Goal: Information Seeking & Learning: Check status

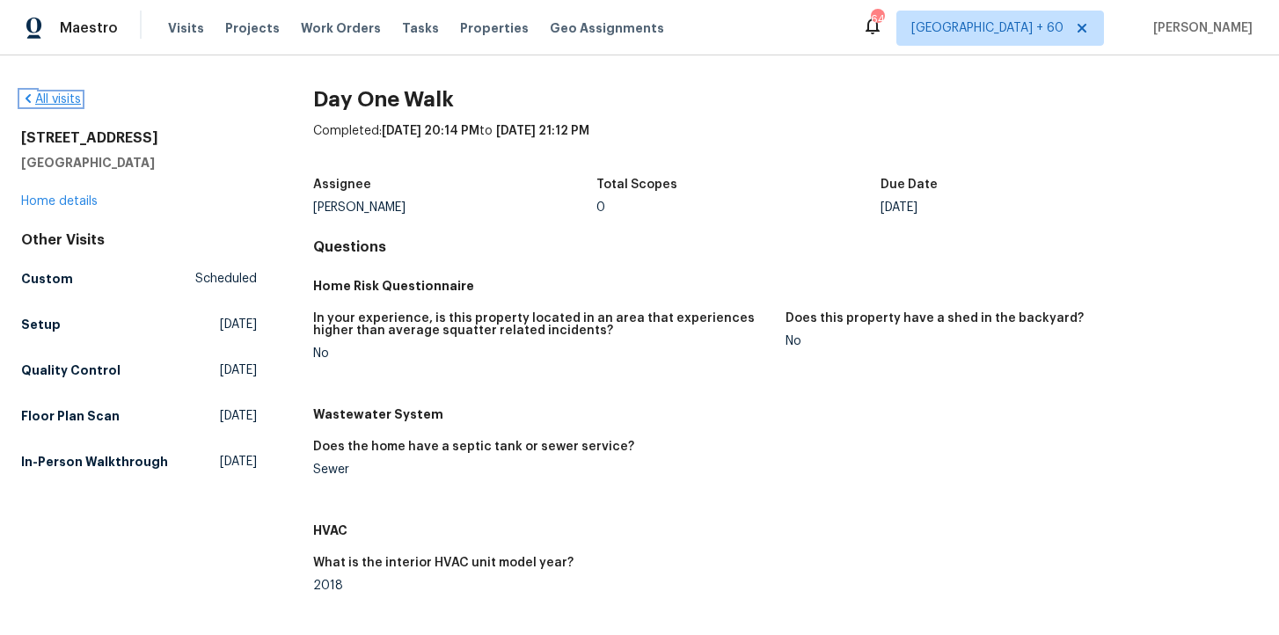
click at [62, 103] on link "All visits" at bounding box center [51, 99] width 60 height 12
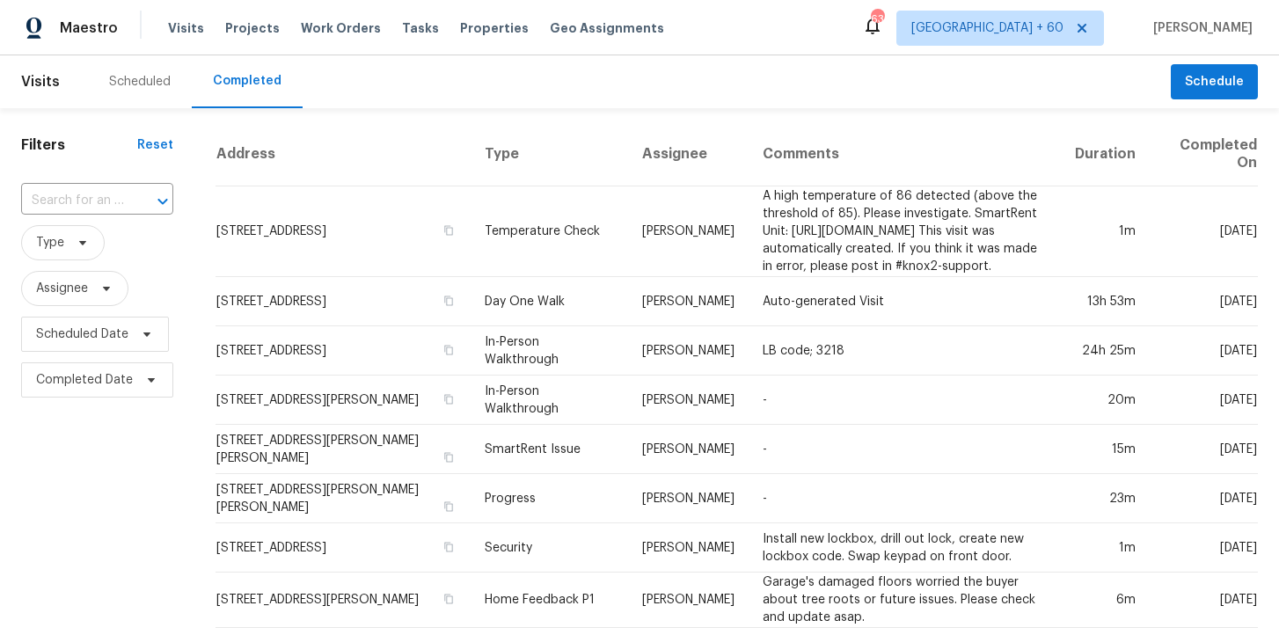
click at [110, 182] on div "​" at bounding box center [97, 201] width 152 height 38
click at [109, 200] on input "text" at bounding box center [72, 200] width 103 height 27
paste input "[STREET_ADDRESS]"
type input "[STREET_ADDRESS]"
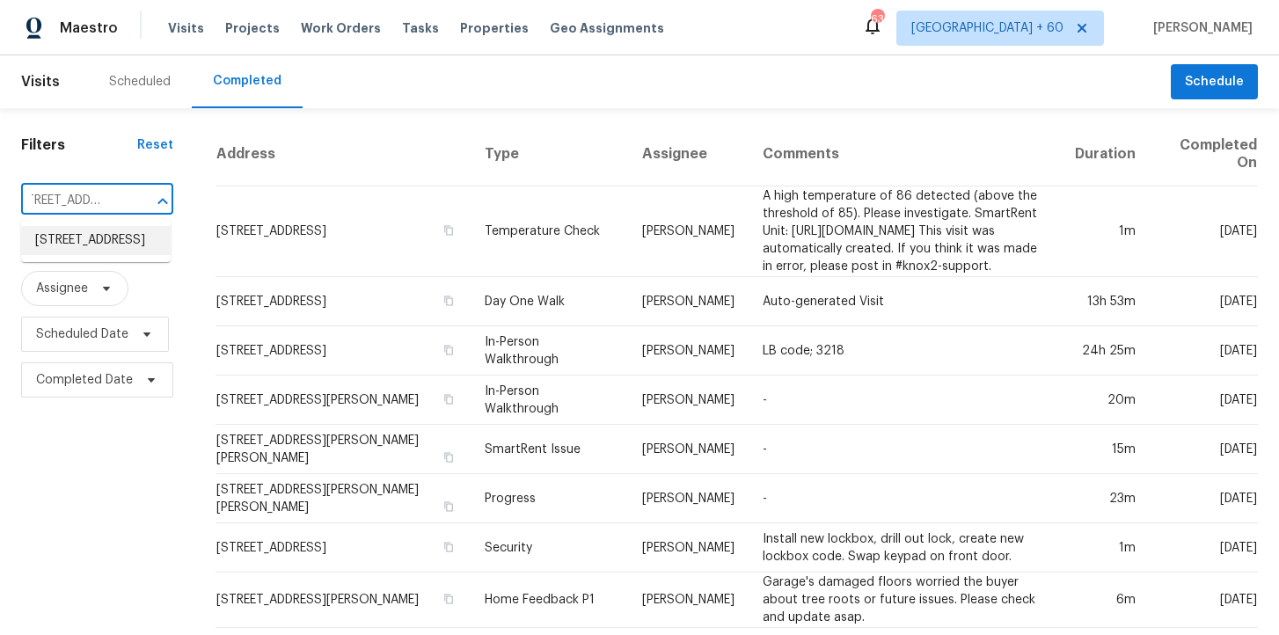
click at [121, 246] on li "[STREET_ADDRESS]" at bounding box center [96, 240] width 150 height 29
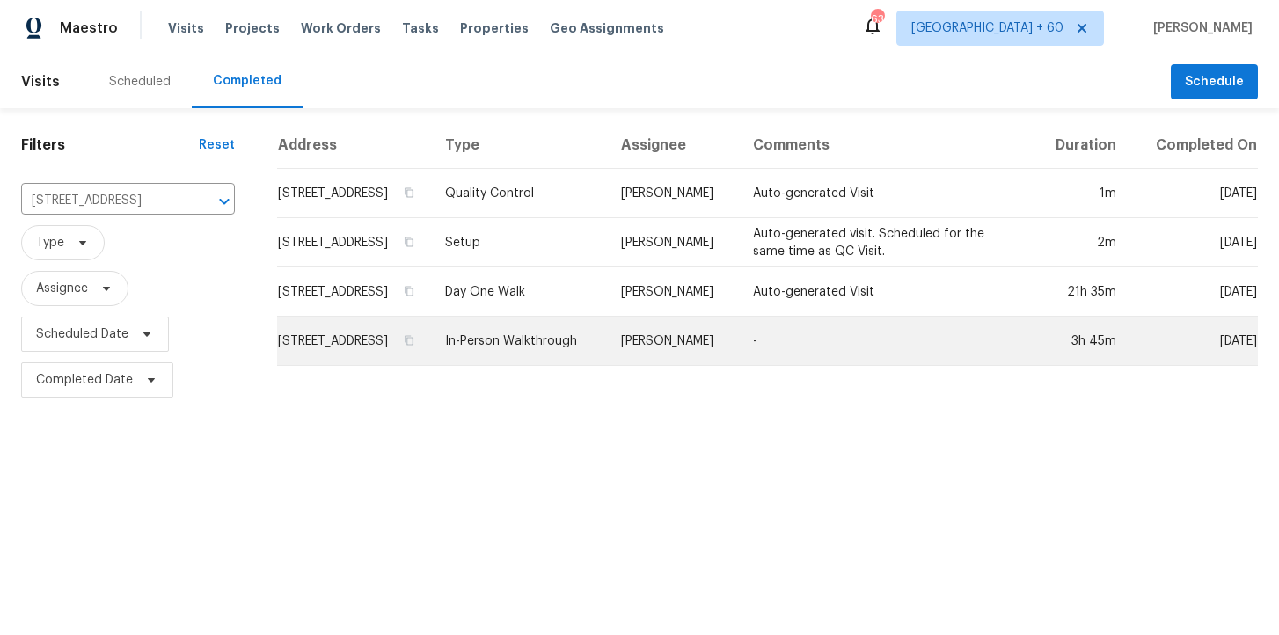
click at [562, 362] on td "In-Person Walkthrough" at bounding box center [519, 341] width 176 height 49
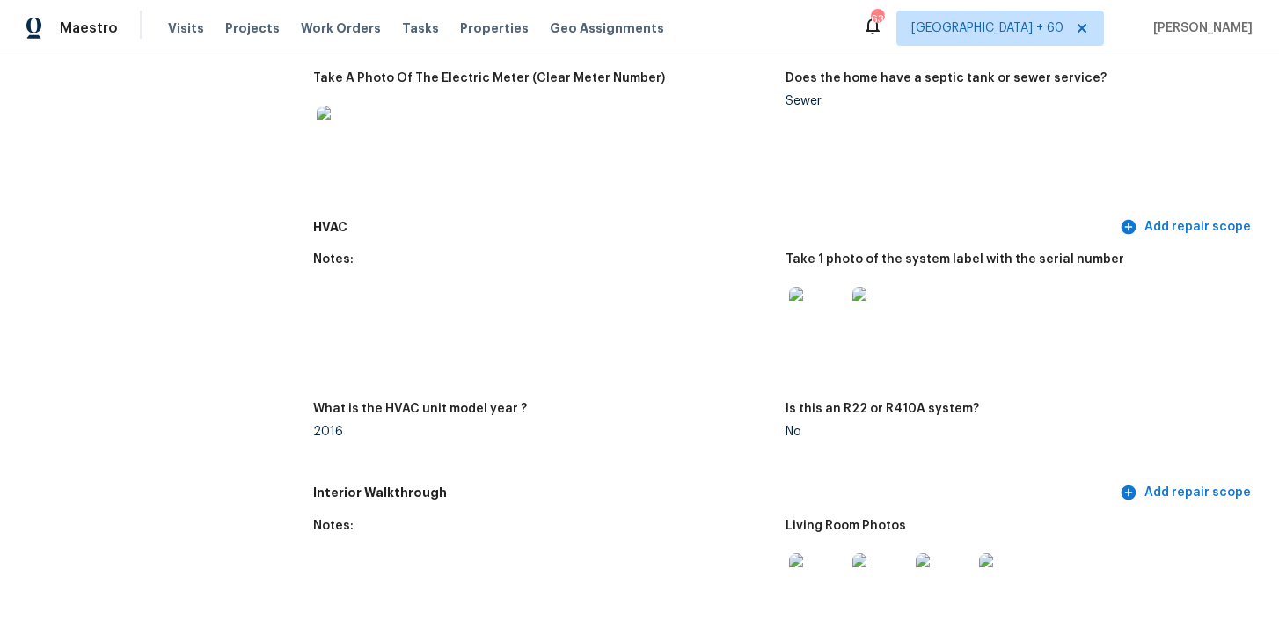
scroll to position [1464, 0]
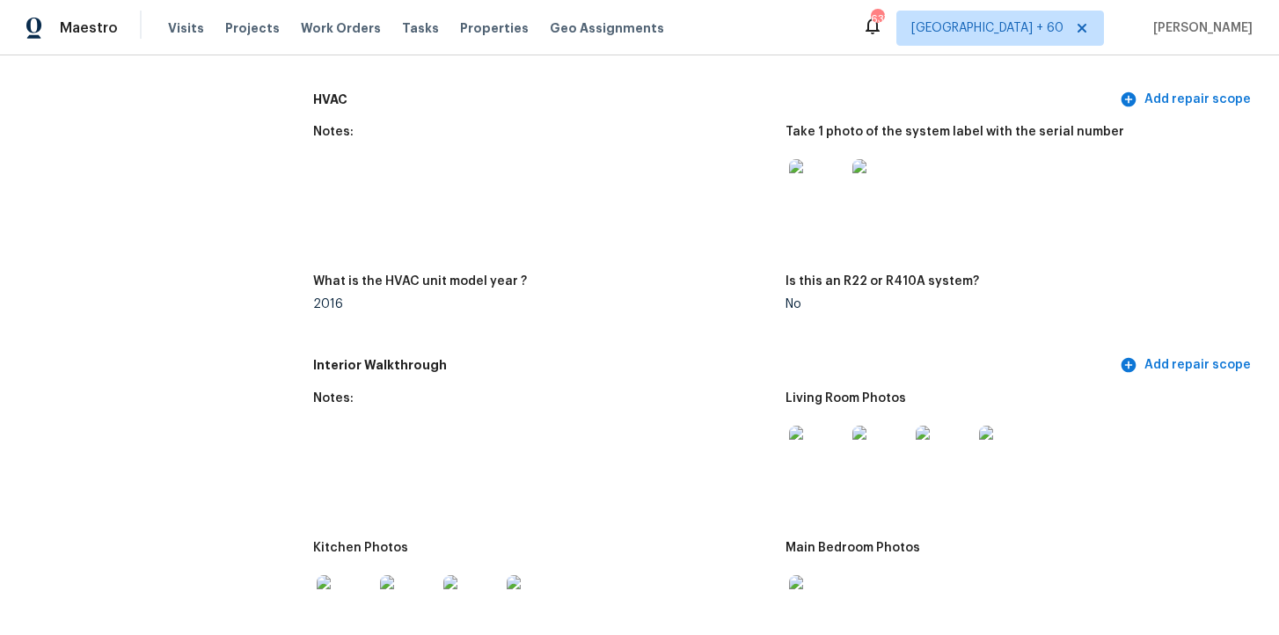
click at [818, 182] on img at bounding box center [817, 187] width 56 height 56
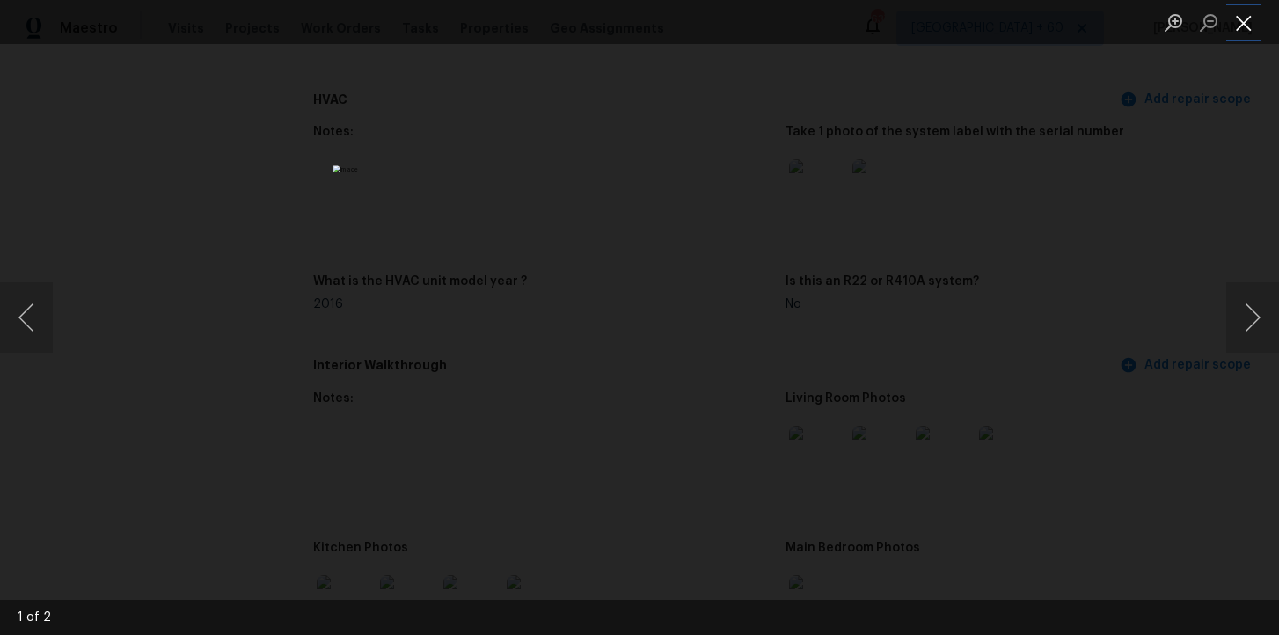
click at [1247, 33] on button "Close lightbox" at bounding box center [1243, 22] width 35 height 31
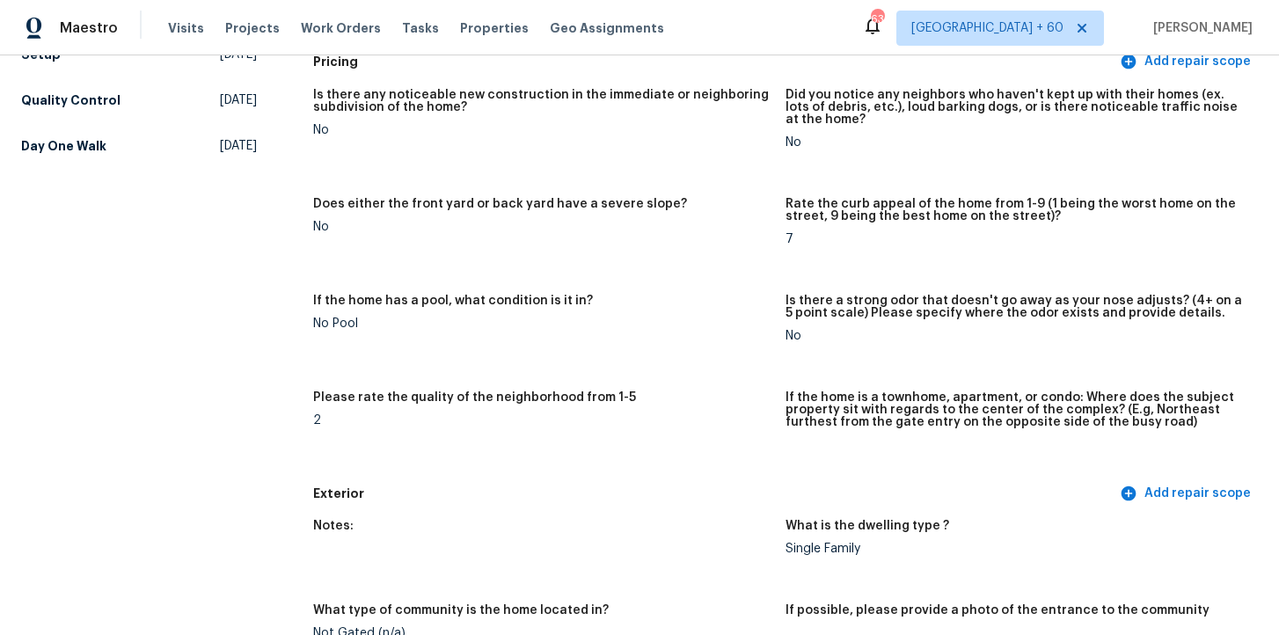
scroll to position [0, 0]
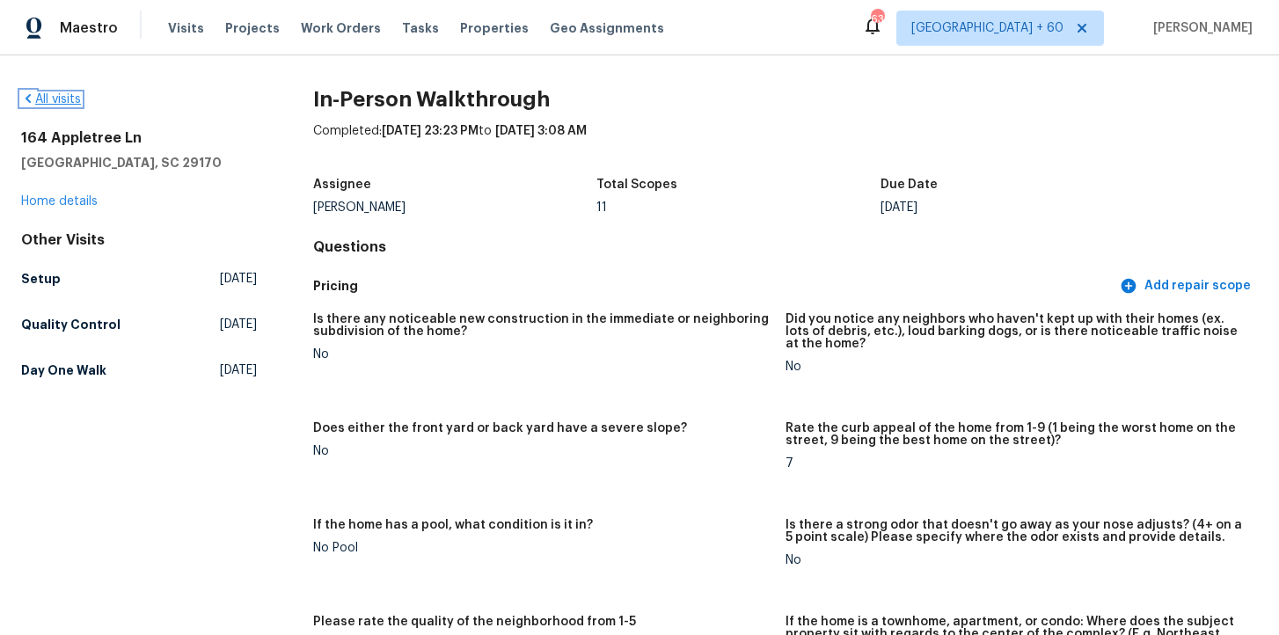
click at [61, 99] on link "All visits" at bounding box center [51, 99] width 60 height 12
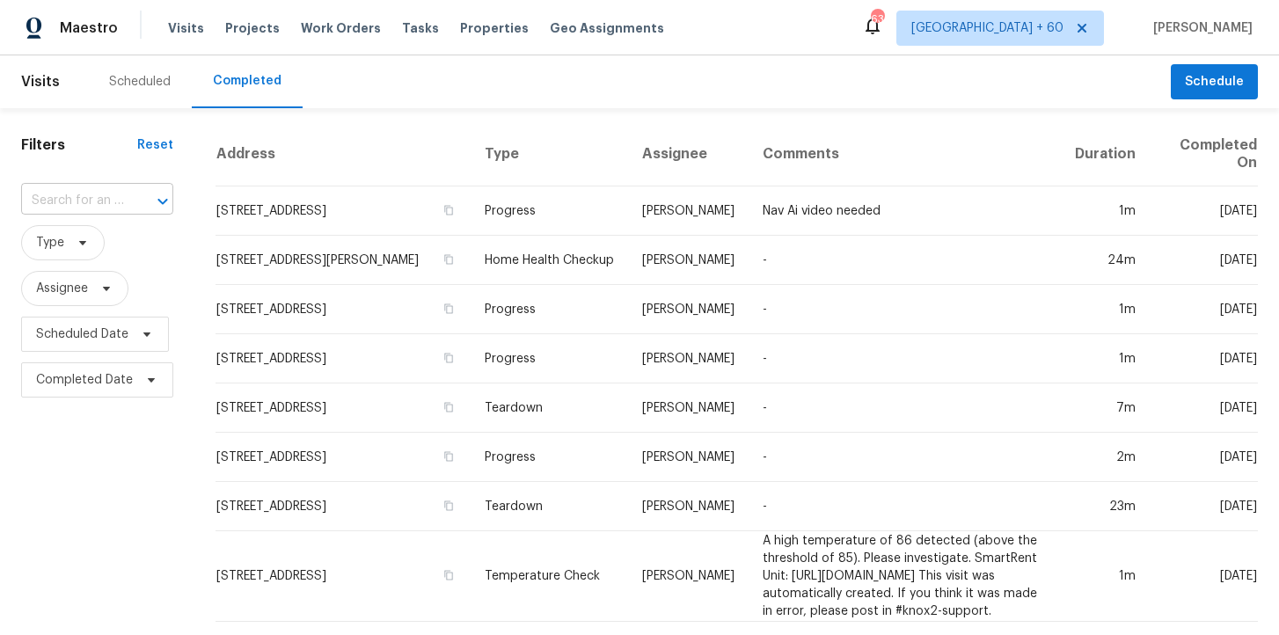
click at [88, 196] on input "text" at bounding box center [72, 200] width 103 height 27
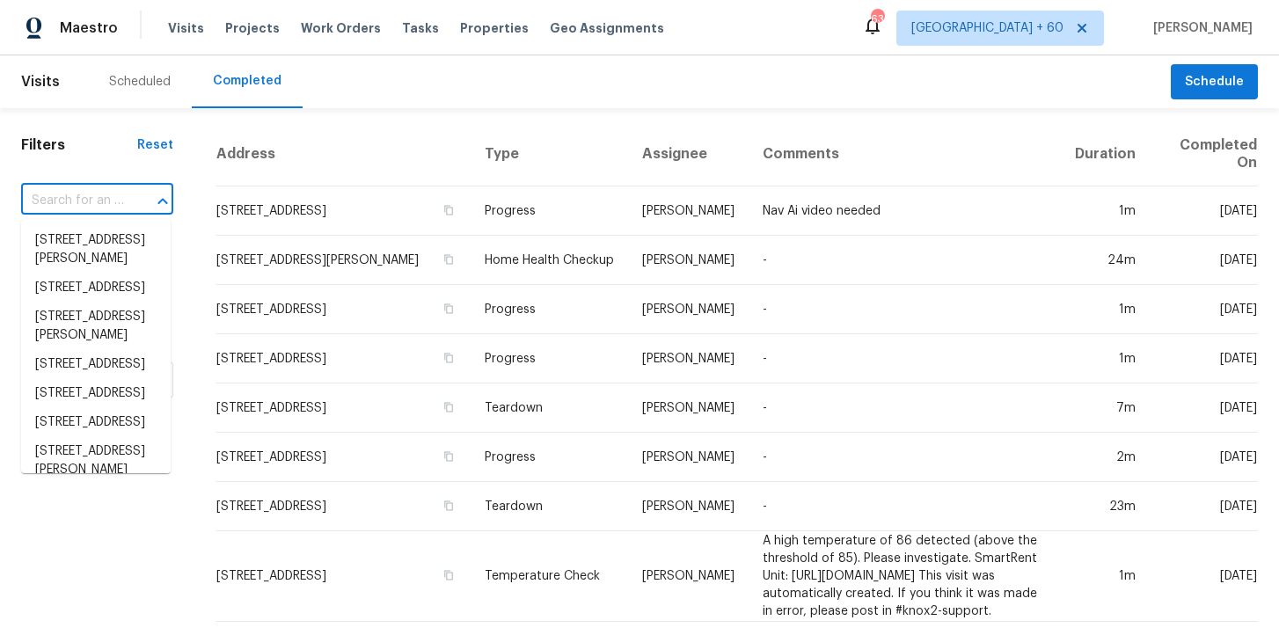
paste input "[STREET_ADDRESS]"
type input "[STREET_ADDRESS]"
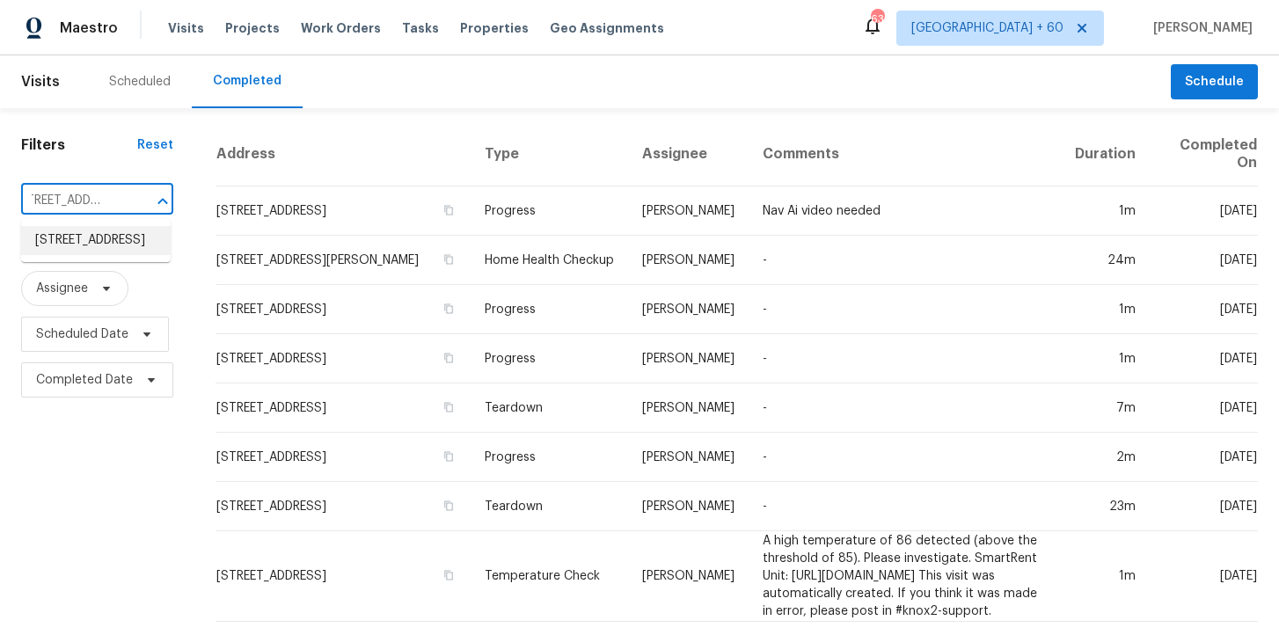
click at [109, 246] on li "[STREET_ADDRESS]" at bounding box center [96, 240] width 150 height 29
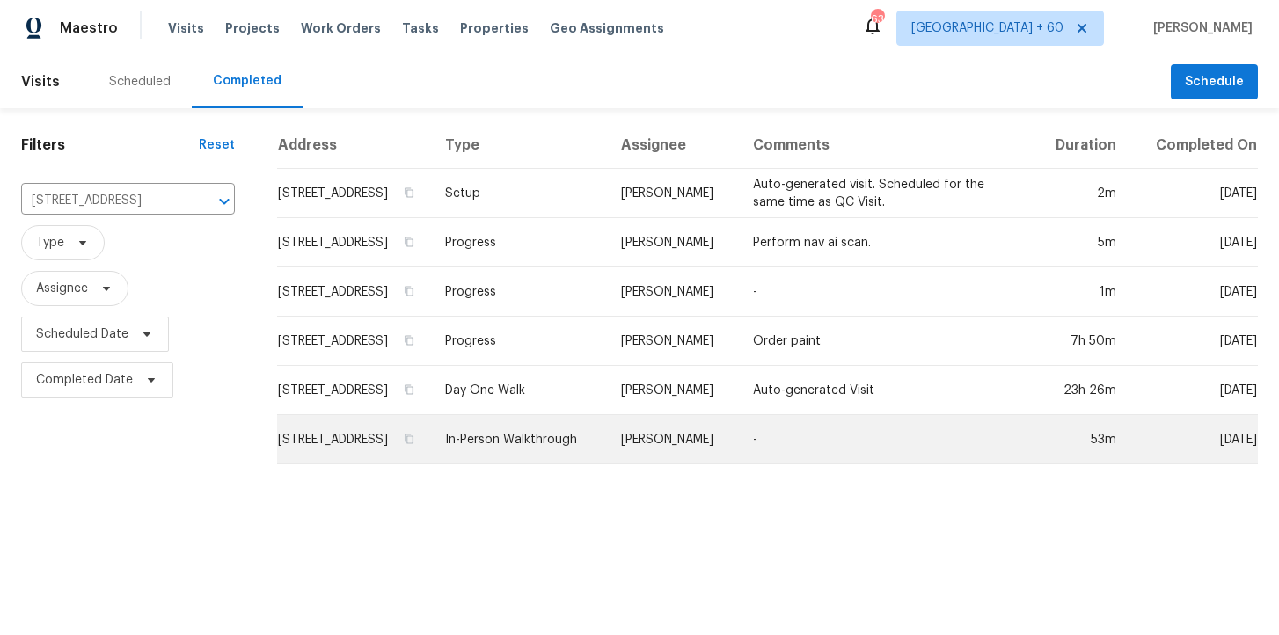
click at [548, 443] on td "In-Person Walkthrough" at bounding box center [519, 439] width 176 height 49
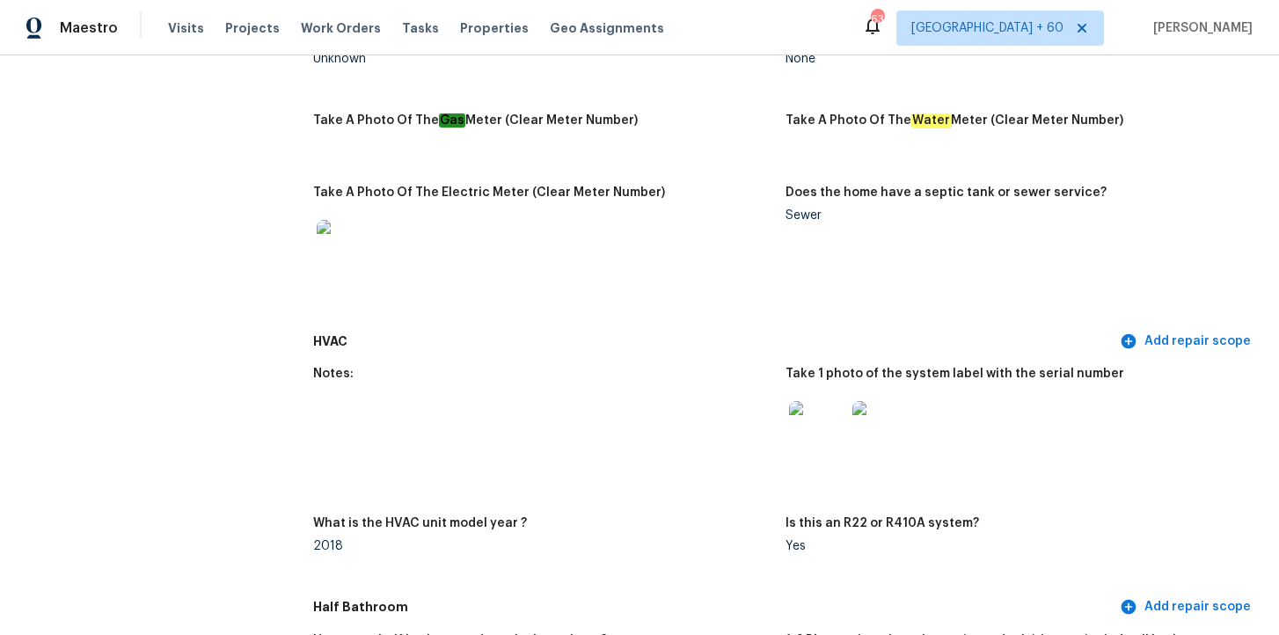
scroll to position [1224, 0]
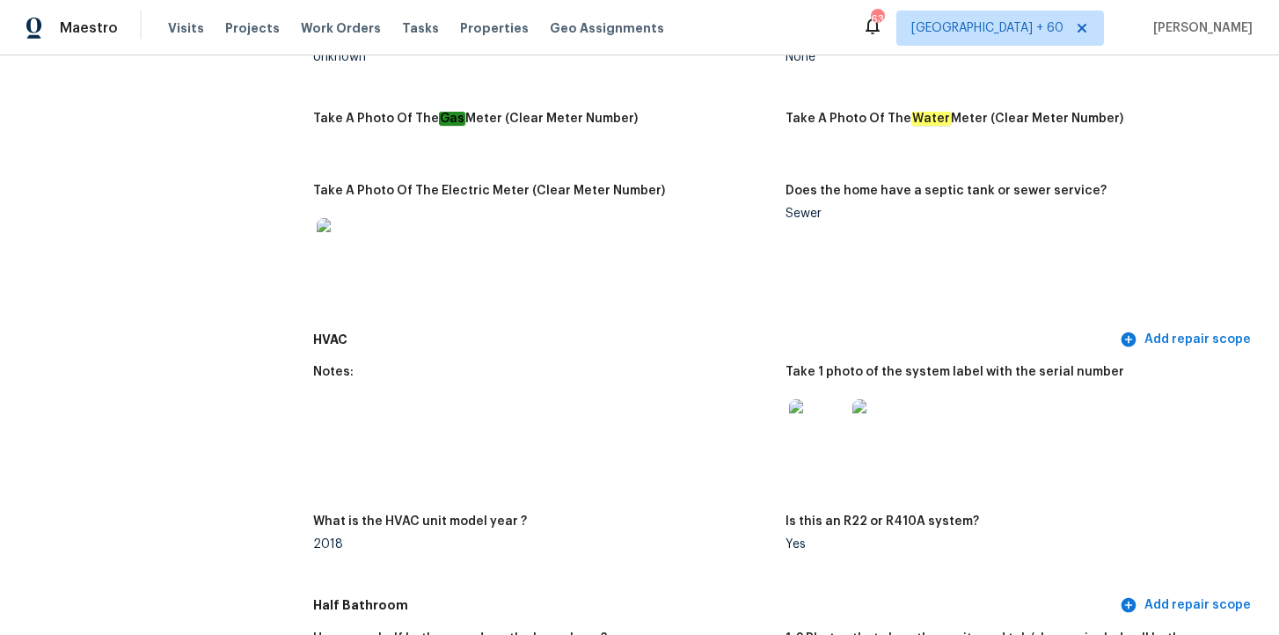
click at [824, 435] on img at bounding box center [817, 427] width 56 height 56
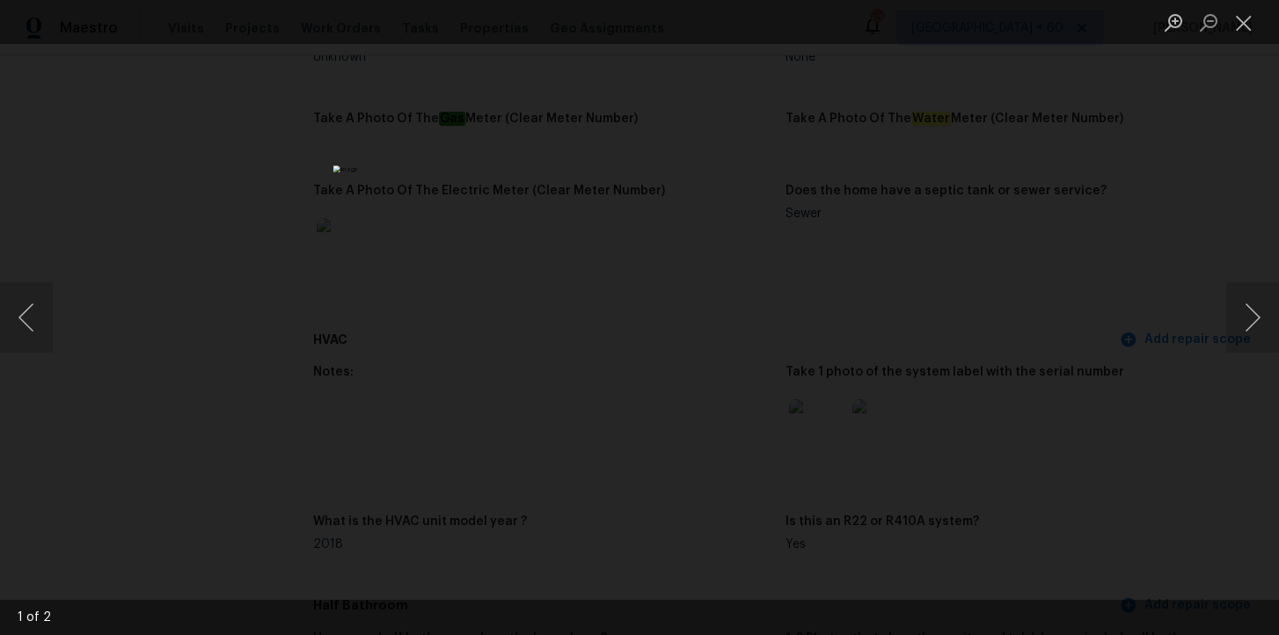
click at [976, 243] on div "Lightbox" at bounding box center [639, 317] width 1279 height 635
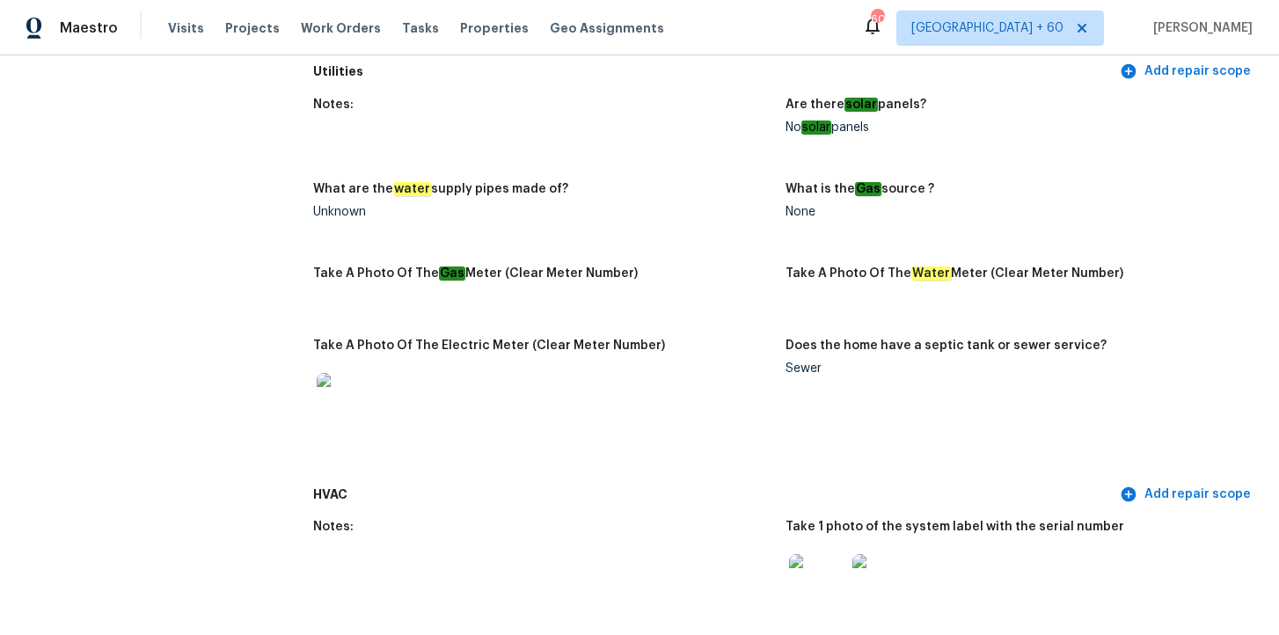
scroll to position [0, 0]
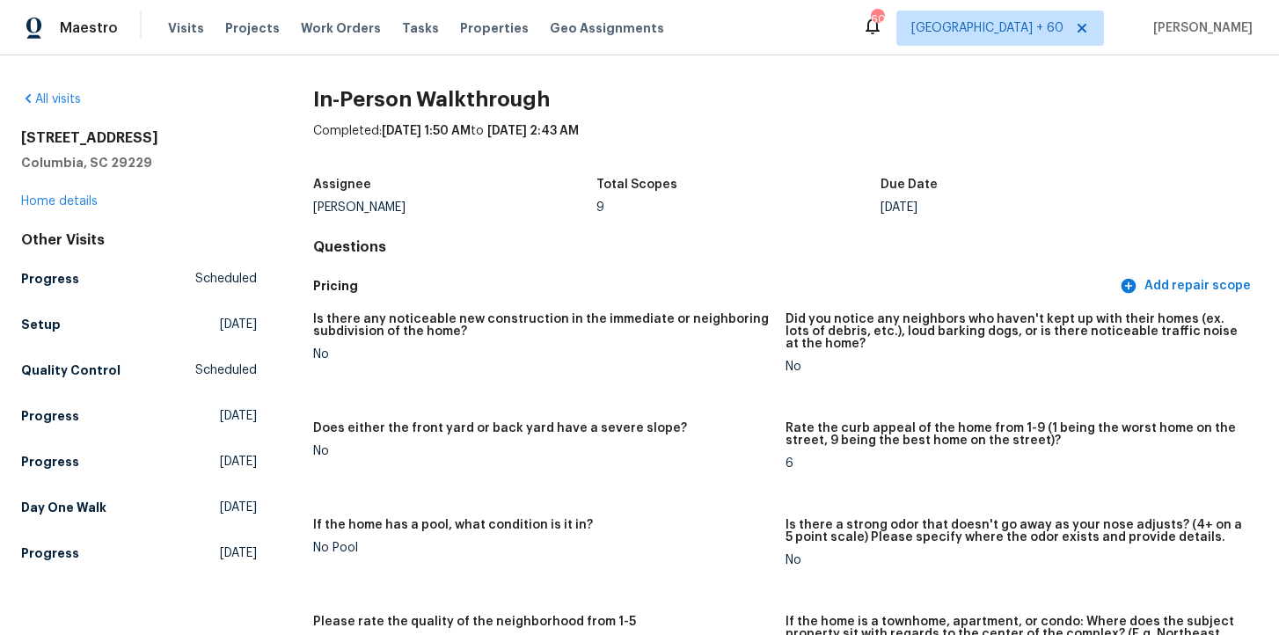
click at [98, 101] on div "All visits" at bounding box center [139, 100] width 236 height 18
click at [72, 101] on link "All visits" at bounding box center [51, 99] width 60 height 12
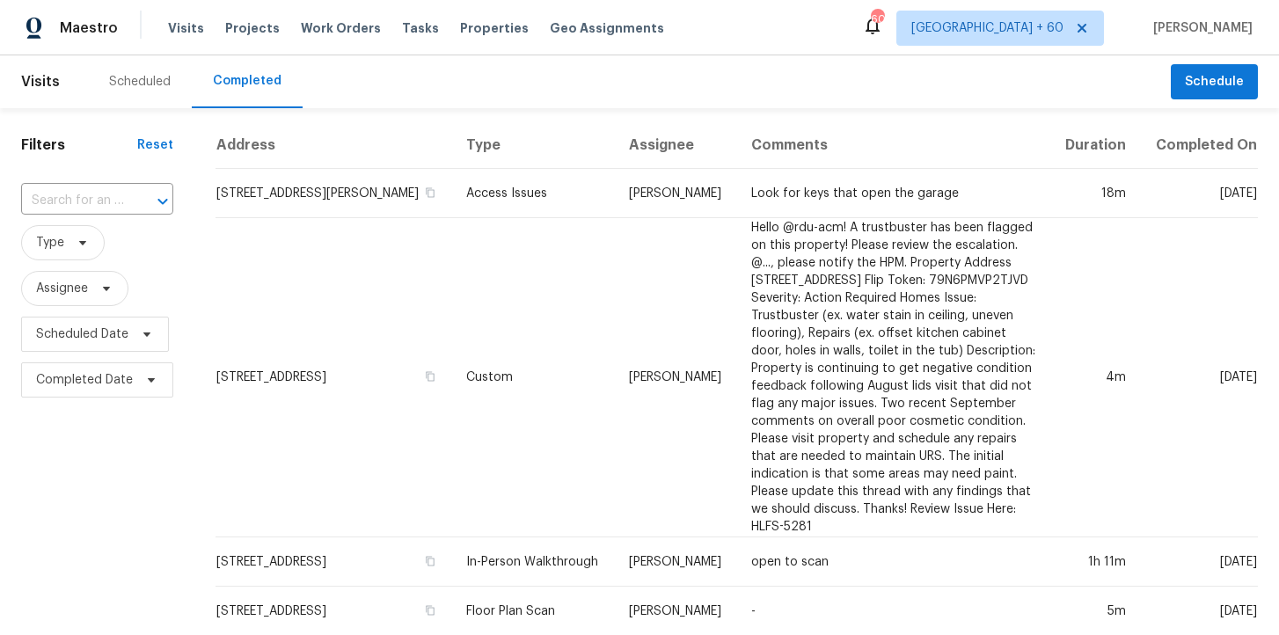
click at [121, 217] on div "​" at bounding box center [97, 201] width 152 height 38
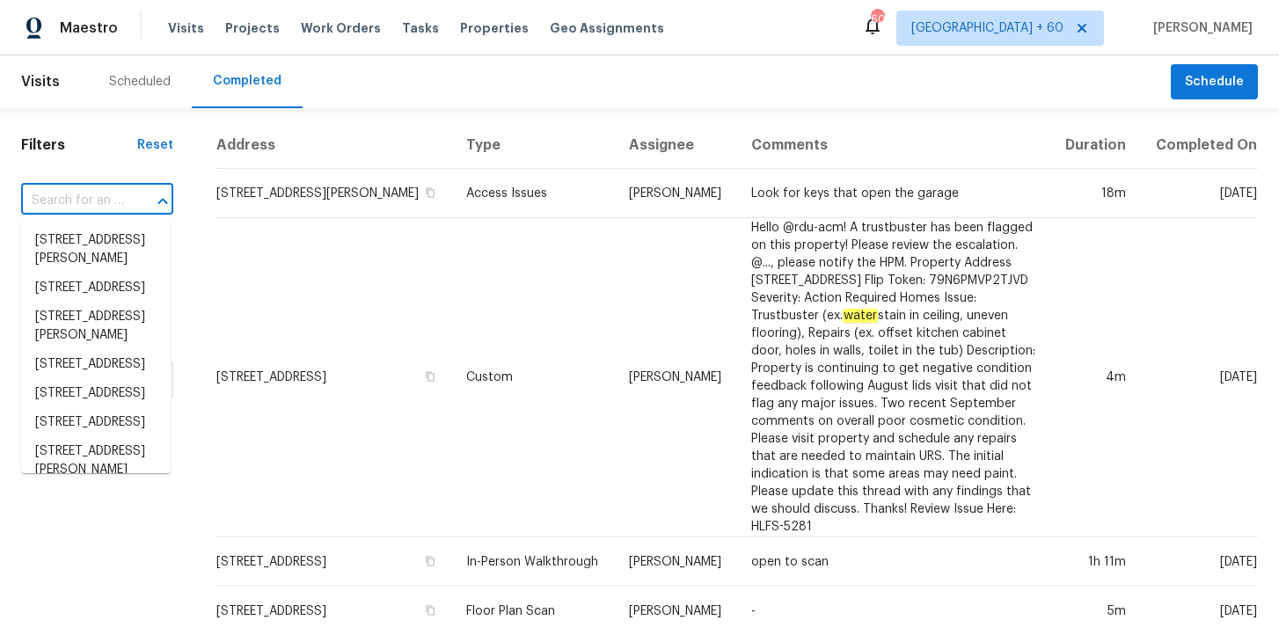
click at [105, 200] on input "text" at bounding box center [72, 200] width 103 height 27
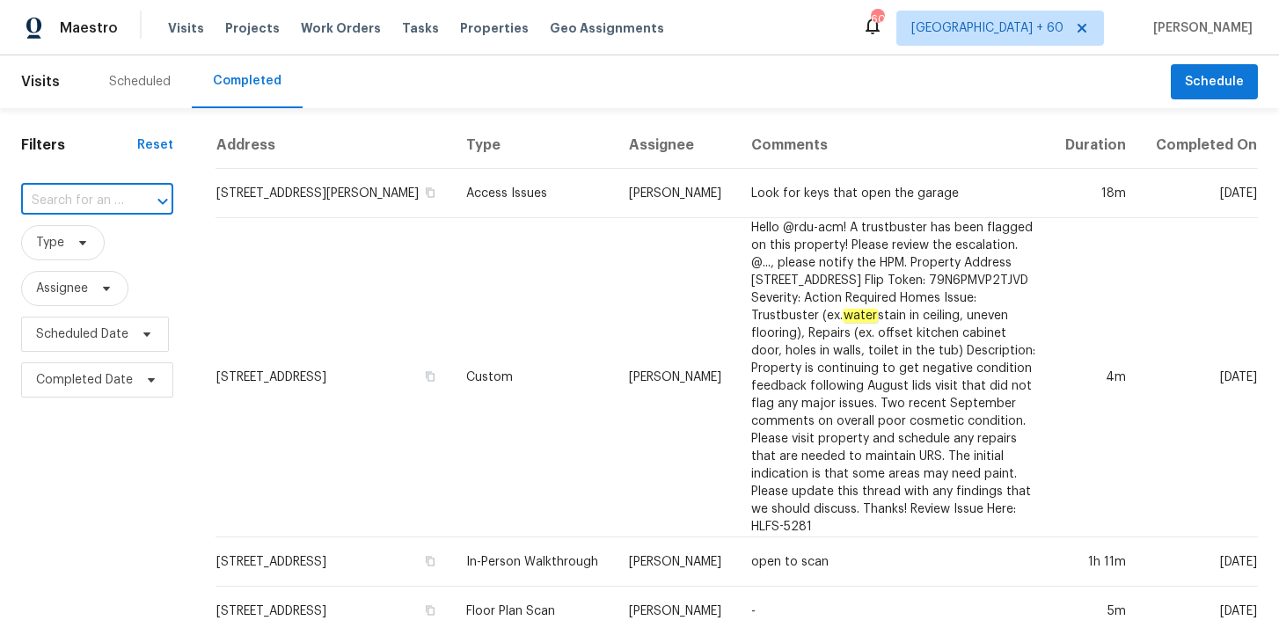
paste input "[STREET_ADDRESS]"
type input "[STREET_ADDRESS]"
click at [107, 255] on li "[STREET_ADDRESS]" at bounding box center [96, 240] width 150 height 29
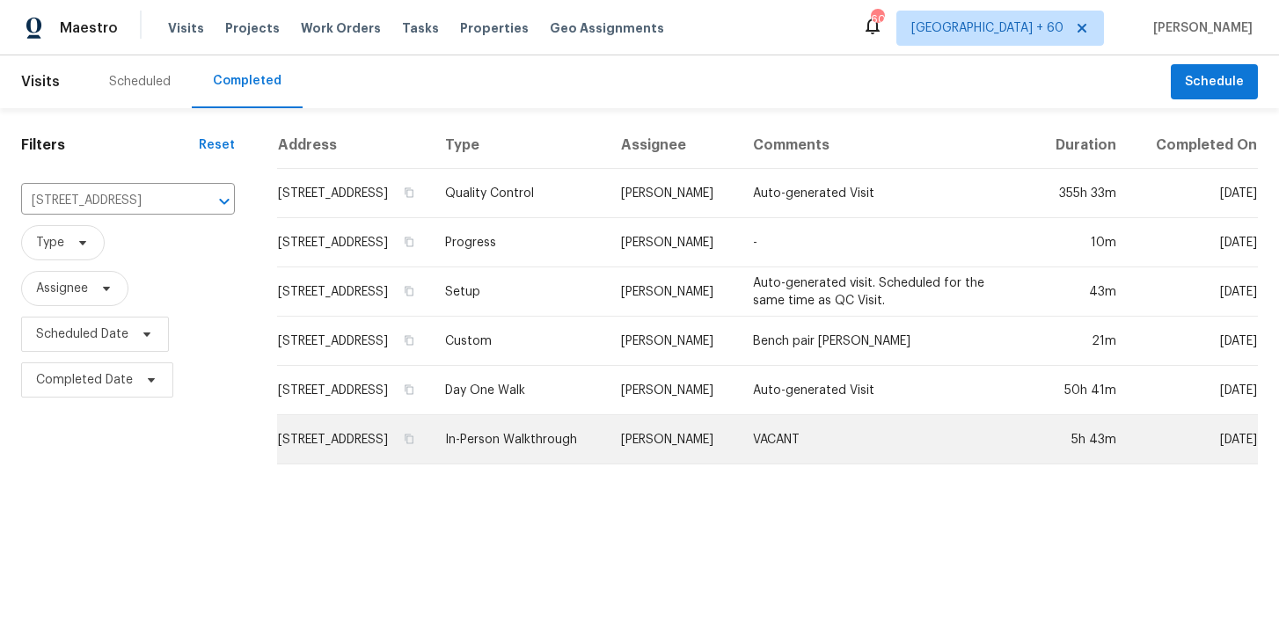
click at [542, 451] on td "In-Person Walkthrough" at bounding box center [519, 439] width 176 height 49
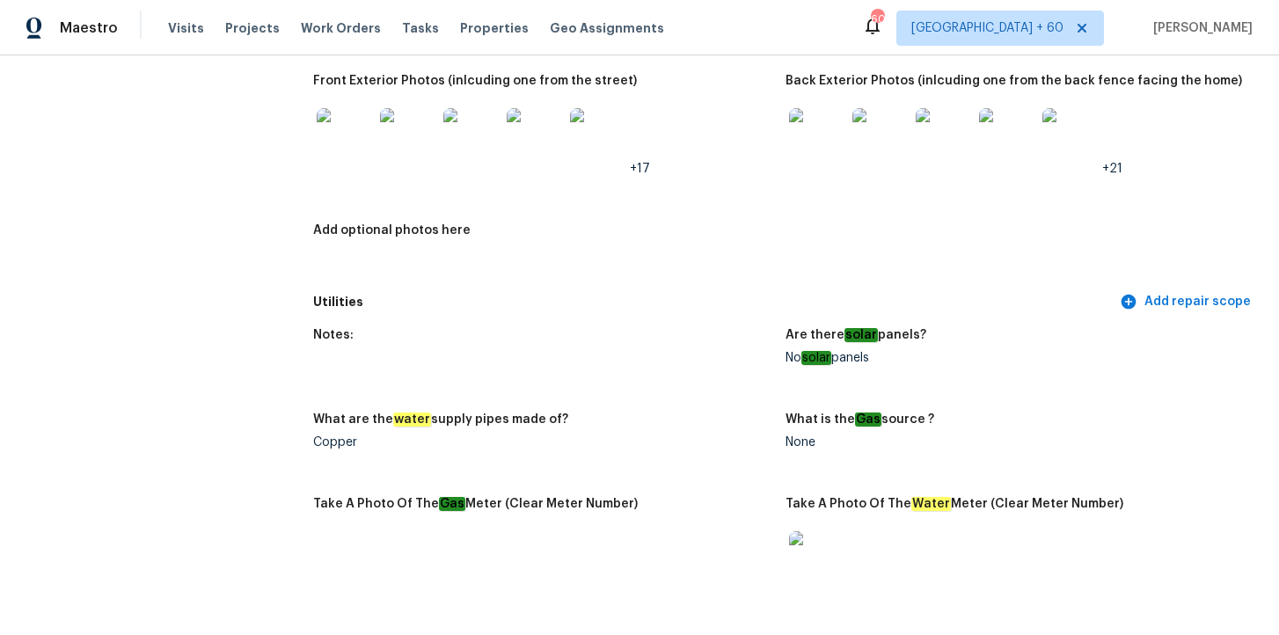
scroll to position [815, 0]
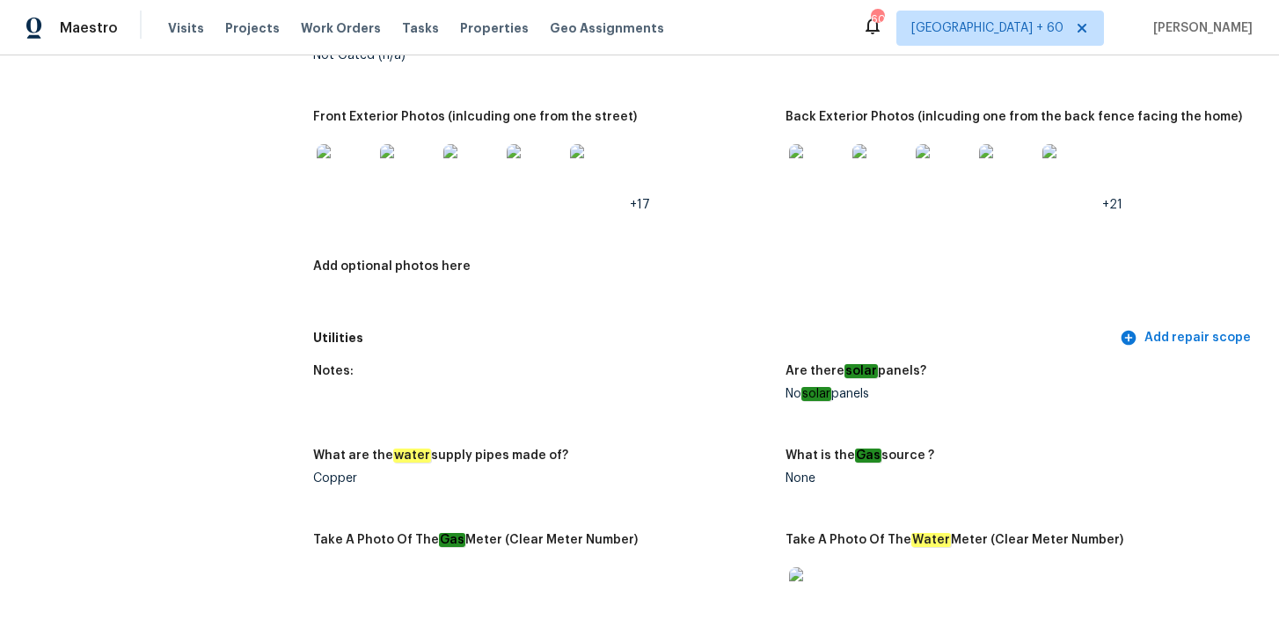
click at [825, 160] on img at bounding box center [817, 172] width 56 height 56
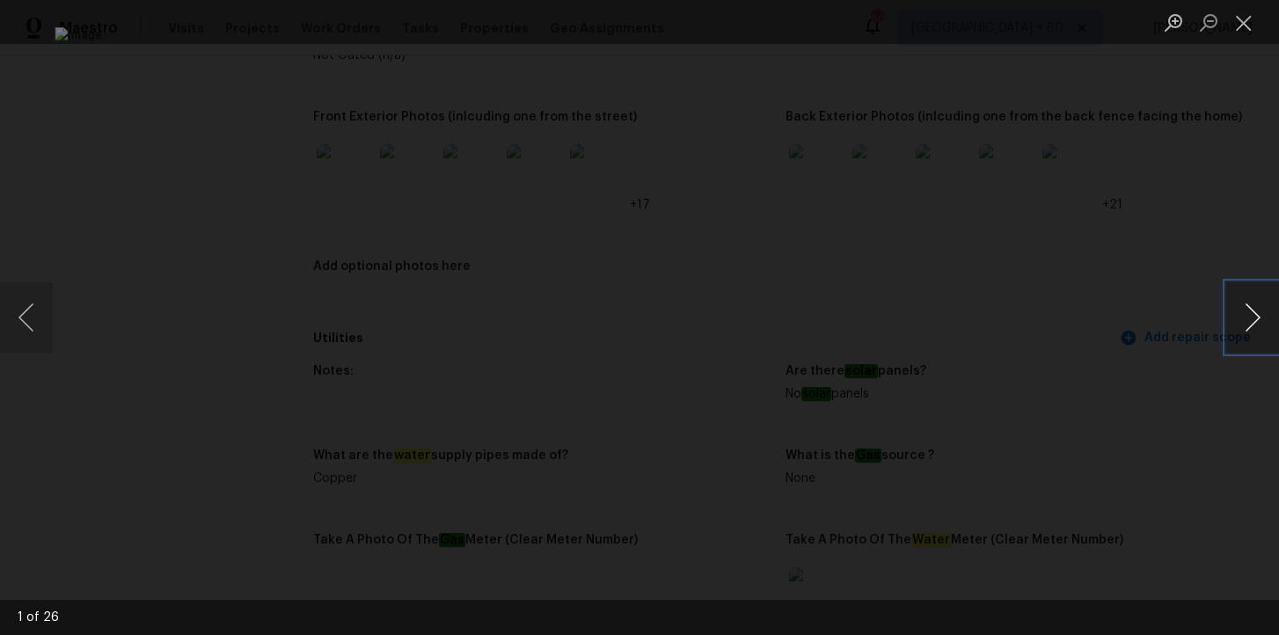
click at [1250, 317] on button "Next image" at bounding box center [1252, 317] width 53 height 70
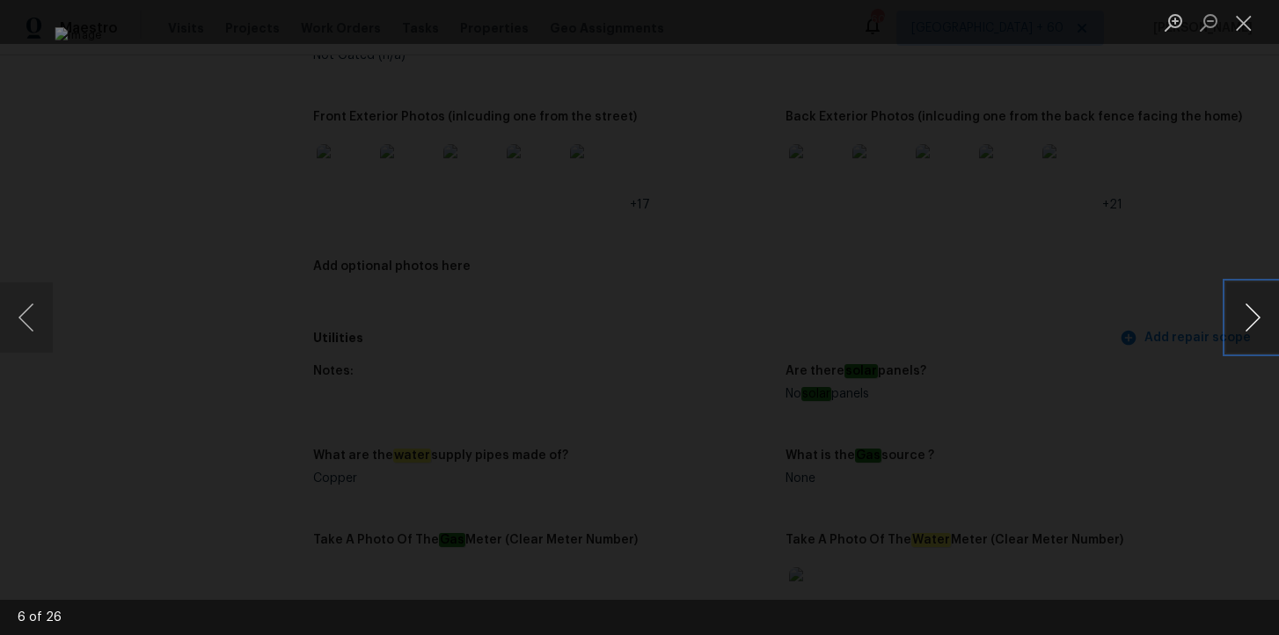
click at [1250, 317] on button "Next image" at bounding box center [1252, 317] width 53 height 70
click at [1205, 135] on div "Lightbox" at bounding box center [639, 317] width 1279 height 635
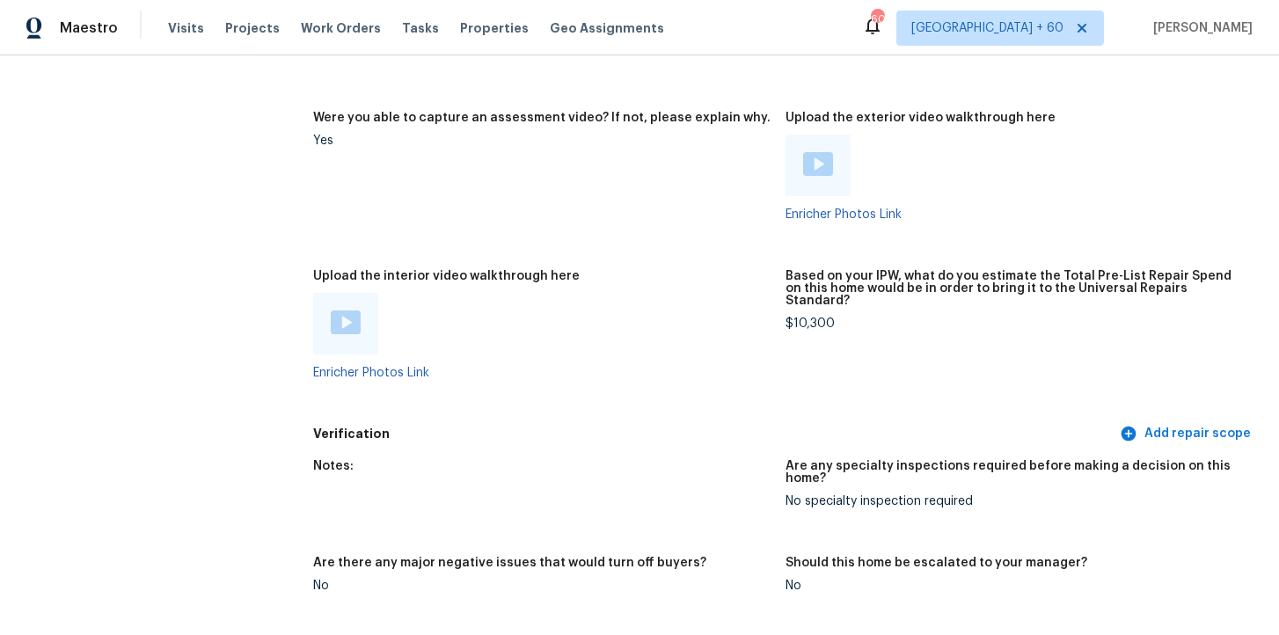
scroll to position [3391, 0]
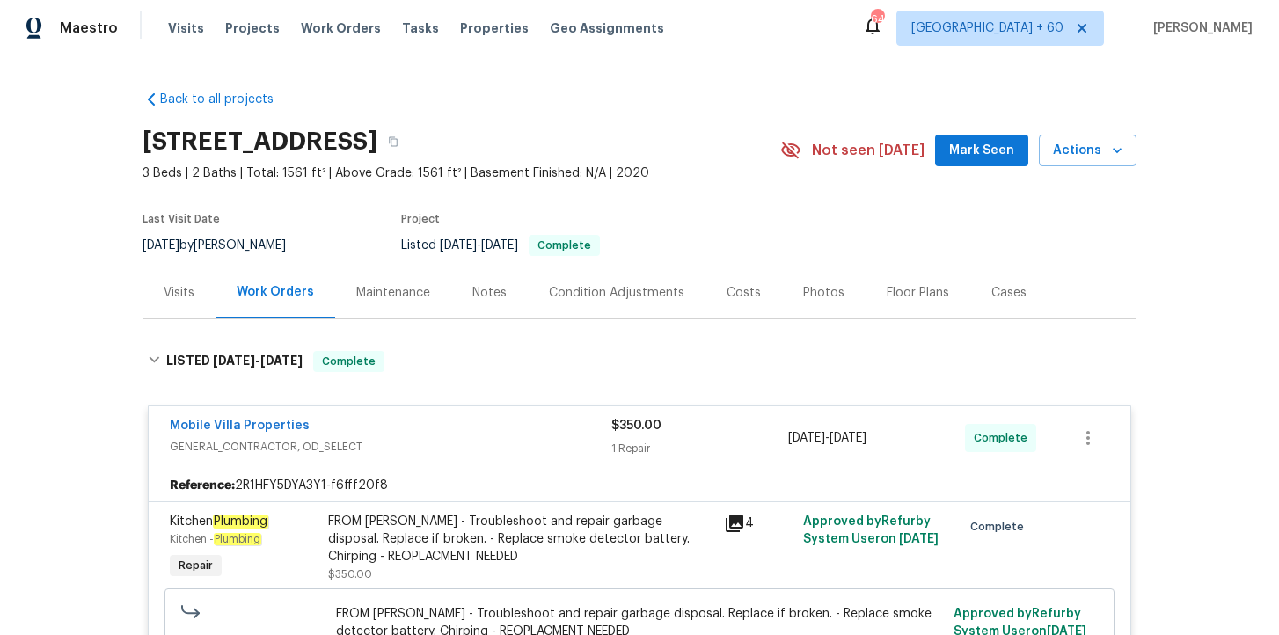
click at [340, 33] on span "Work Orders" at bounding box center [341, 28] width 80 height 18
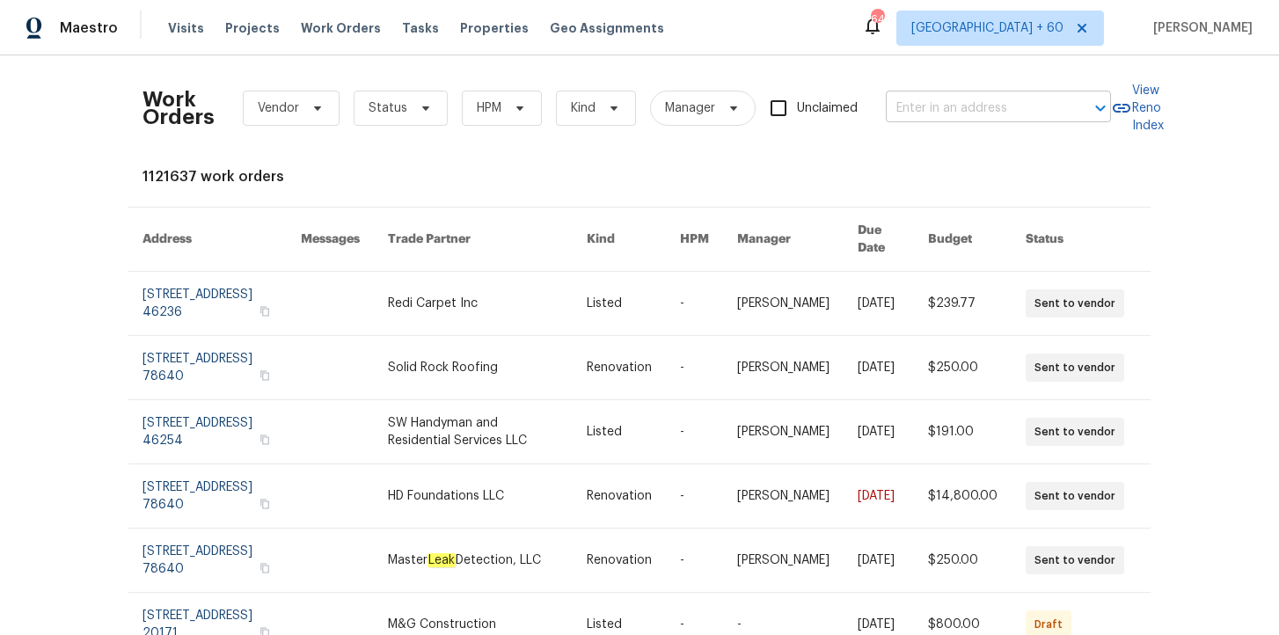
click at [961, 112] on input "text" at bounding box center [974, 108] width 176 height 27
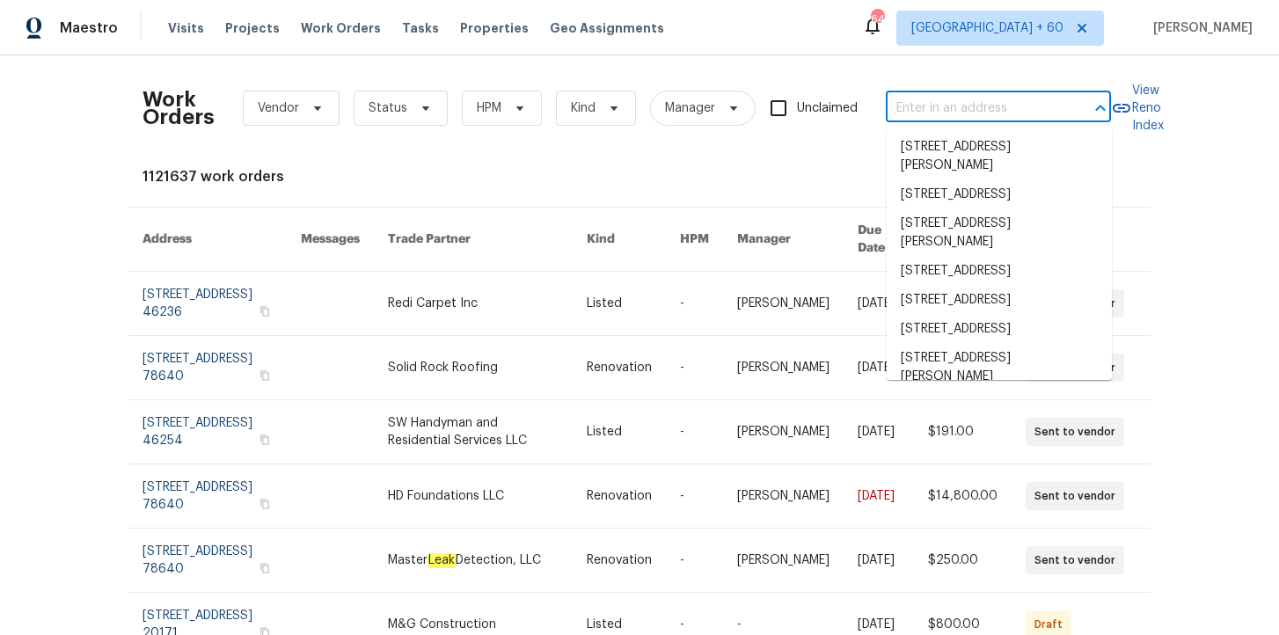
paste input "[STREET_ADDRESS]"
type input "[STREET_ADDRESS]"
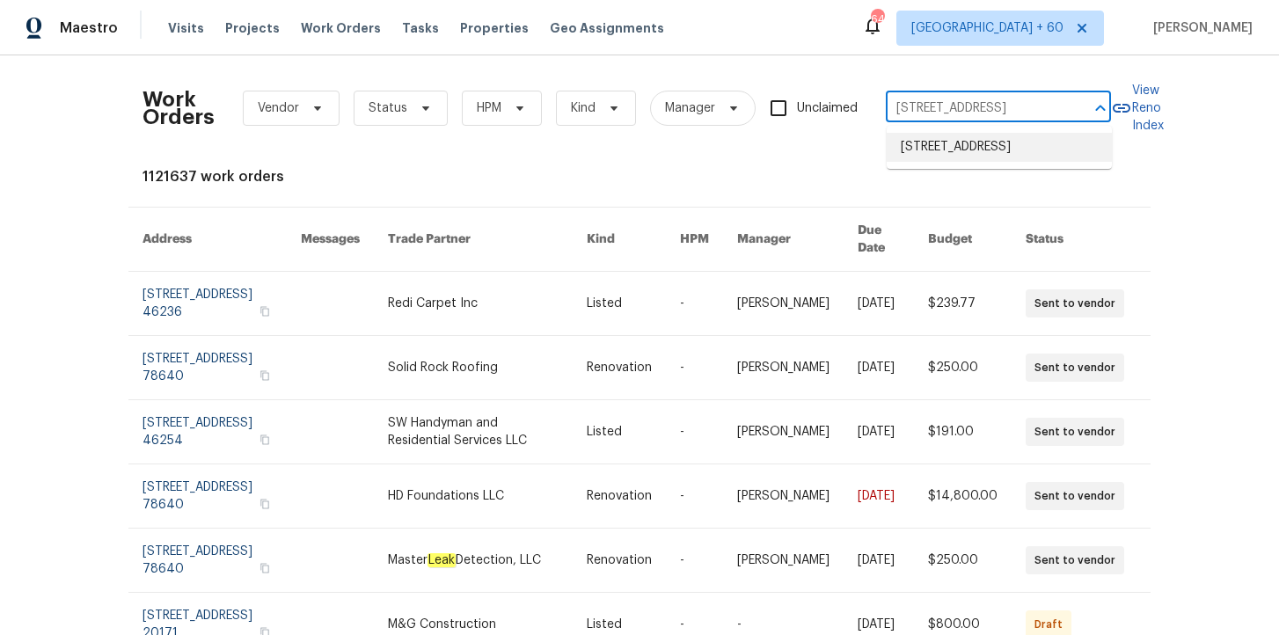
click at [961, 149] on li "[STREET_ADDRESS]" at bounding box center [999, 147] width 225 height 29
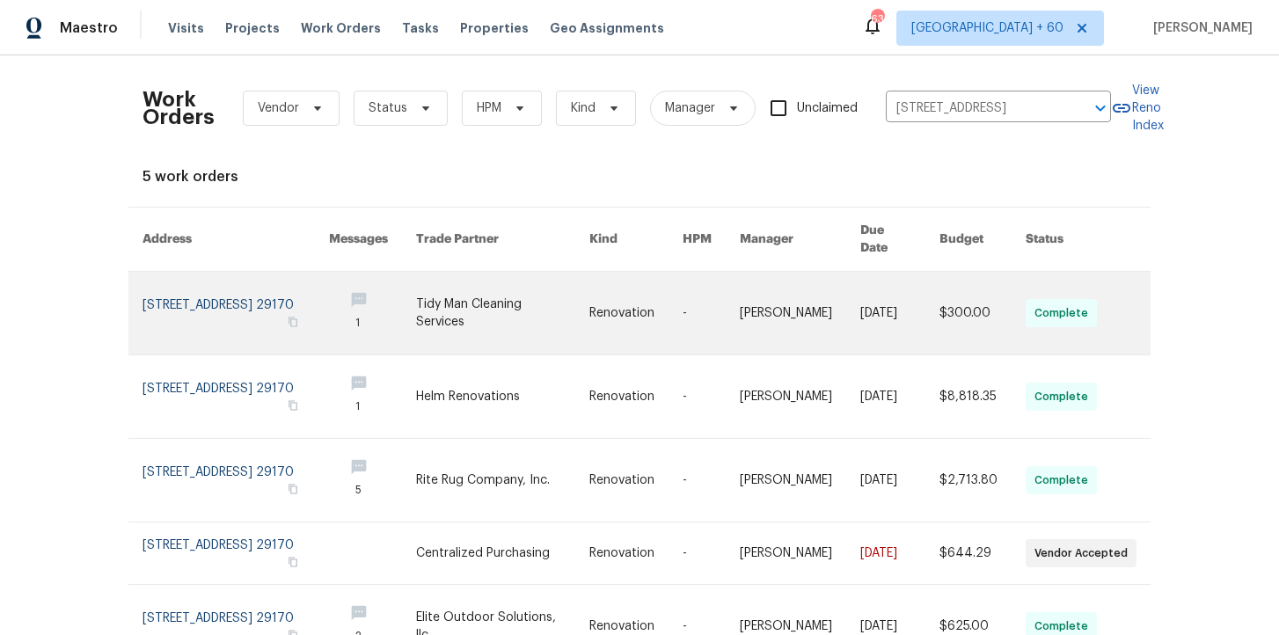
click at [221, 289] on link at bounding box center [236, 313] width 186 height 83
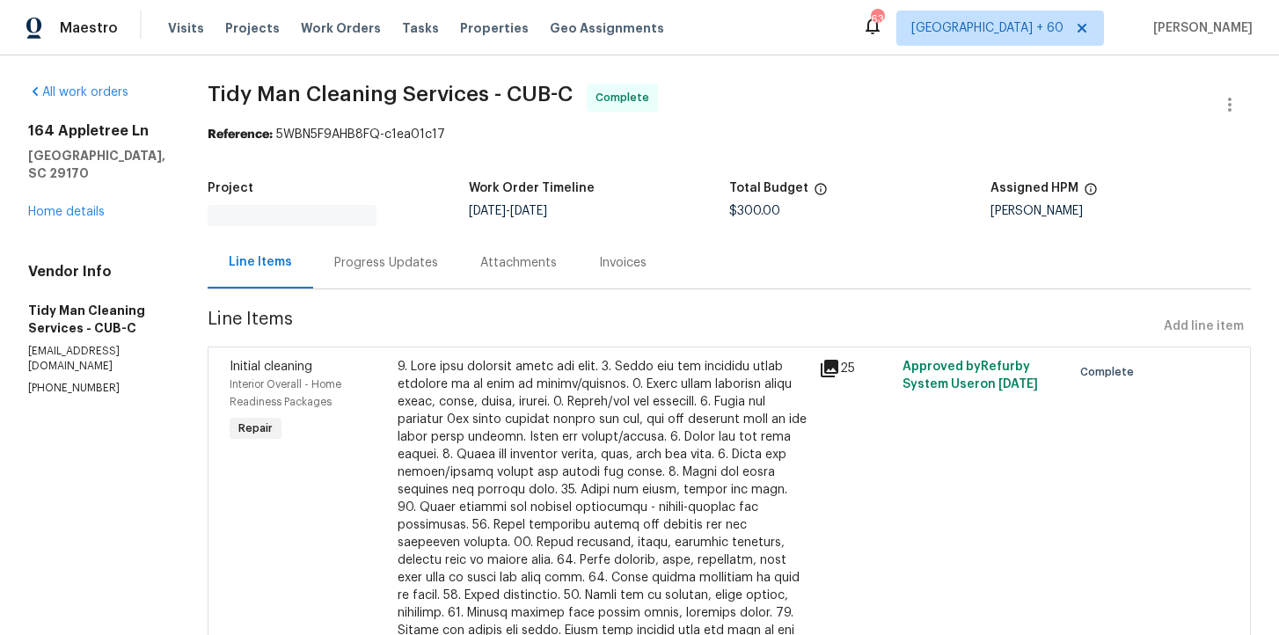
click at [84, 182] on h5 "[GEOGRAPHIC_DATA], SC 29170" at bounding box center [96, 164] width 137 height 35
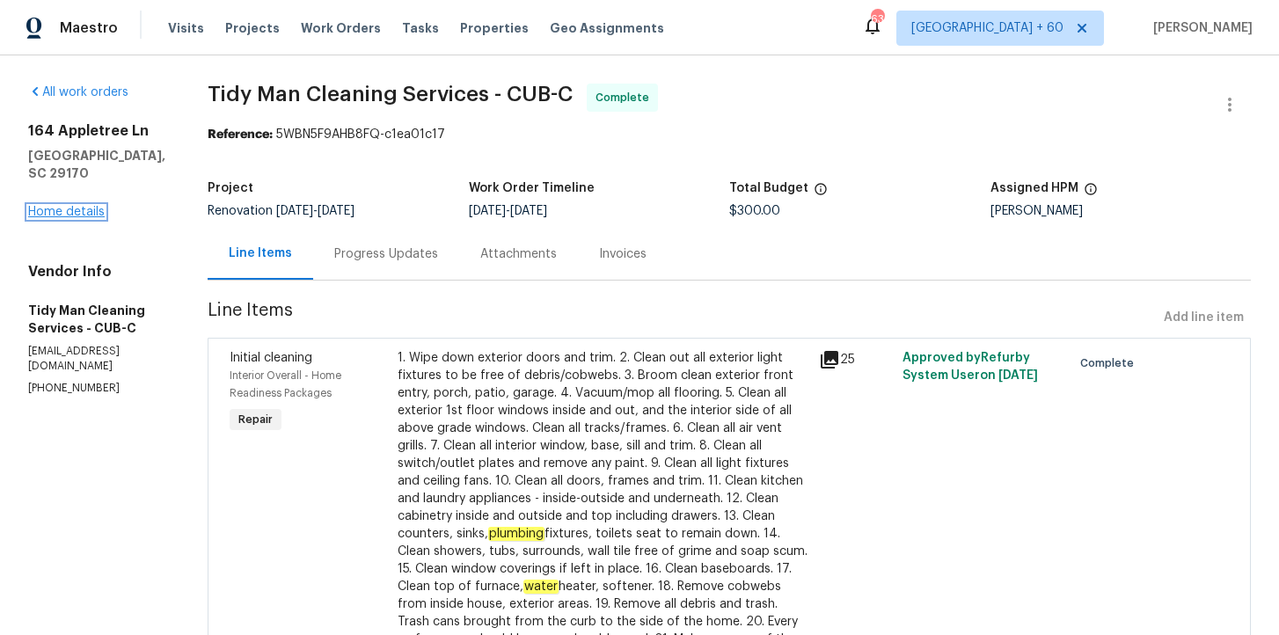
click at [86, 218] on link "Home details" at bounding box center [66, 212] width 77 height 12
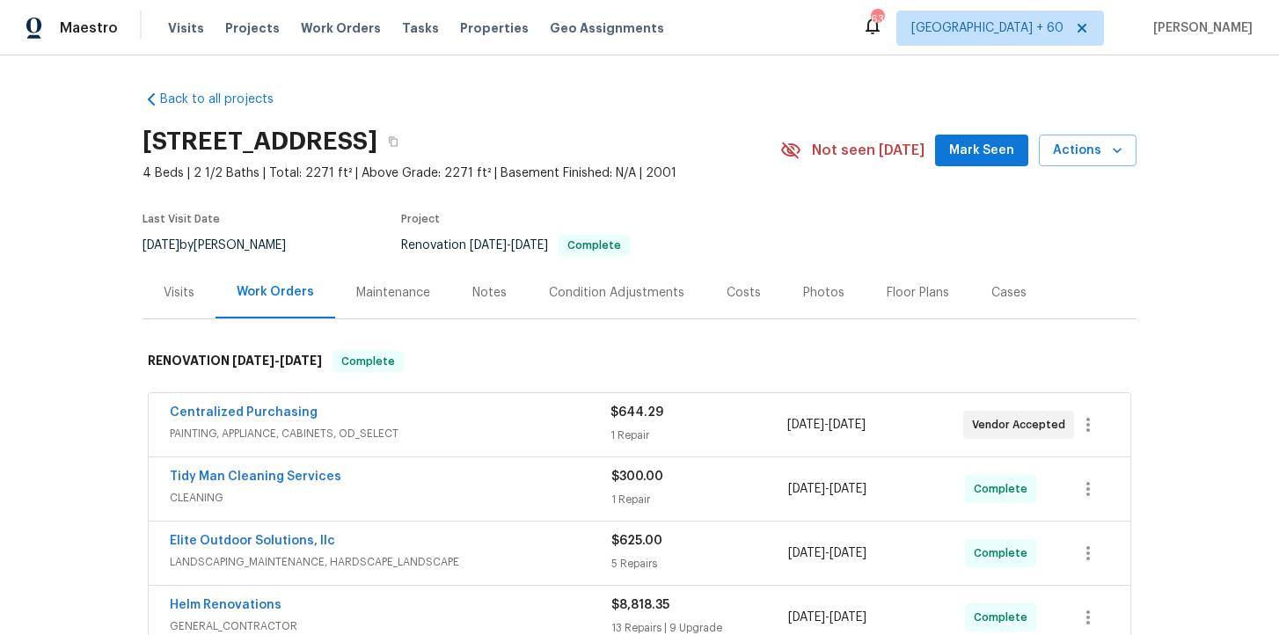
scroll to position [347, 0]
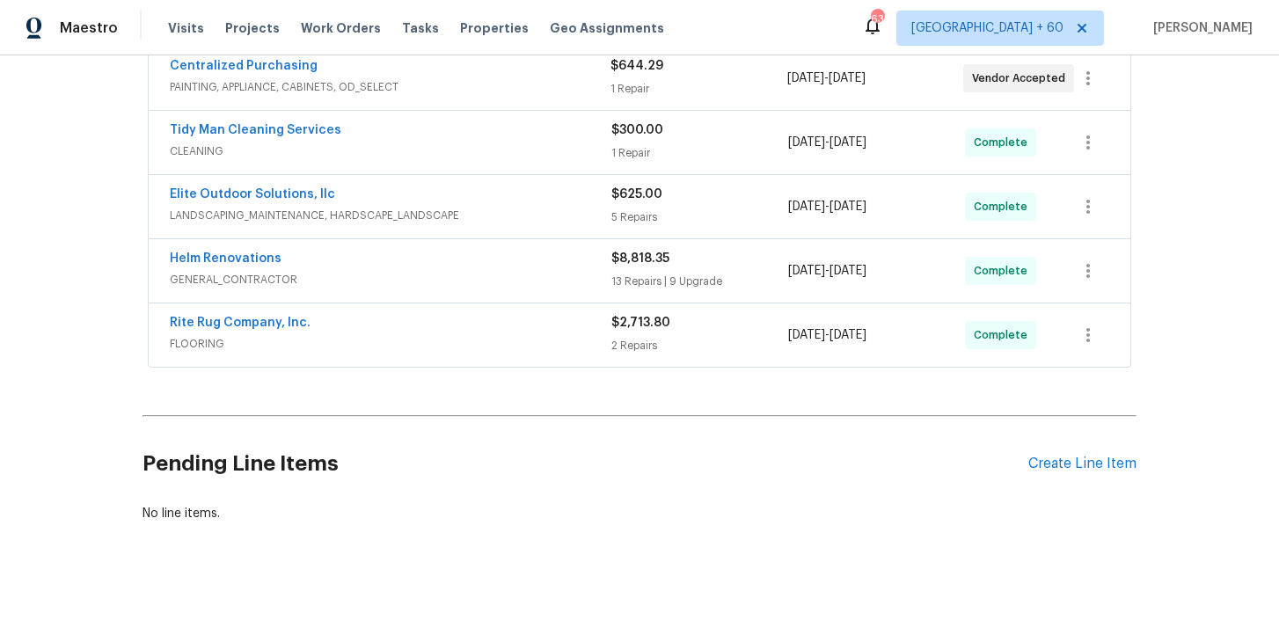
click at [490, 336] on span "FLOORING" at bounding box center [391, 344] width 442 height 18
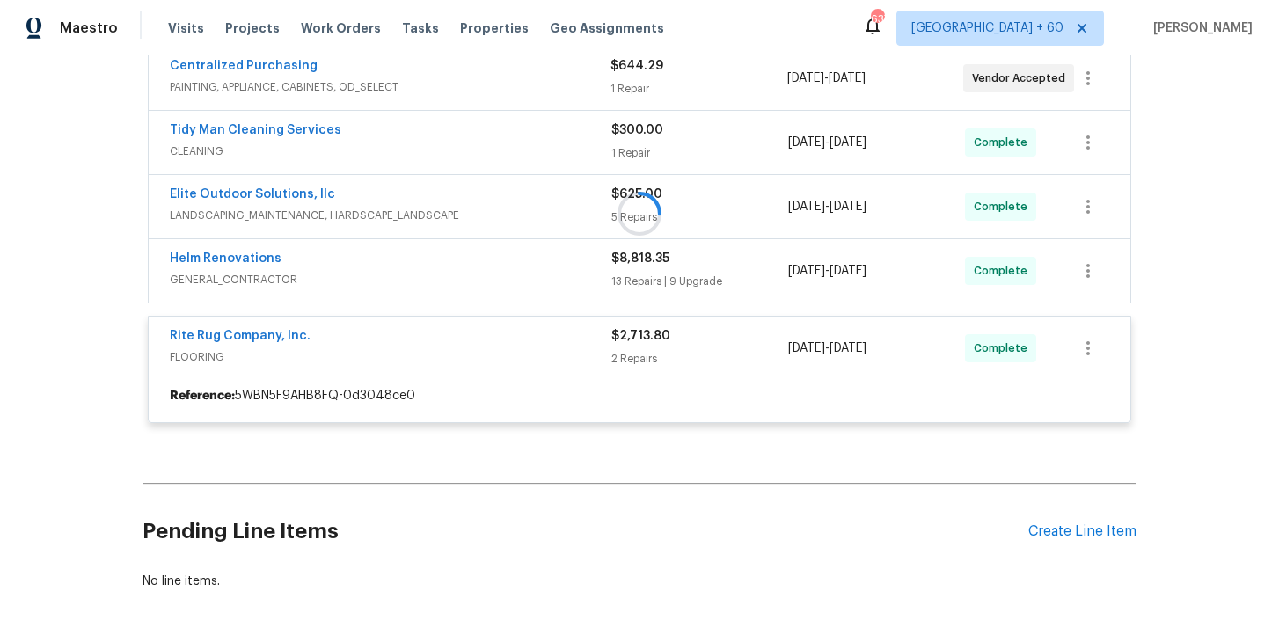
click at [508, 267] on div at bounding box center [640, 214] width 994 height 454
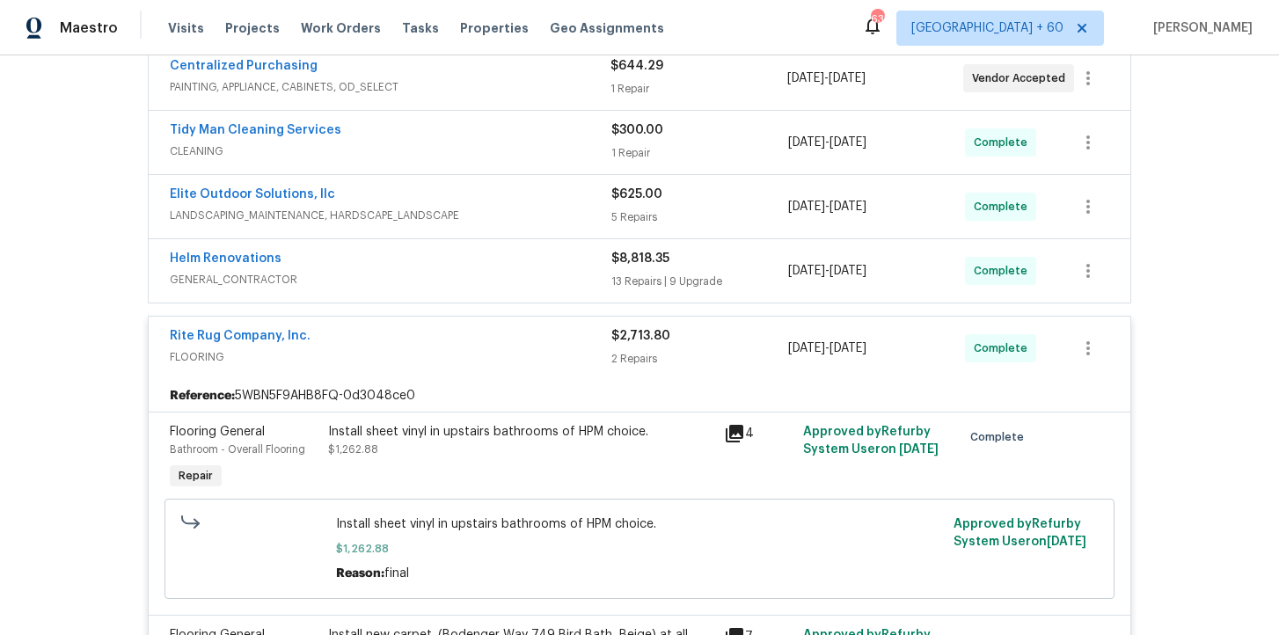
click at [537, 271] on span "GENERAL_CONTRACTOR" at bounding box center [391, 280] width 442 height 18
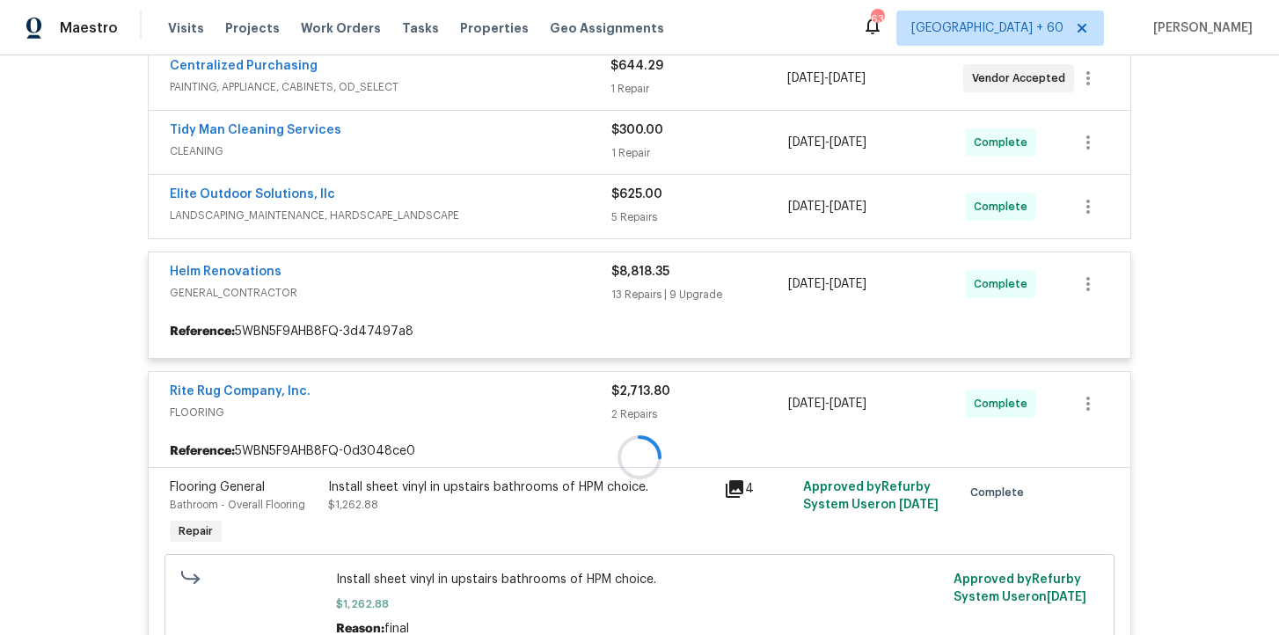
click at [559, 208] on div at bounding box center [640, 457] width 994 height 940
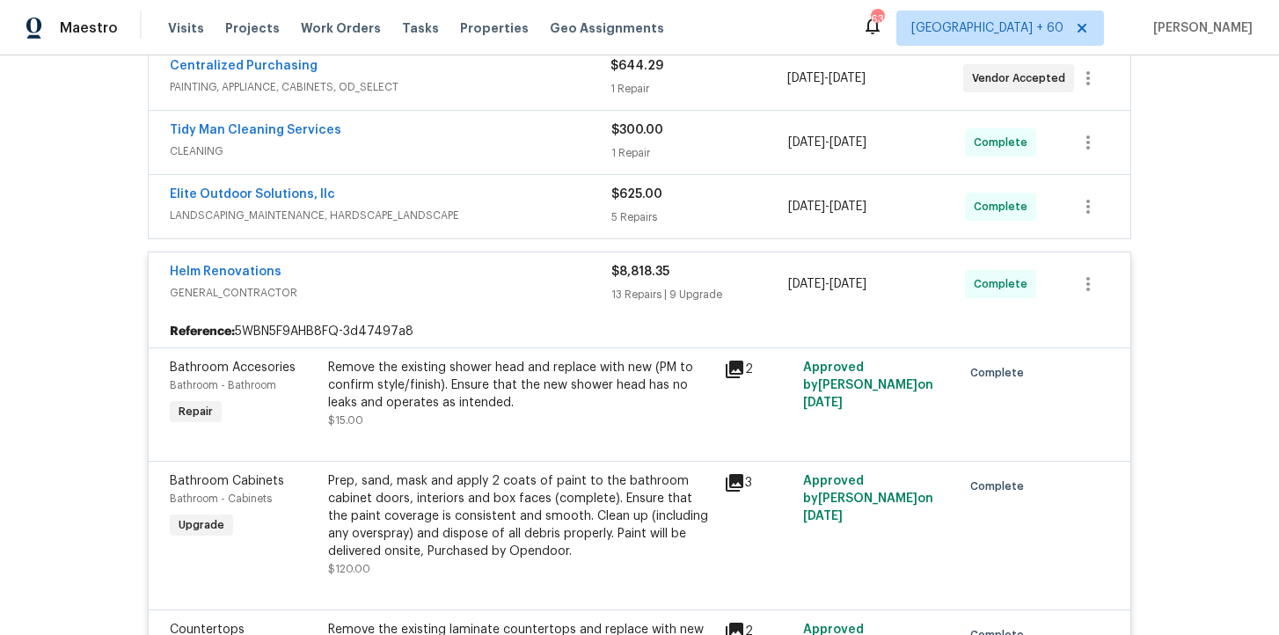
click at [568, 208] on span "LANDSCAPING_MAINTENANCE, HARDSCAPE_LANDSCAPE" at bounding box center [391, 216] width 442 height 18
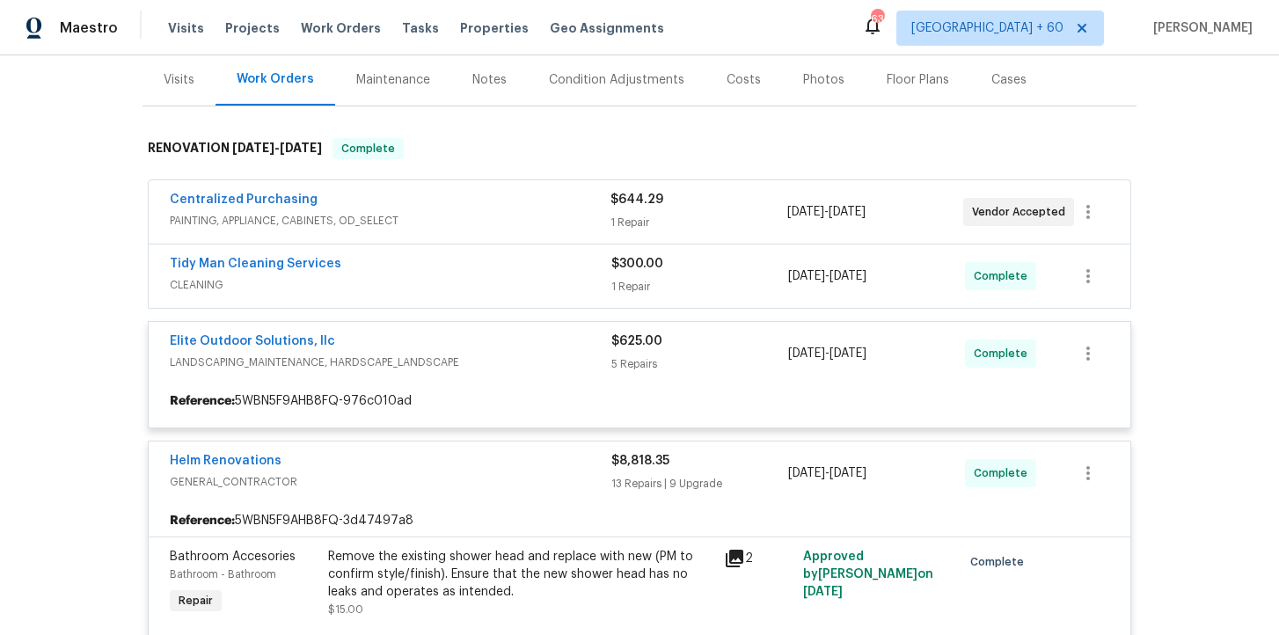
scroll to position [175, 0]
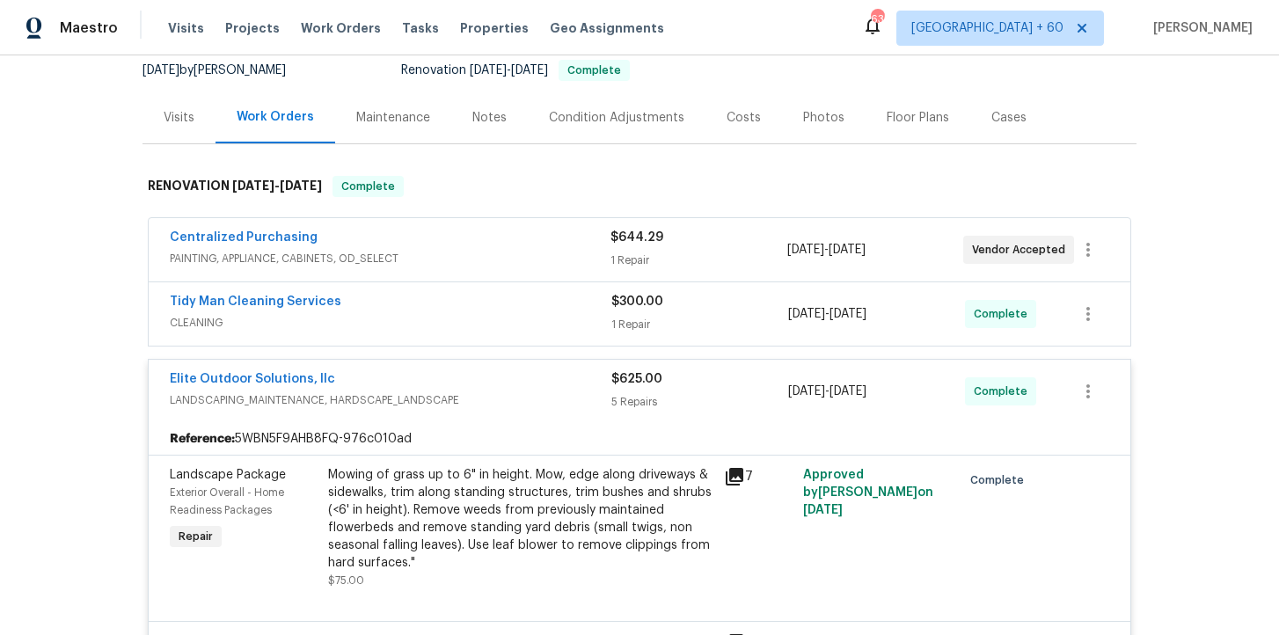
click at [535, 308] on div "Tidy Man Cleaning Services" at bounding box center [391, 303] width 442 height 21
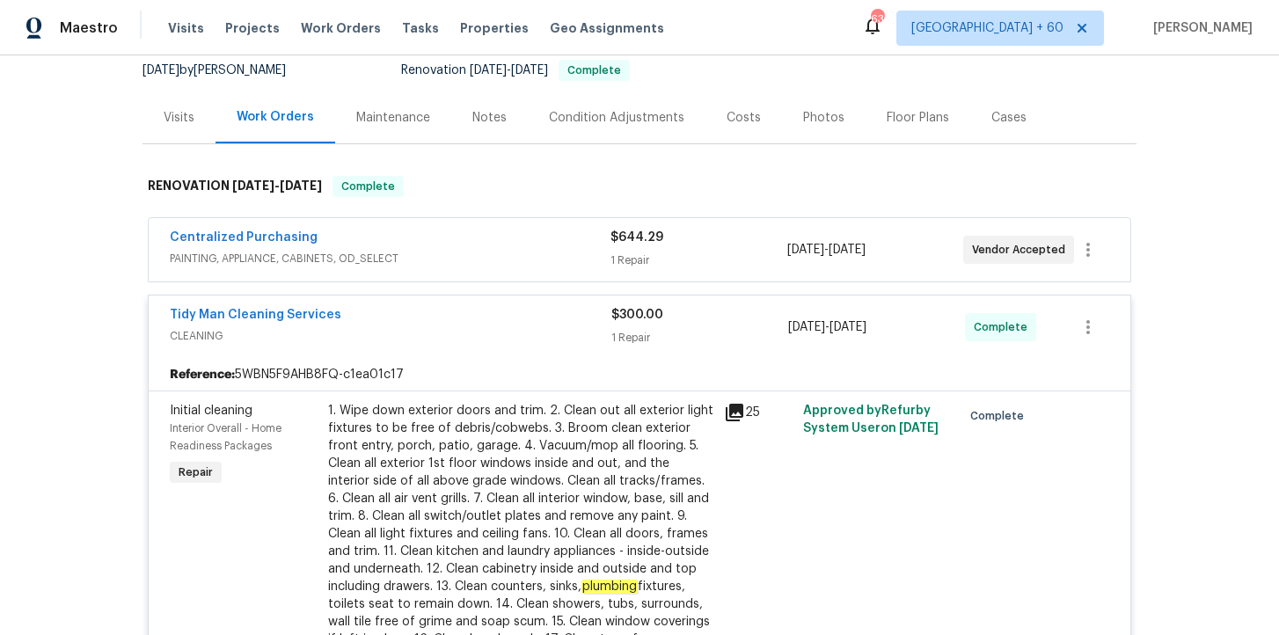
click at [574, 246] on div "Centralized Purchasing" at bounding box center [390, 239] width 441 height 21
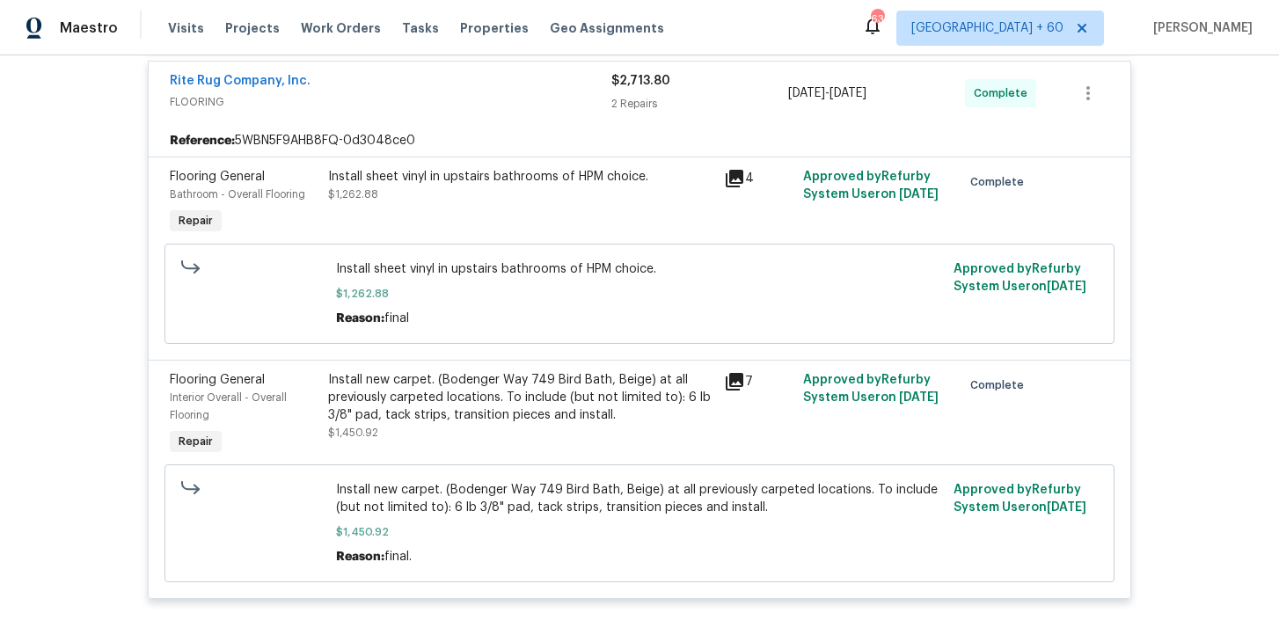
scroll to position [5415, 0]
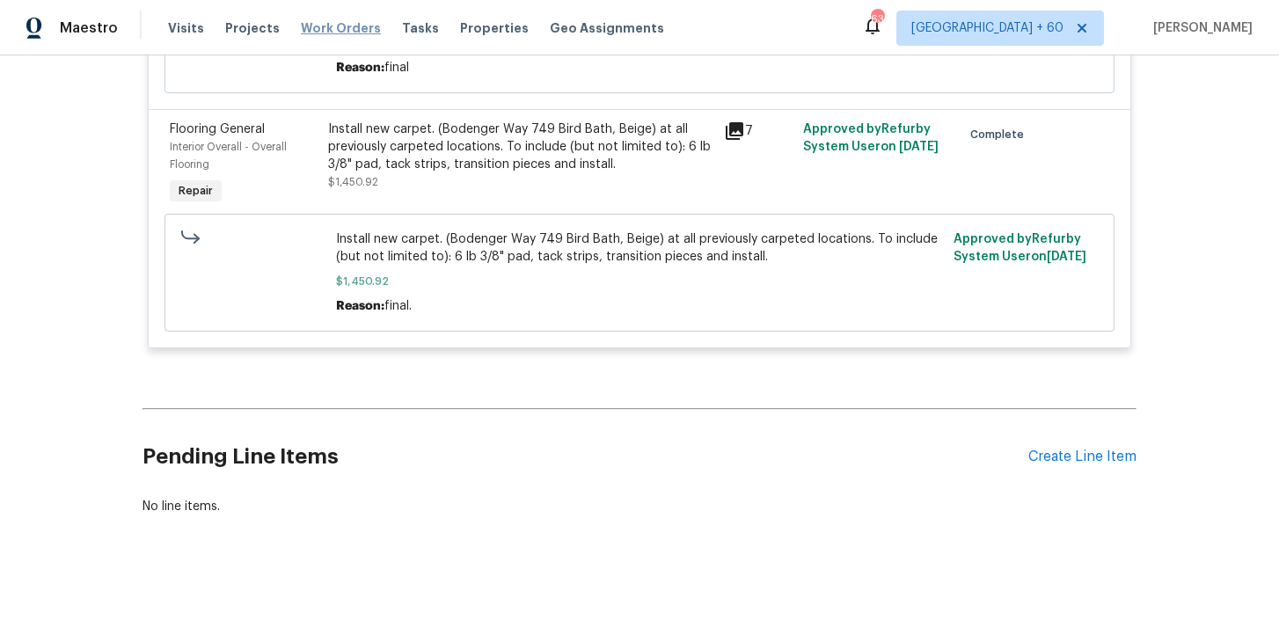
click at [333, 26] on span "Work Orders" at bounding box center [341, 28] width 80 height 18
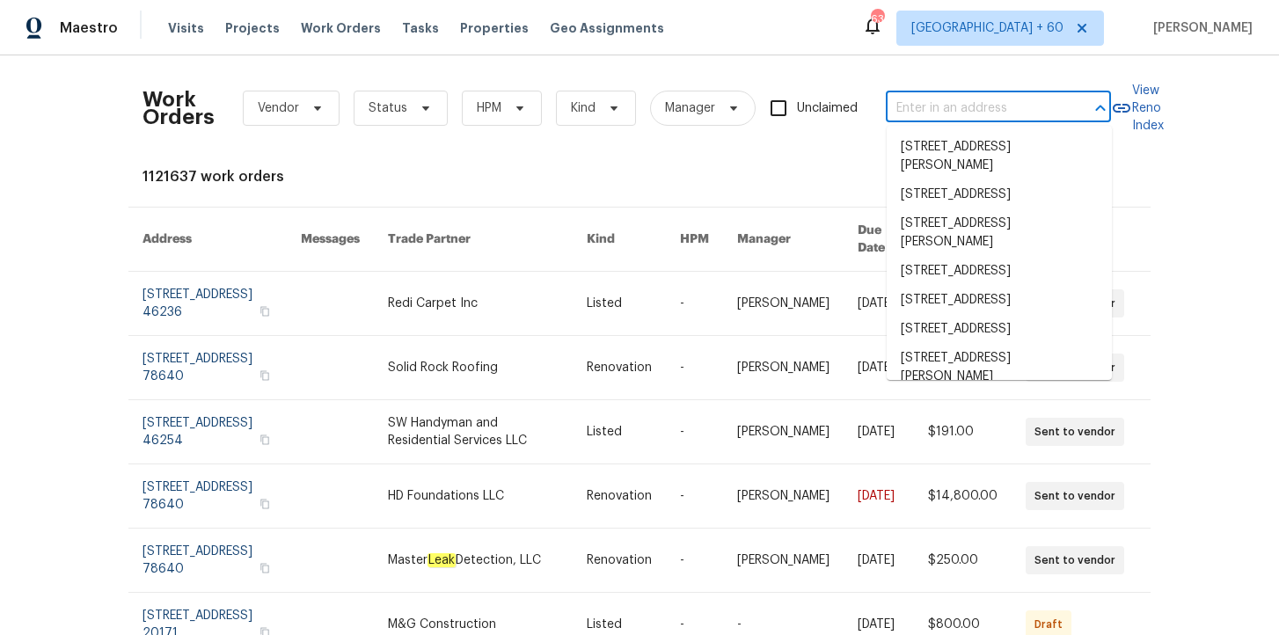
click at [907, 105] on input "text" at bounding box center [974, 108] width 176 height 27
paste input "[STREET_ADDRESS]"
type input "[STREET_ADDRESS]"
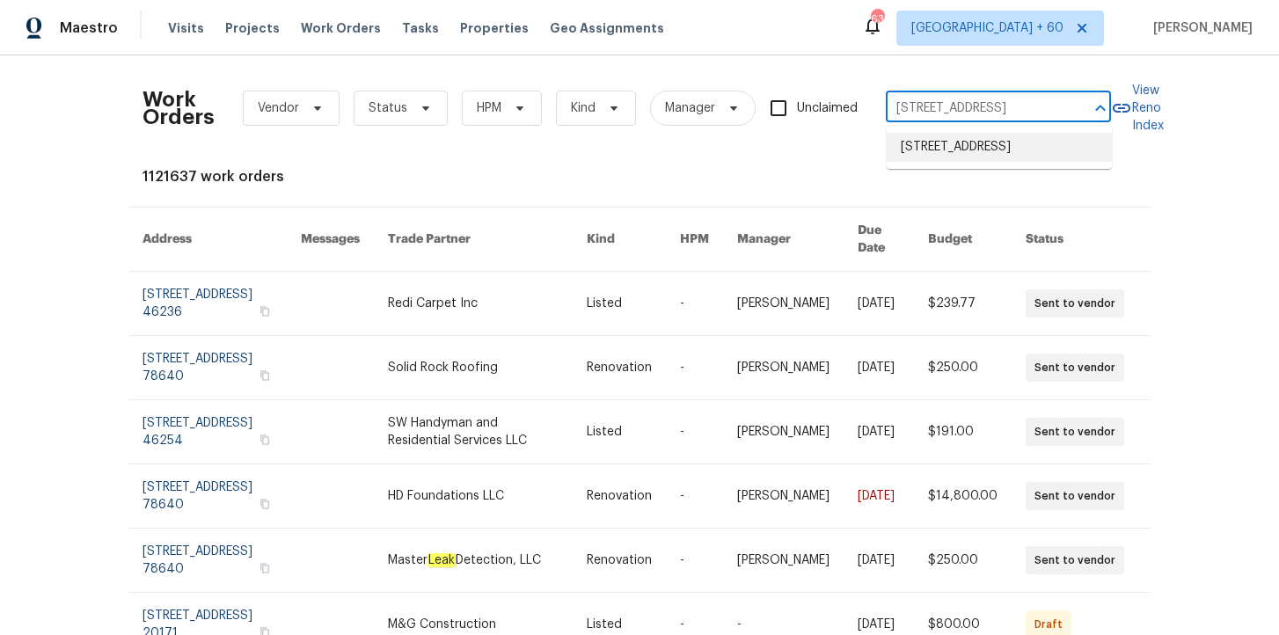
click at [951, 150] on li "[STREET_ADDRESS]" at bounding box center [999, 147] width 225 height 29
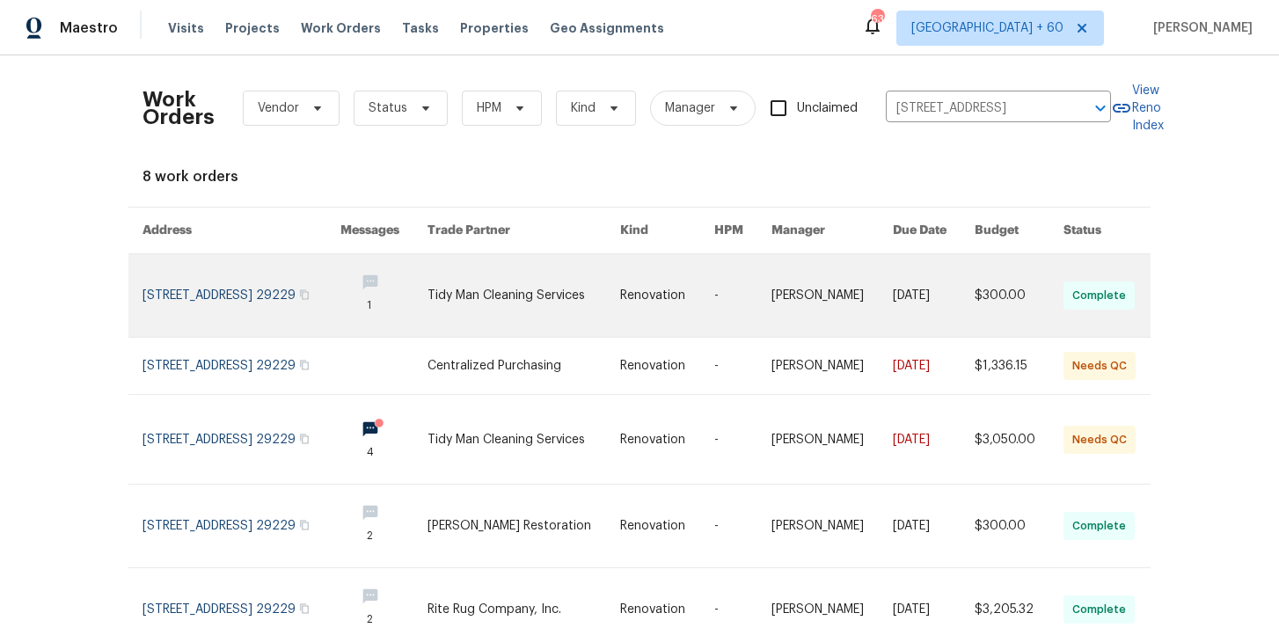
click at [178, 303] on link at bounding box center [242, 295] width 198 height 83
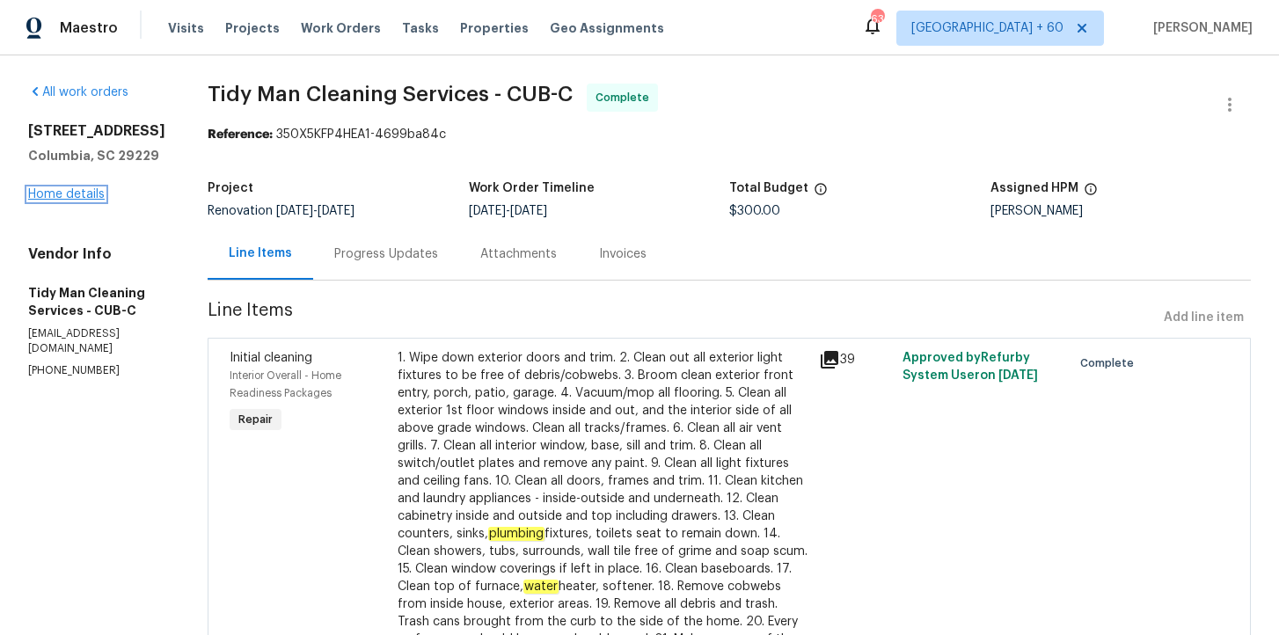
click at [71, 201] on link "Home details" at bounding box center [66, 194] width 77 height 12
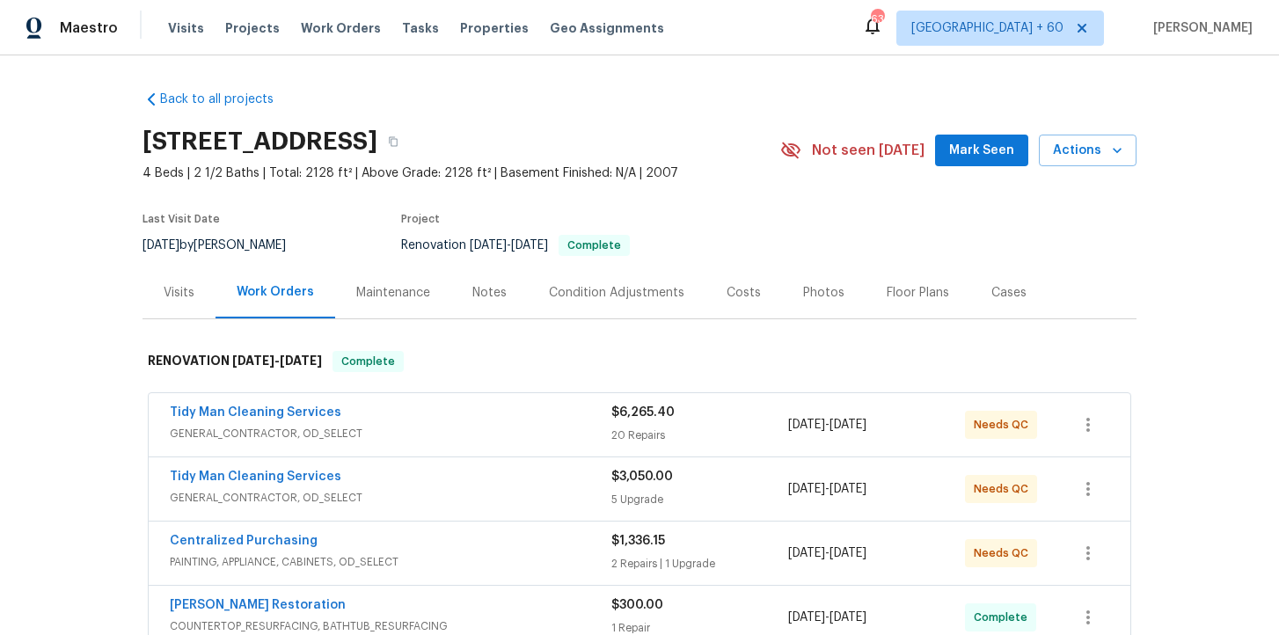
scroll to position [435, 0]
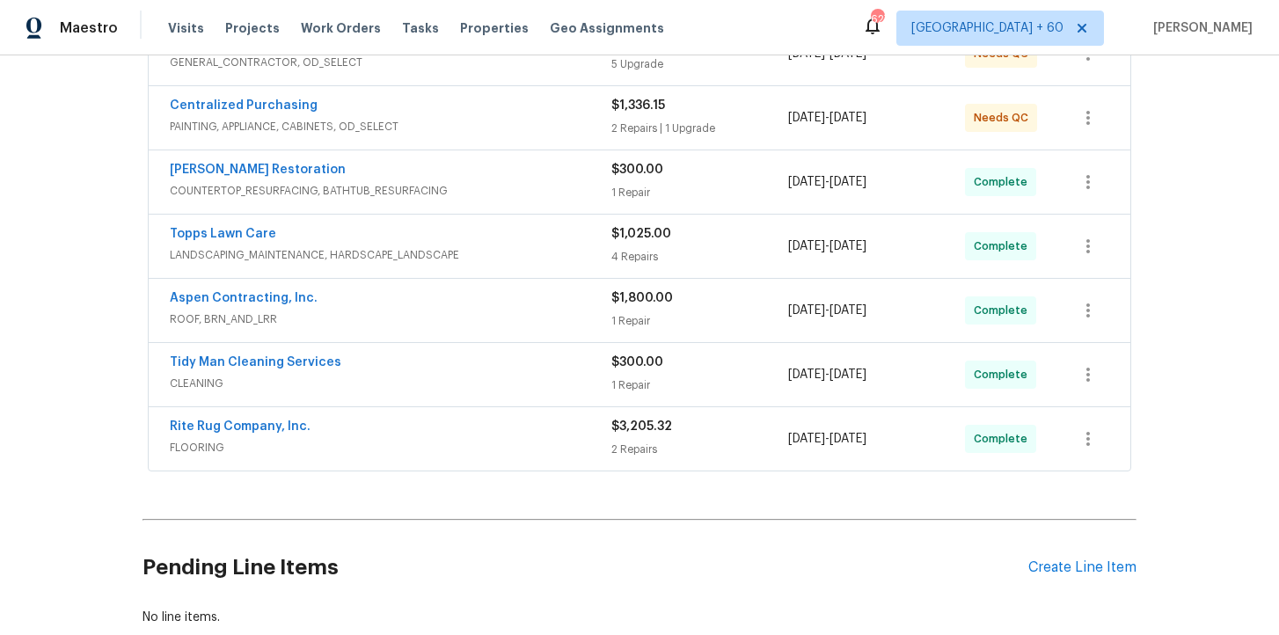
click at [567, 429] on div "Rite Rug Company, Inc." at bounding box center [391, 428] width 442 height 21
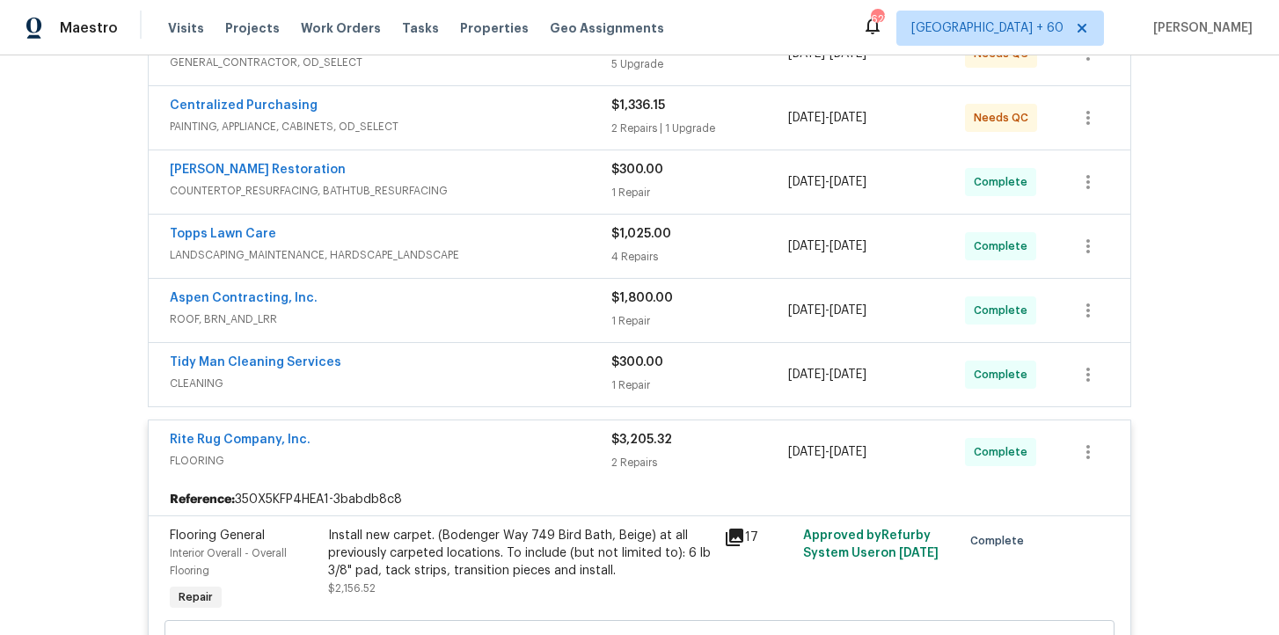
click at [548, 377] on span "CLEANING" at bounding box center [391, 384] width 442 height 18
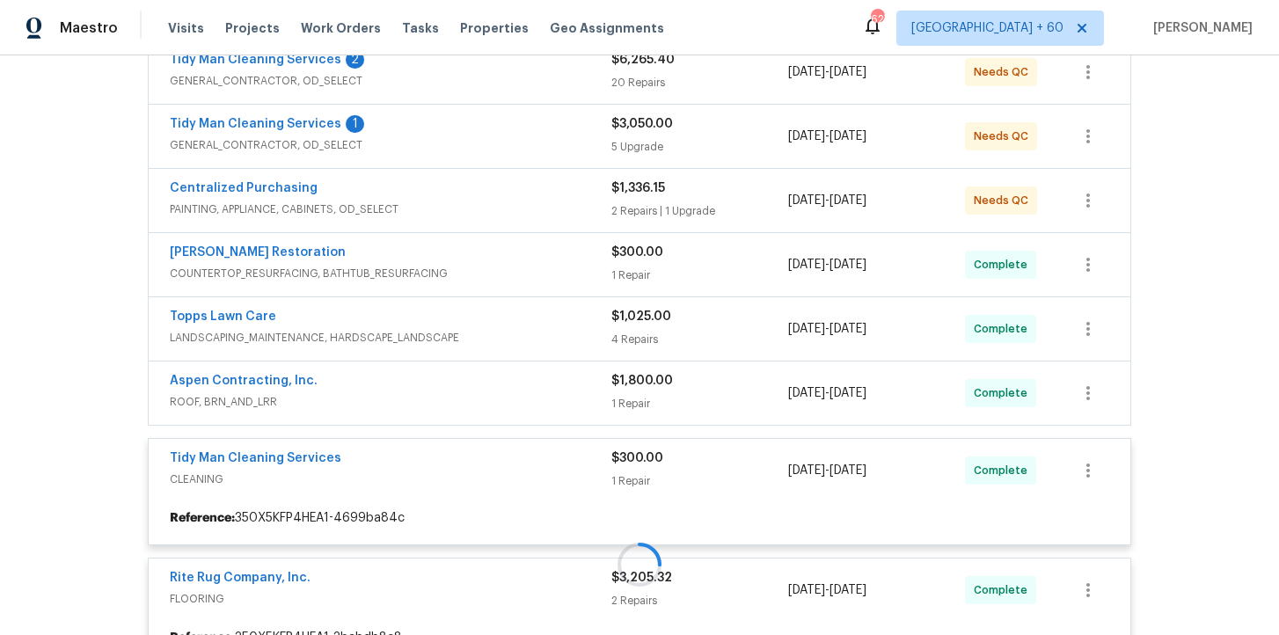
scroll to position [324, 0]
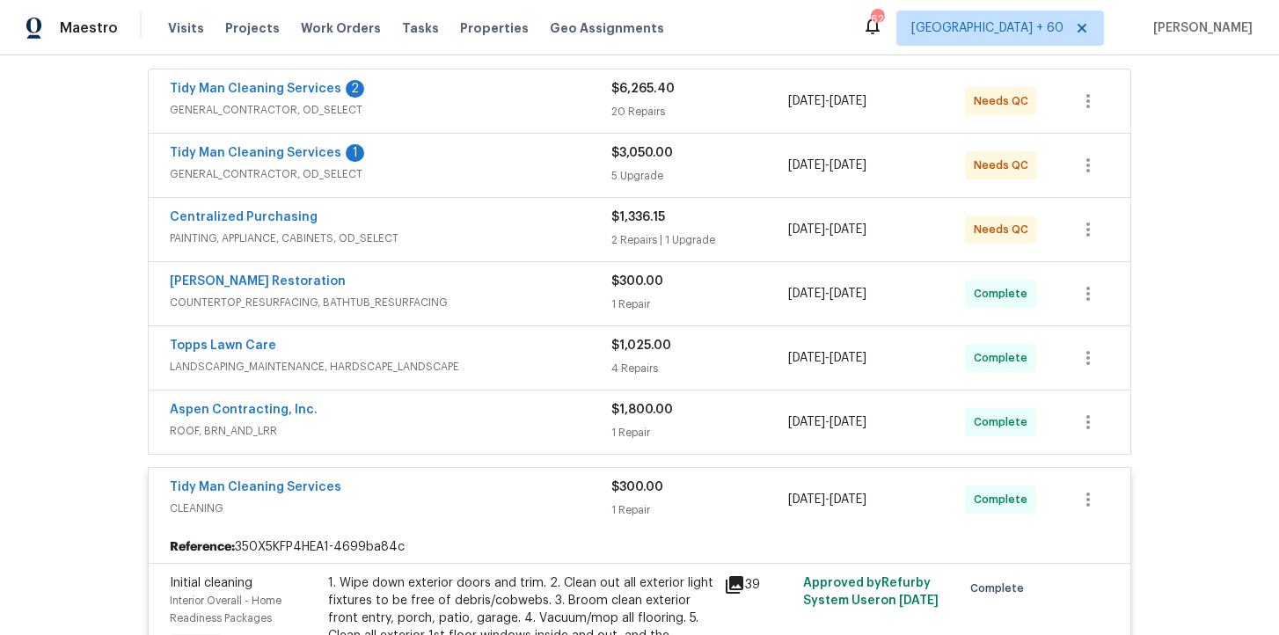
click at [548, 420] on div "Aspen Contracting, Inc." at bounding box center [391, 411] width 442 height 21
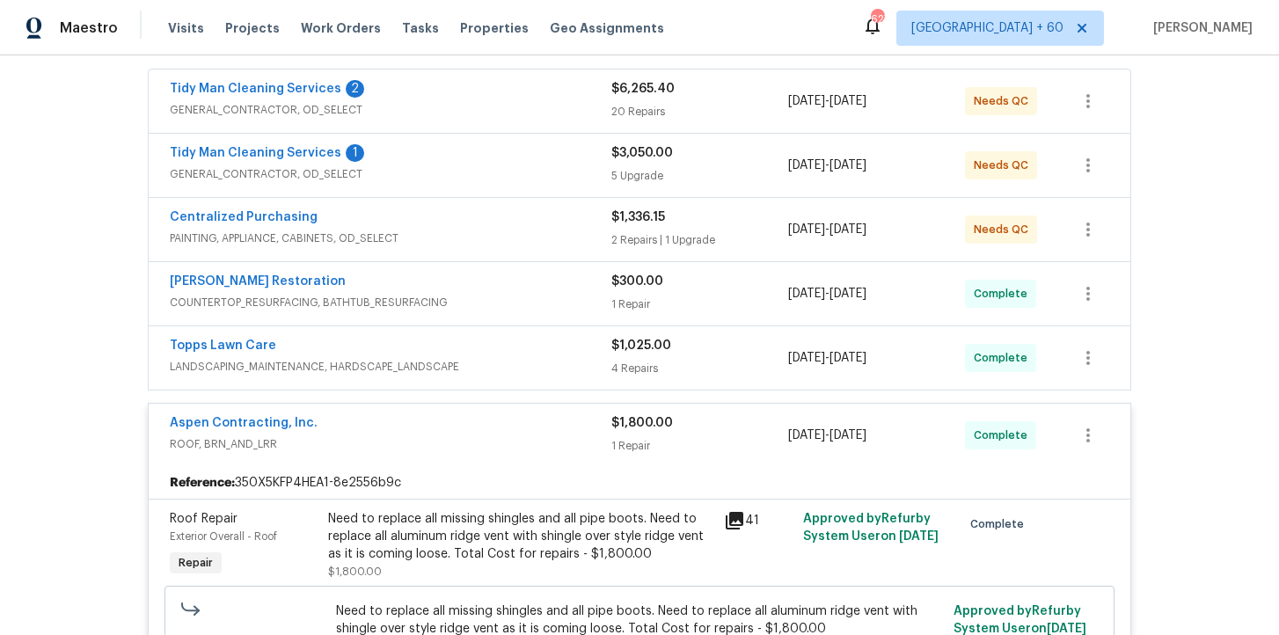
click at [522, 358] on span "LANDSCAPING_MAINTENANCE, HARDSCAPE_LANDSCAPE" at bounding box center [391, 367] width 442 height 18
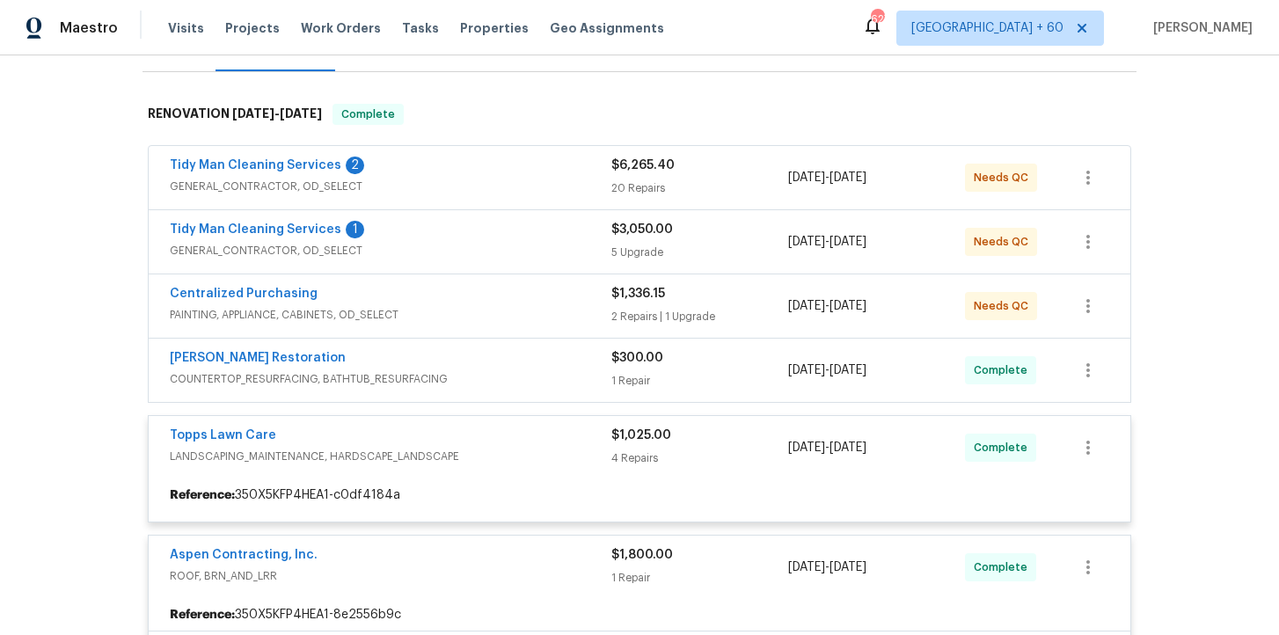
scroll to position [249, 0]
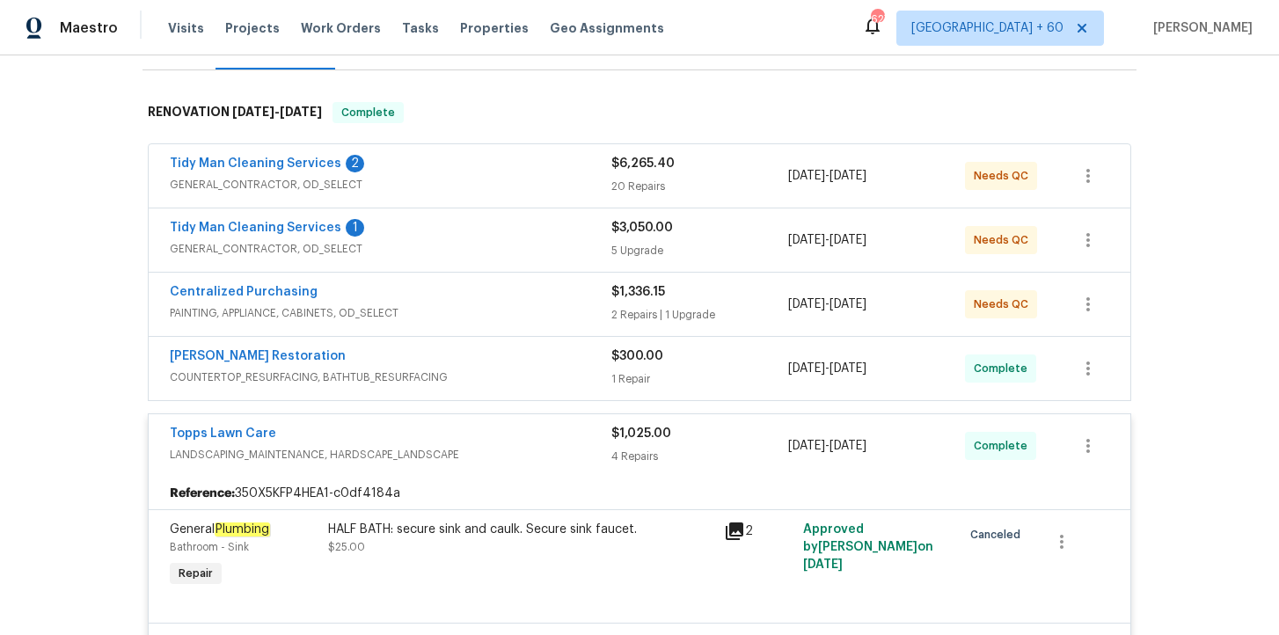
click at [520, 376] on span "COUNTERTOP_RESURFACING, BATHTUB_RESURFACING" at bounding box center [391, 378] width 442 height 18
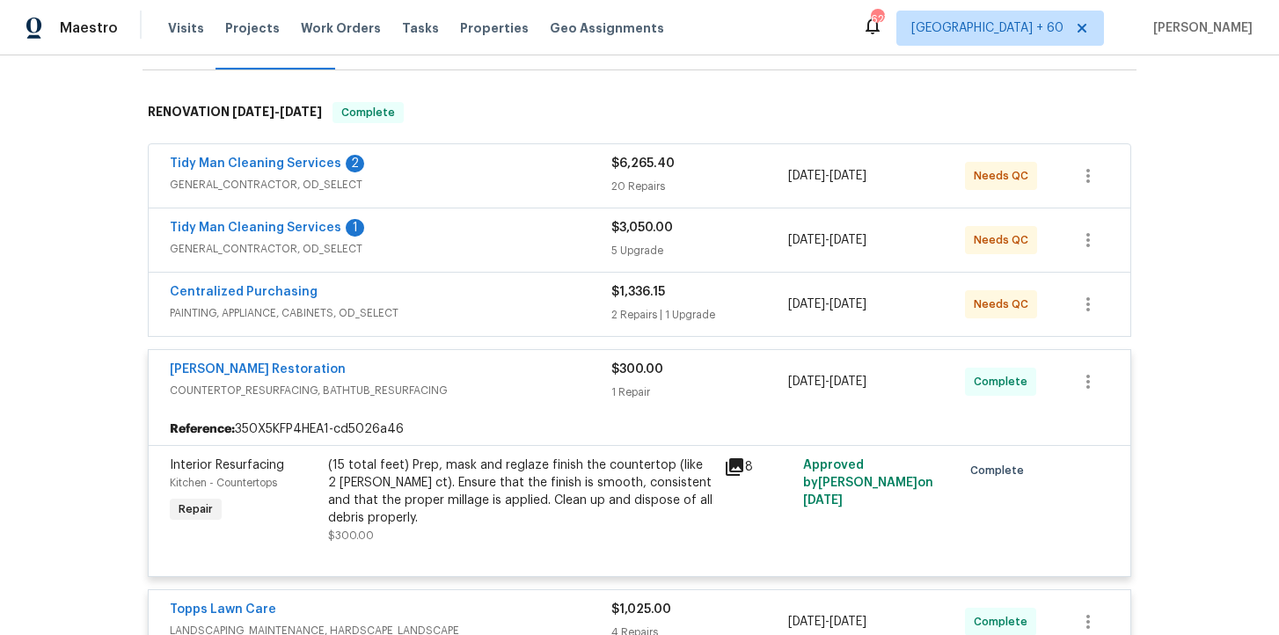
click at [502, 310] on span "PAINTING, APPLIANCE, CABINETS, OD_SELECT" at bounding box center [391, 313] width 442 height 18
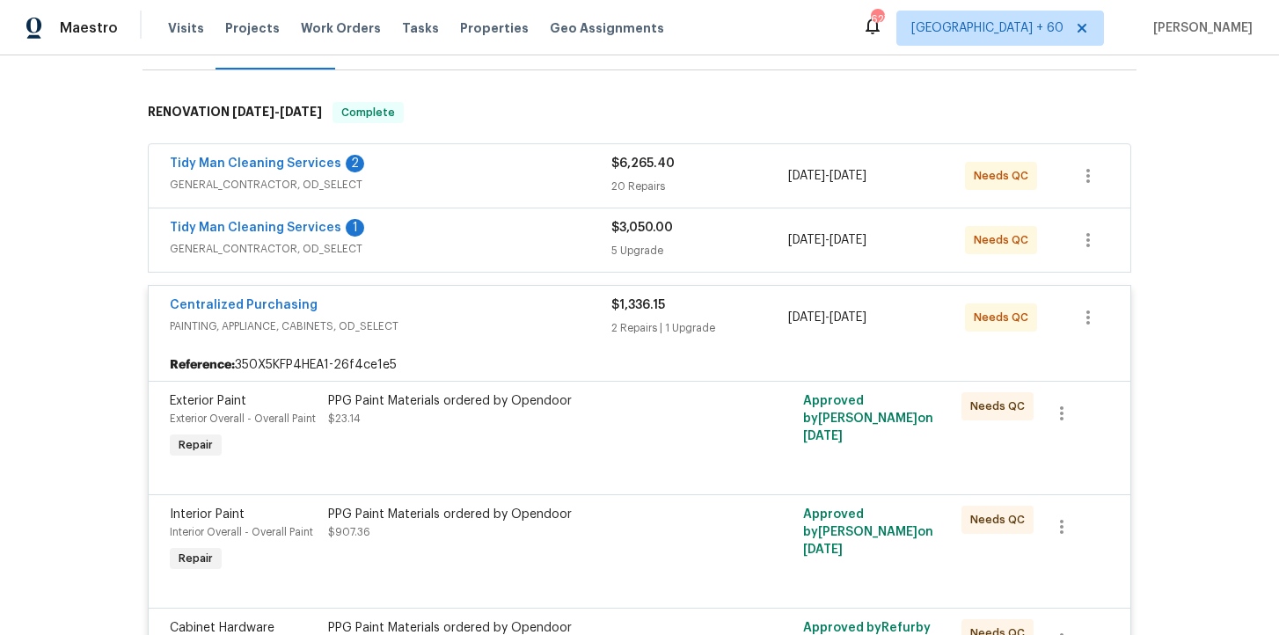
click at [487, 241] on span "GENERAL_CONTRACTOR, OD_SELECT" at bounding box center [391, 249] width 442 height 18
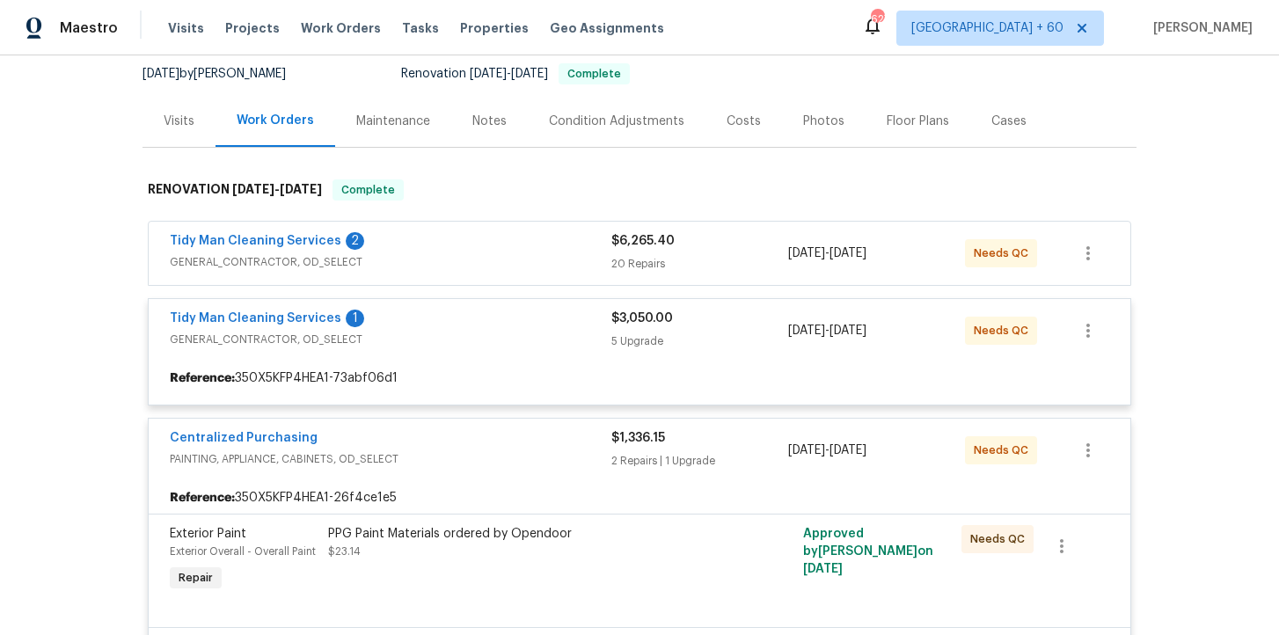
scroll to position [170, 0]
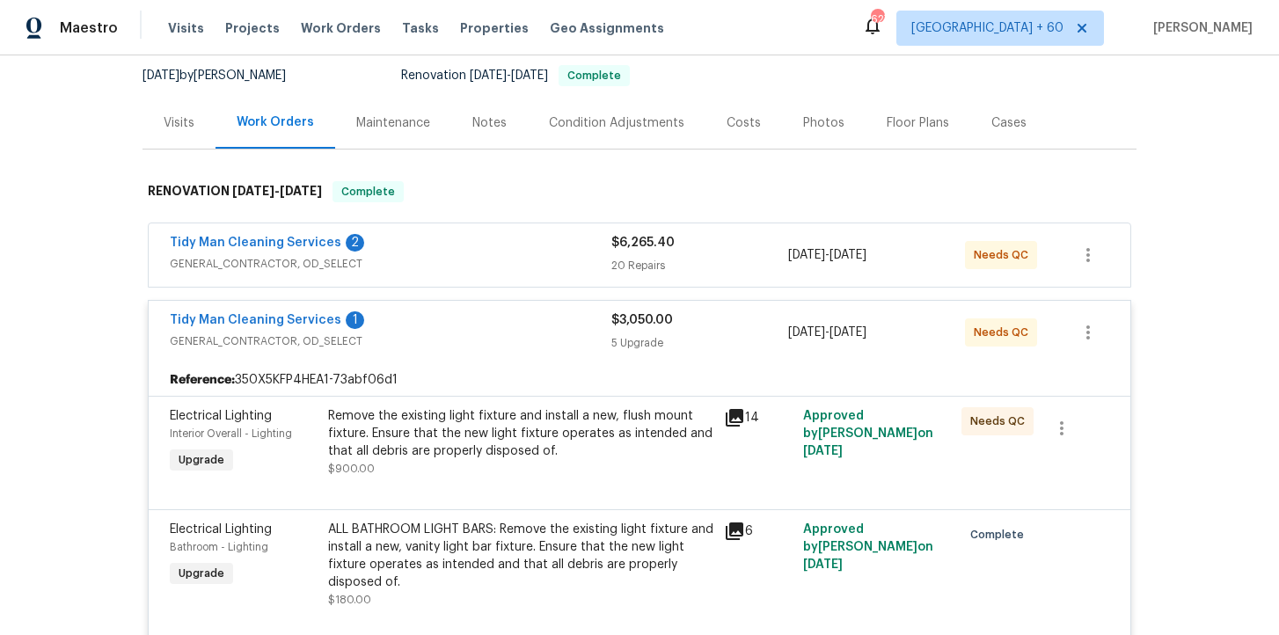
click at [503, 264] on span "GENERAL_CONTRACTOR, OD_SELECT" at bounding box center [391, 264] width 442 height 18
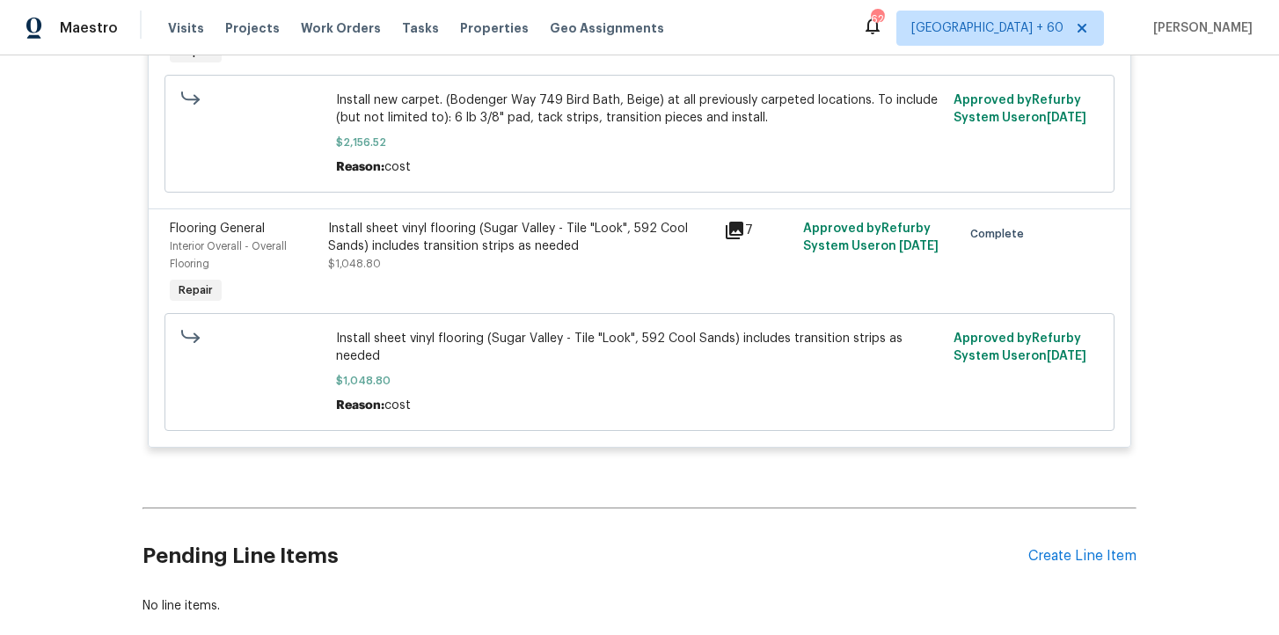
scroll to position [6584, 0]
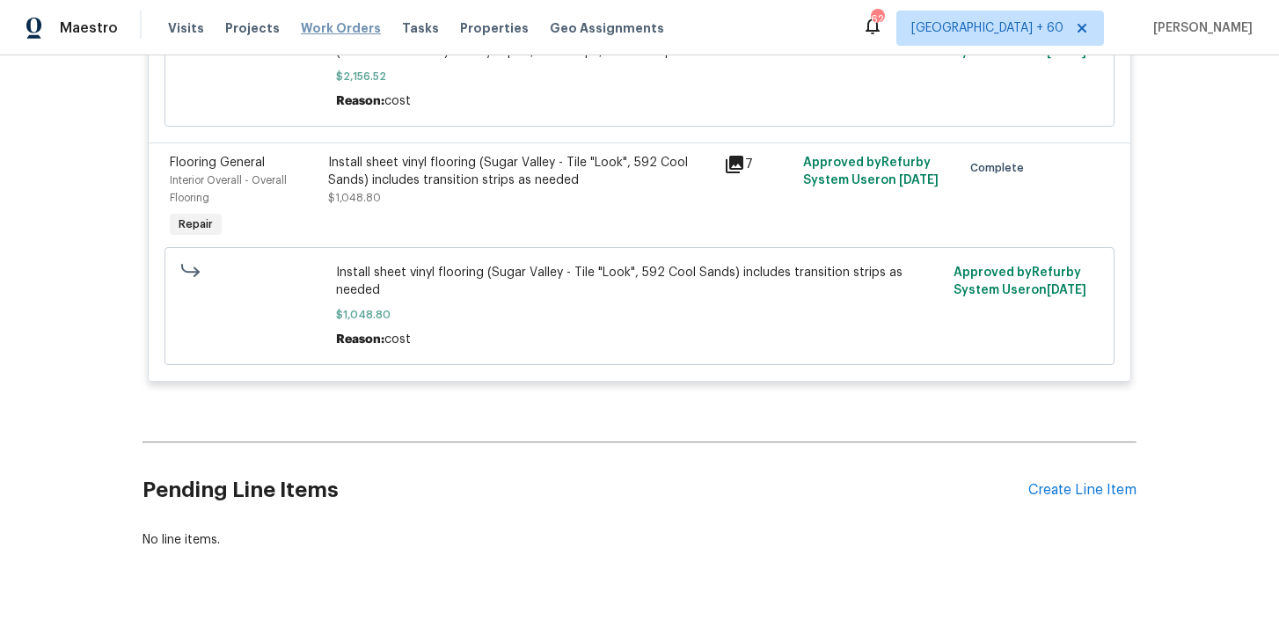
click at [336, 26] on span "Work Orders" at bounding box center [341, 28] width 80 height 18
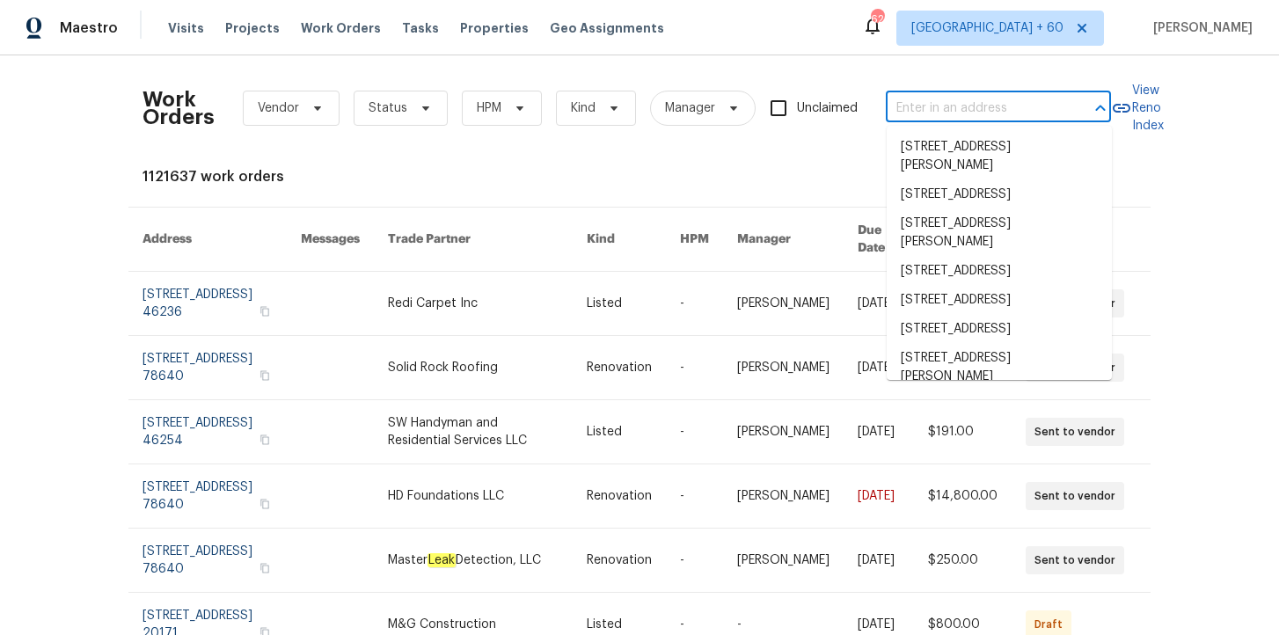
click at [923, 97] on input "text" at bounding box center [974, 108] width 176 height 27
paste input "[STREET_ADDRESS]"
type input "[STREET_ADDRESS]"
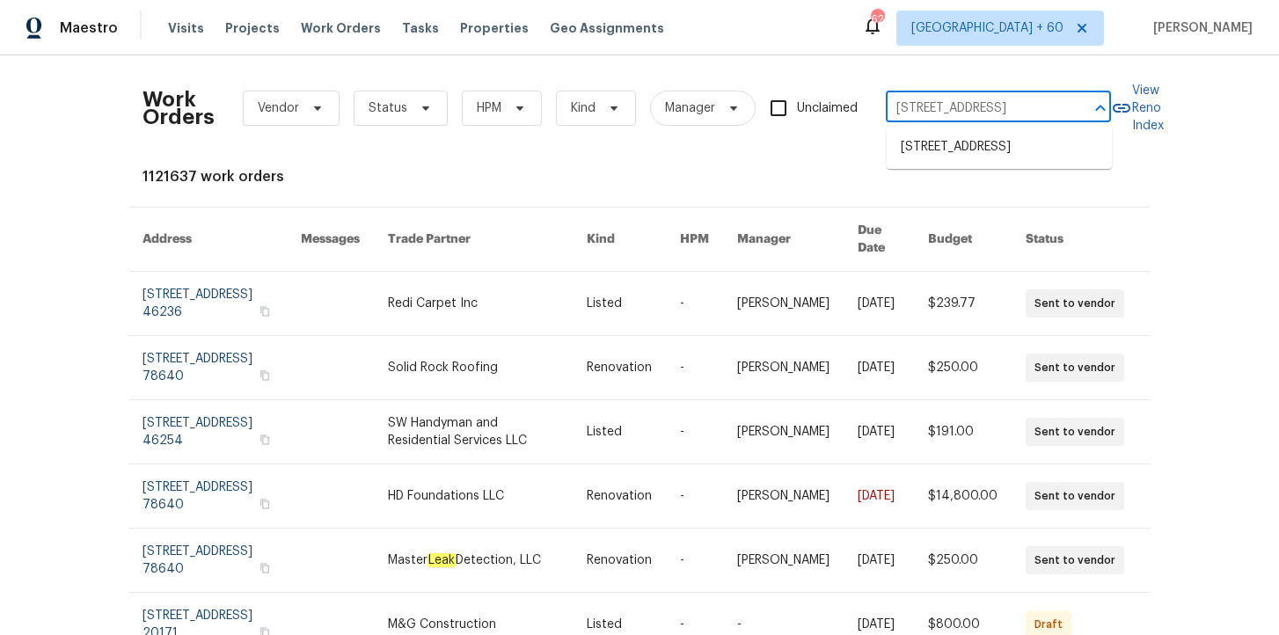
scroll to position [0, 41]
click at [954, 138] on li "[STREET_ADDRESS]" at bounding box center [999, 147] width 225 height 29
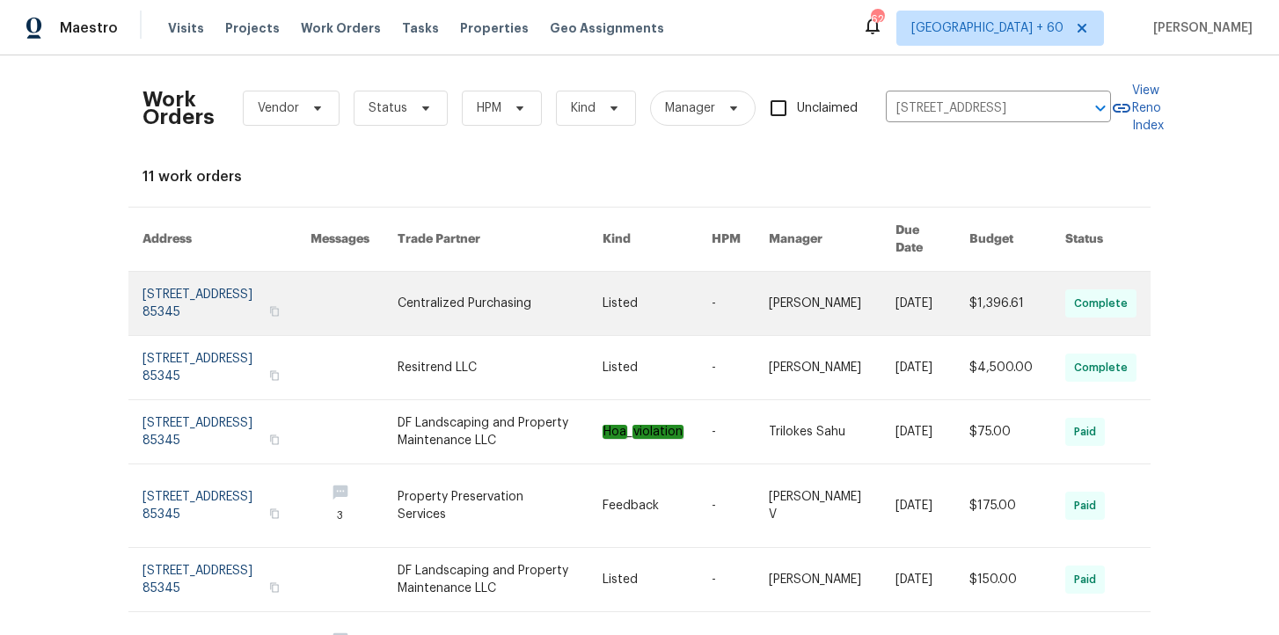
click at [208, 292] on link at bounding box center [227, 303] width 168 height 63
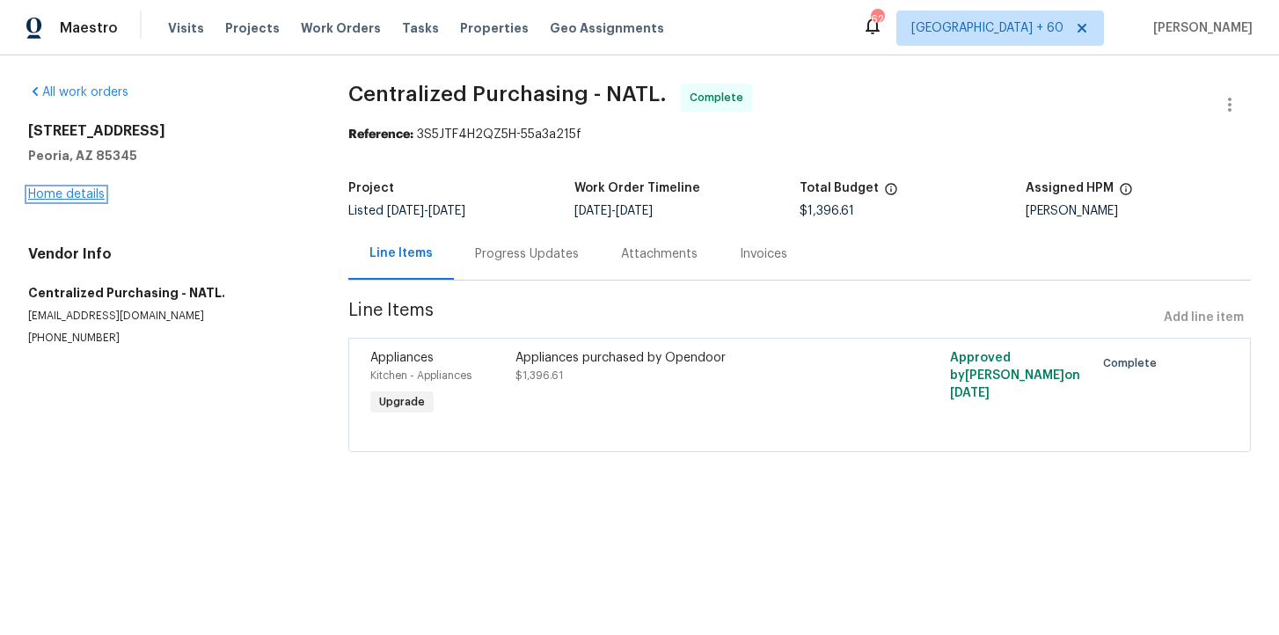
click at [91, 198] on link "Home details" at bounding box center [66, 194] width 77 height 12
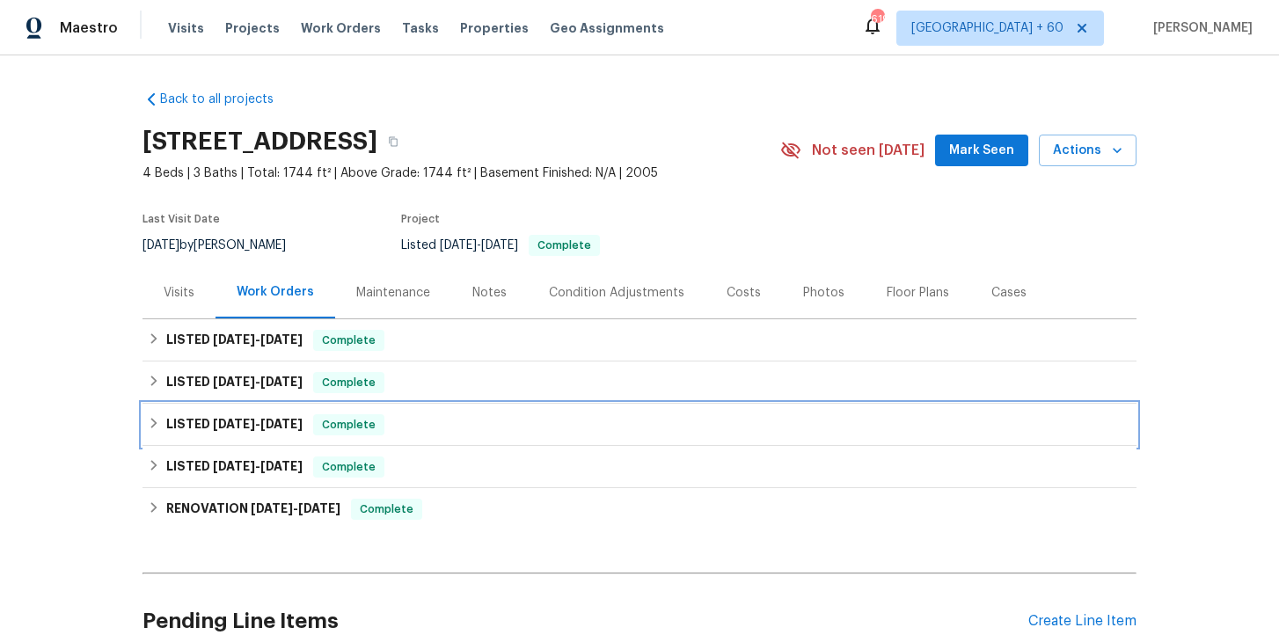
click at [479, 442] on div "LISTED [DATE] - [DATE] Complete" at bounding box center [640, 425] width 994 height 42
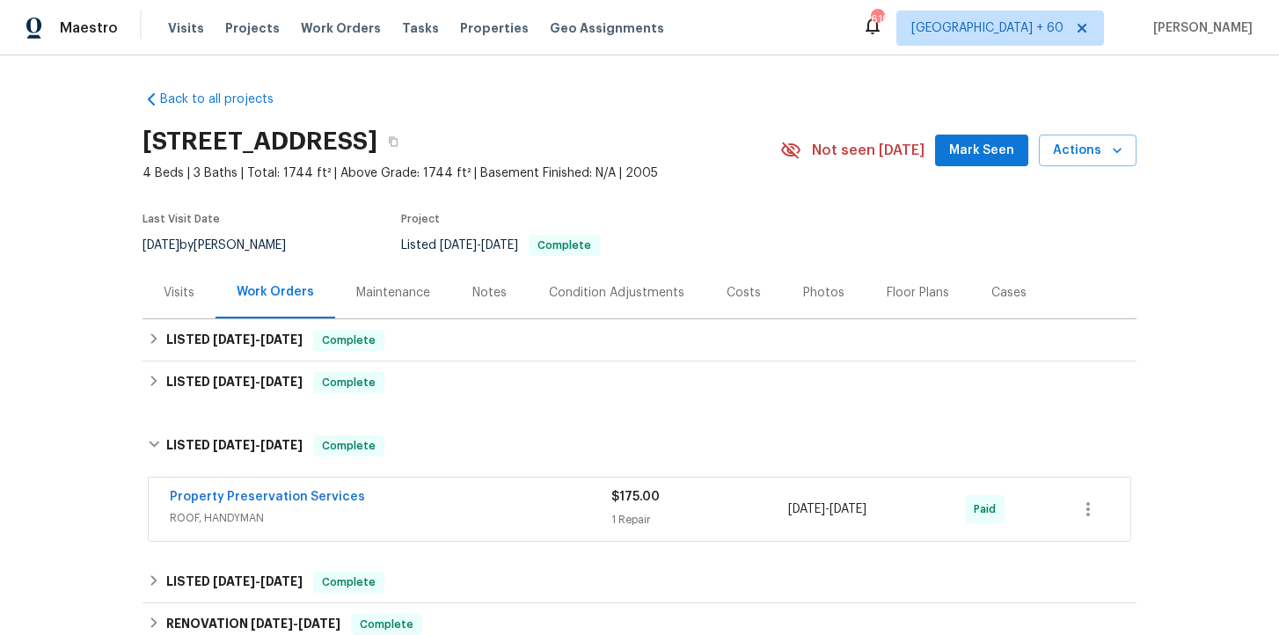
click at [482, 508] on div "Property Preservation Services" at bounding box center [391, 498] width 442 height 21
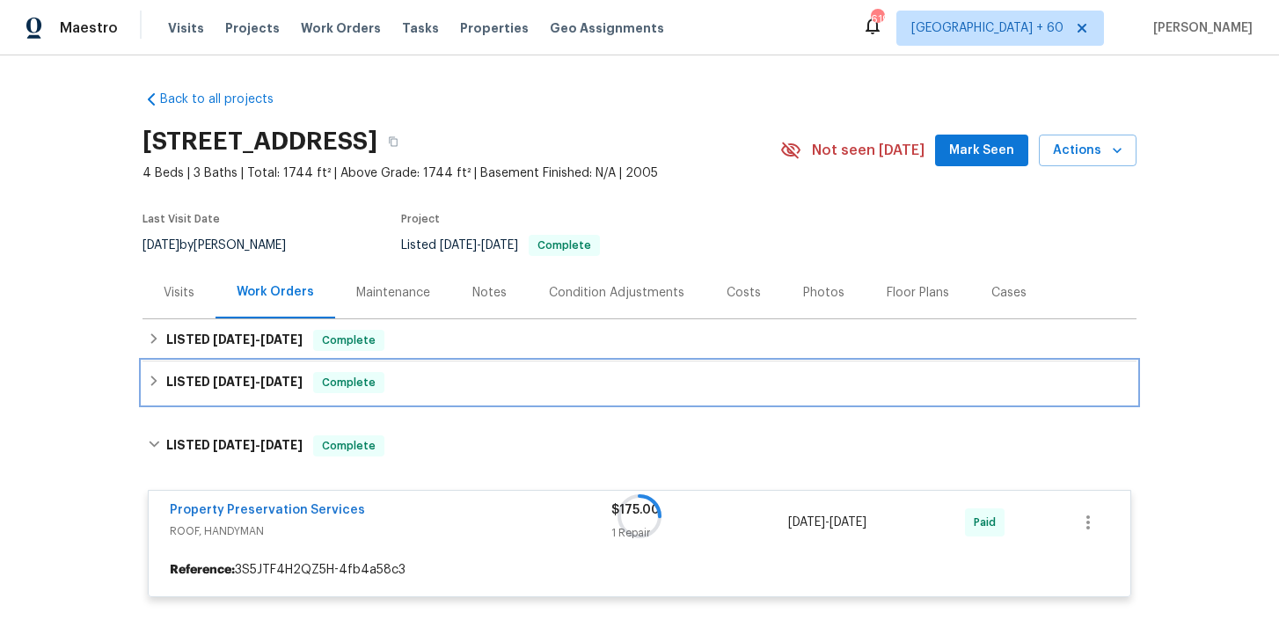
click at [458, 386] on div "LISTED [DATE] - [DATE] Complete" at bounding box center [639, 382] width 983 height 21
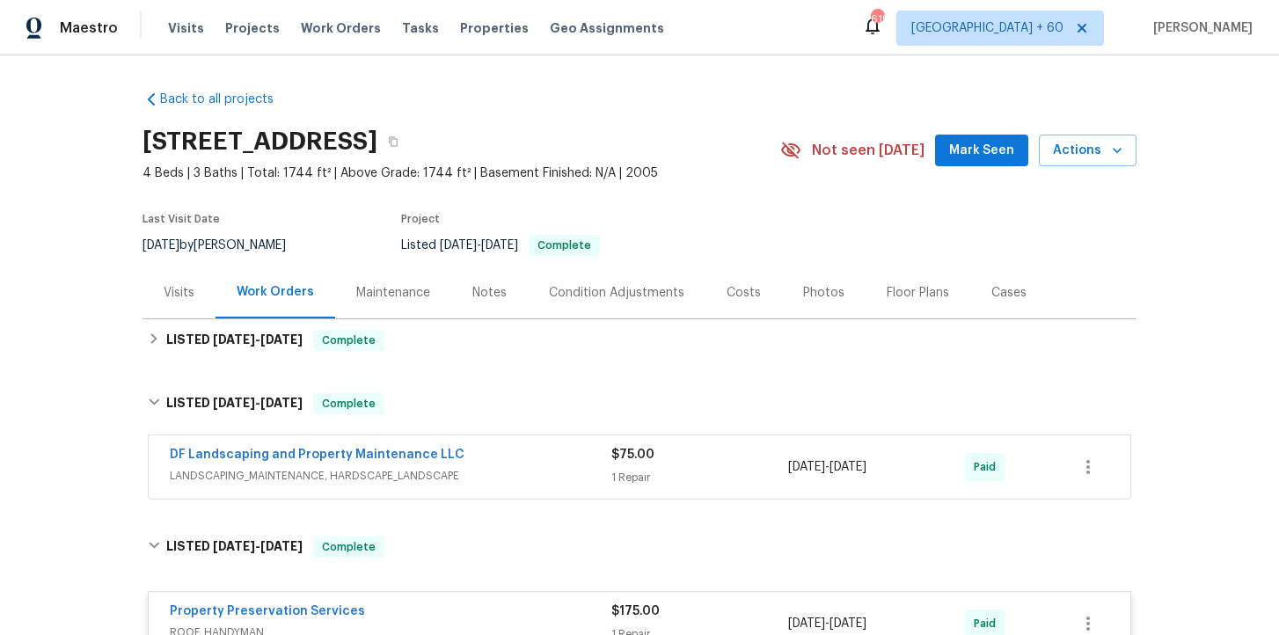
click at [494, 479] on span "LANDSCAPING_MAINTENANCE, HARDSCAPE_LANDSCAPE" at bounding box center [391, 476] width 442 height 18
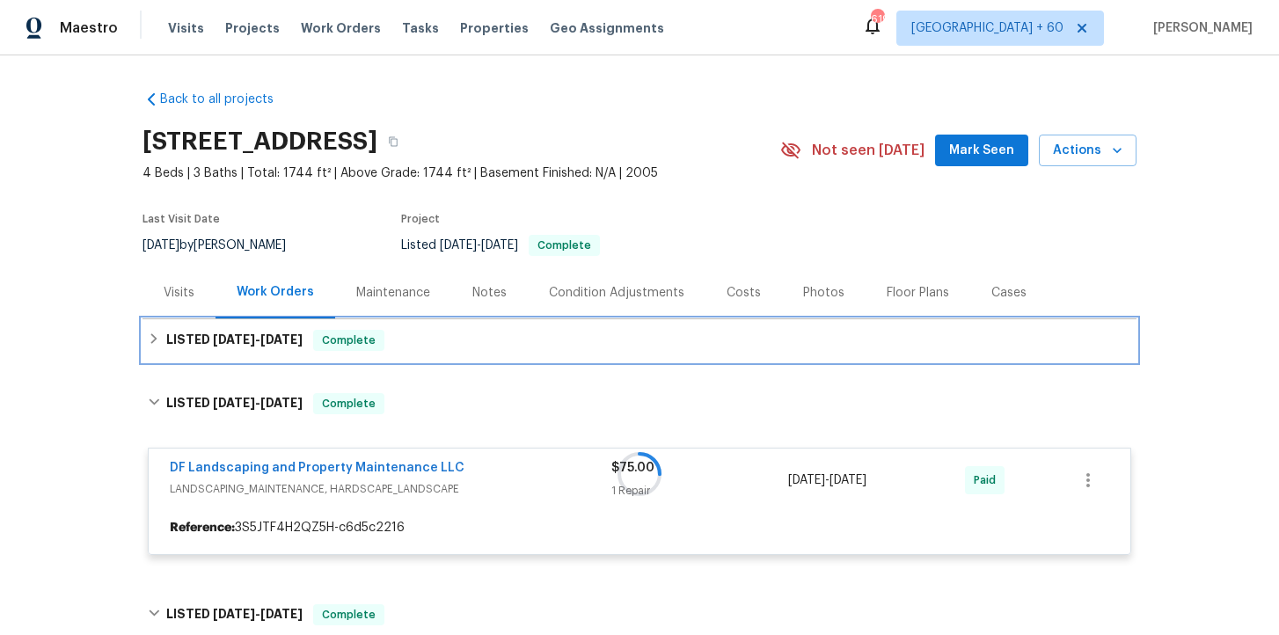
click at [491, 347] on div "LISTED [DATE] - [DATE] Complete" at bounding box center [639, 340] width 983 height 21
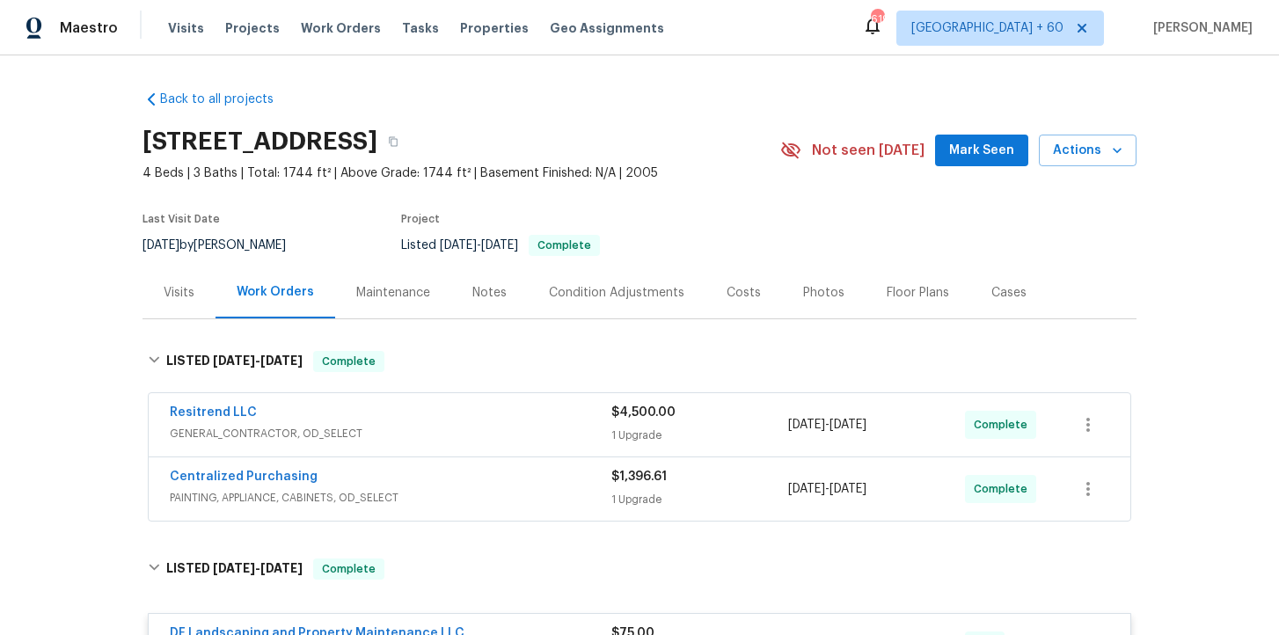
click at [496, 514] on div "Centralized Purchasing PAINTING, APPLIANCE, CABINETS, OD_SELECT $1,396.61 1 Upg…" at bounding box center [640, 488] width 982 height 63
click at [494, 482] on div "Centralized Purchasing" at bounding box center [391, 478] width 442 height 21
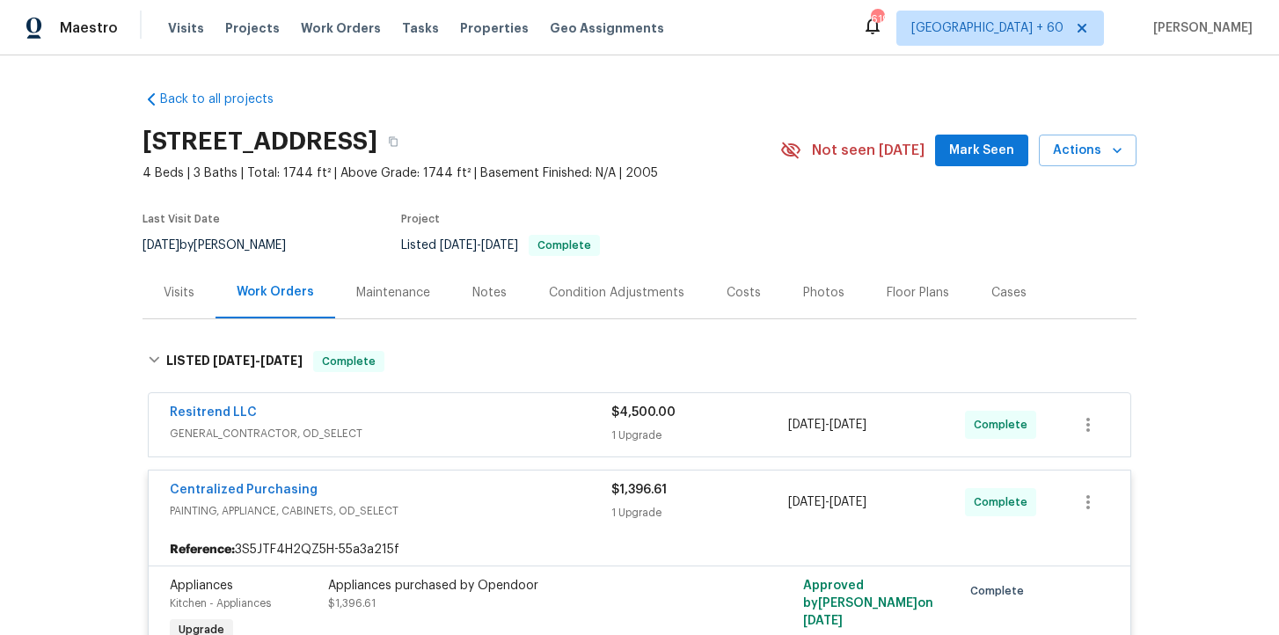
click at [499, 428] on span "GENERAL_CONTRACTOR, OD_SELECT" at bounding box center [391, 434] width 442 height 18
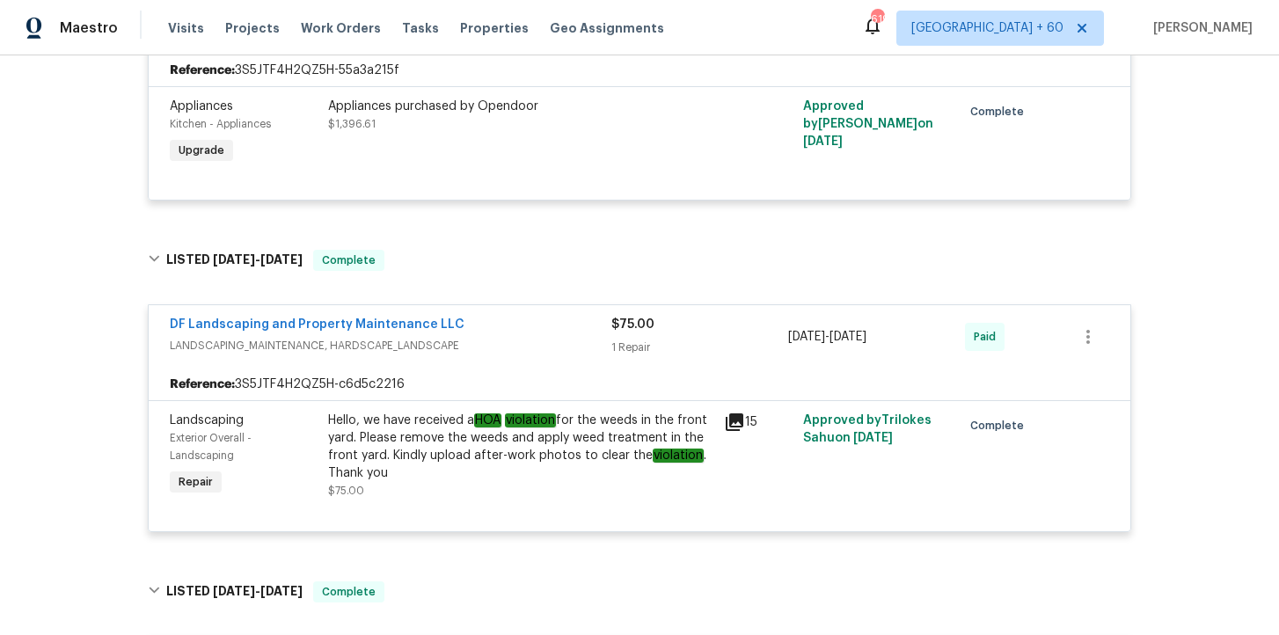
scroll to position [720, 0]
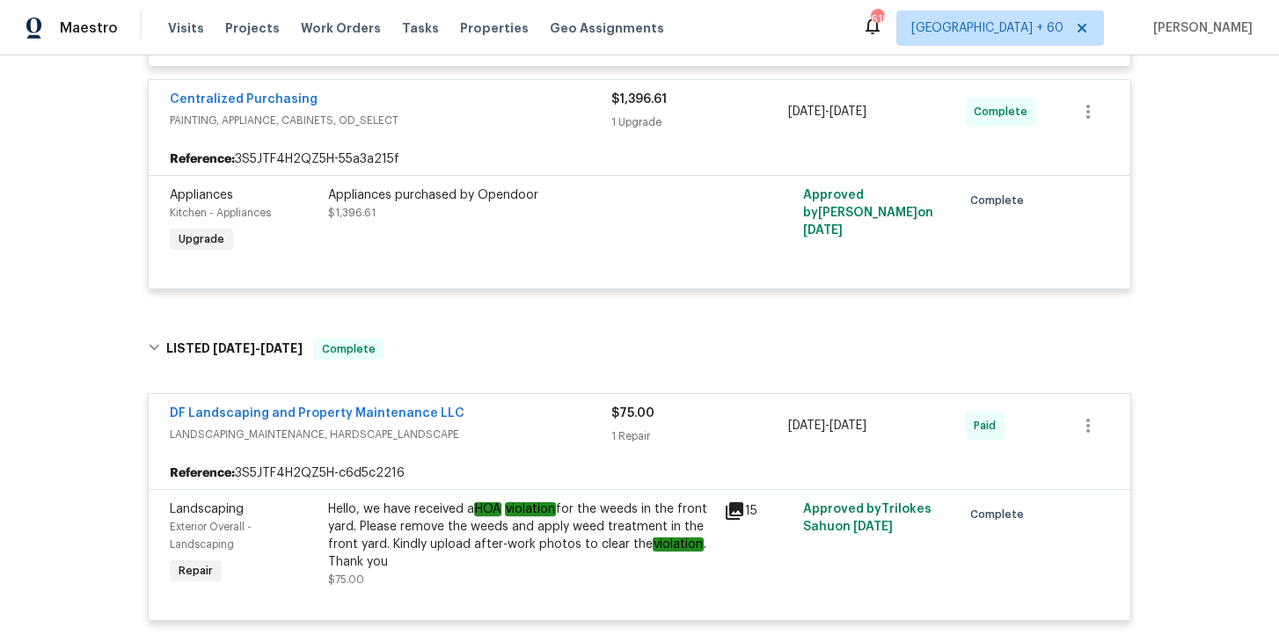
click at [541, 224] on div "Appliances purchased by Opendoor $1,396.61" at bounding box center [521, 221] width 396 height 81
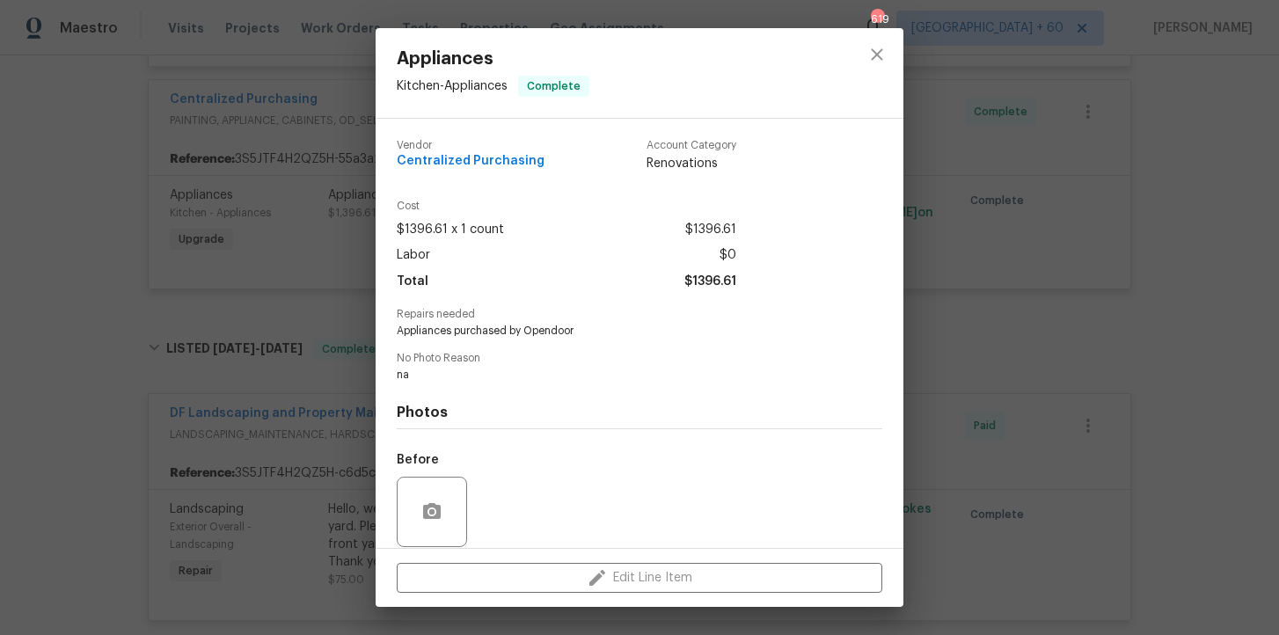
click at [512, 330] on span "Appliances purchased by Opendoor" at bounding box center [615, 331] width 437 height 15
copy span "Appliances purchased by Opendoor"
click at [921, 390] on div "Appliances Kitchen - Appliances Complete Vendor Centralized Purchasing Account …" at bounding box center [639, 317] width 1279 height 635
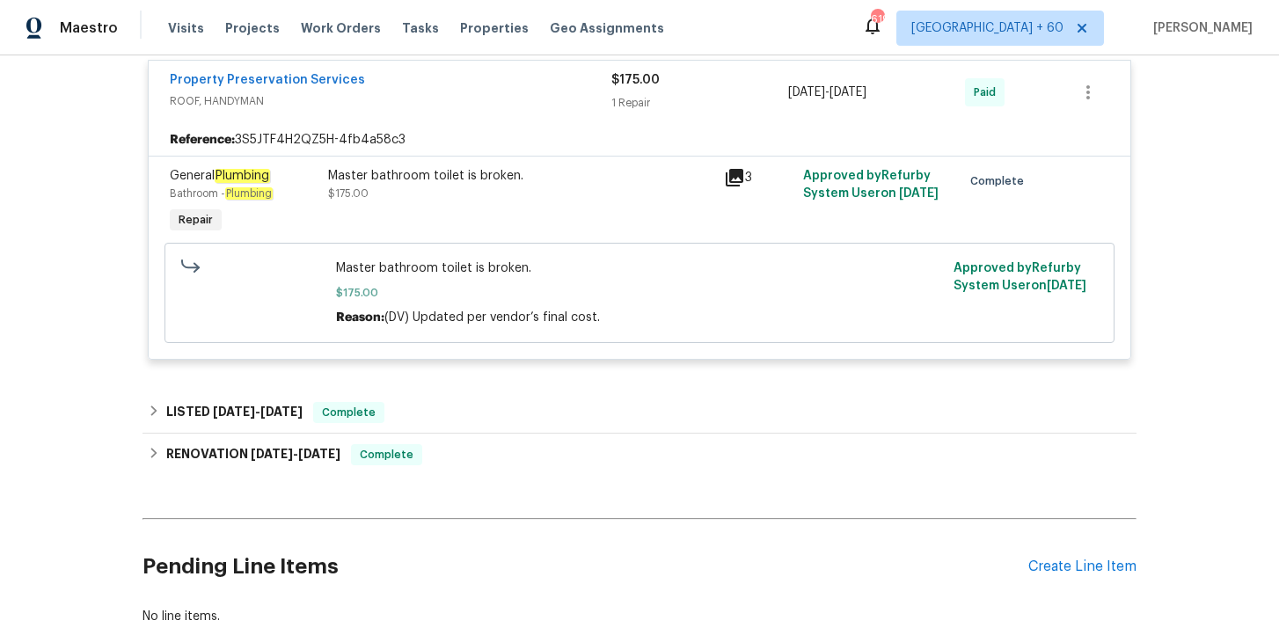
scroll to position [1414, 0]
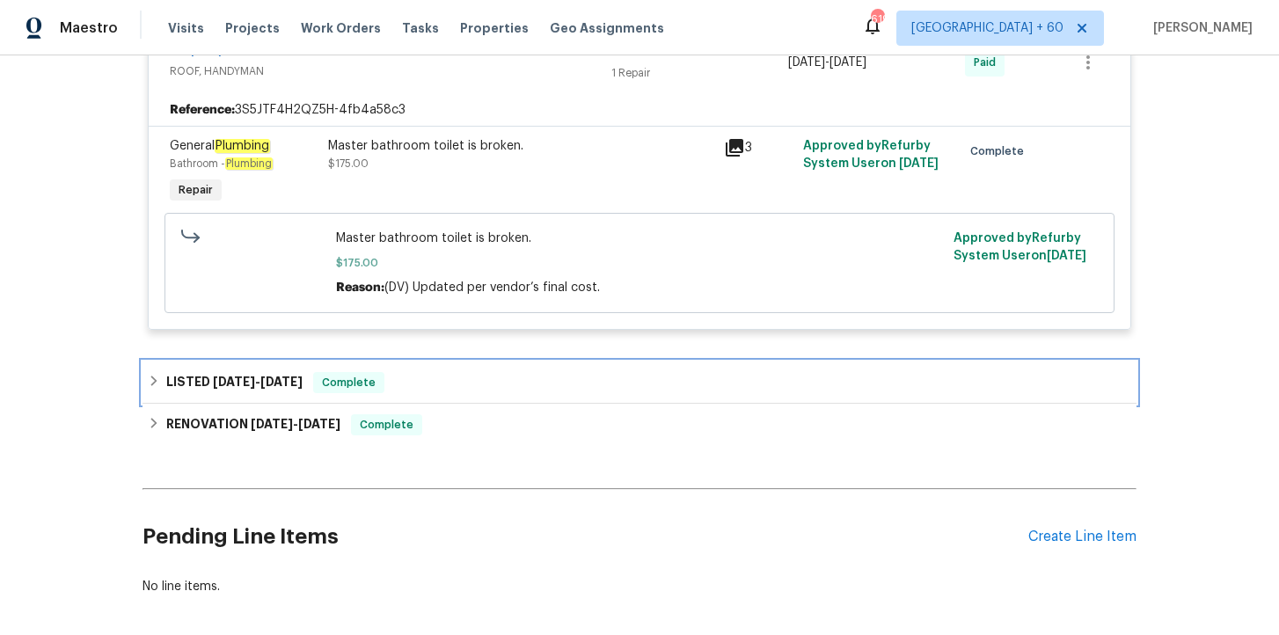
click at [510, 390] on div "LISTED [DATE] - [DATE] Complete" at bounding box center [639, 382] width 983 height 21
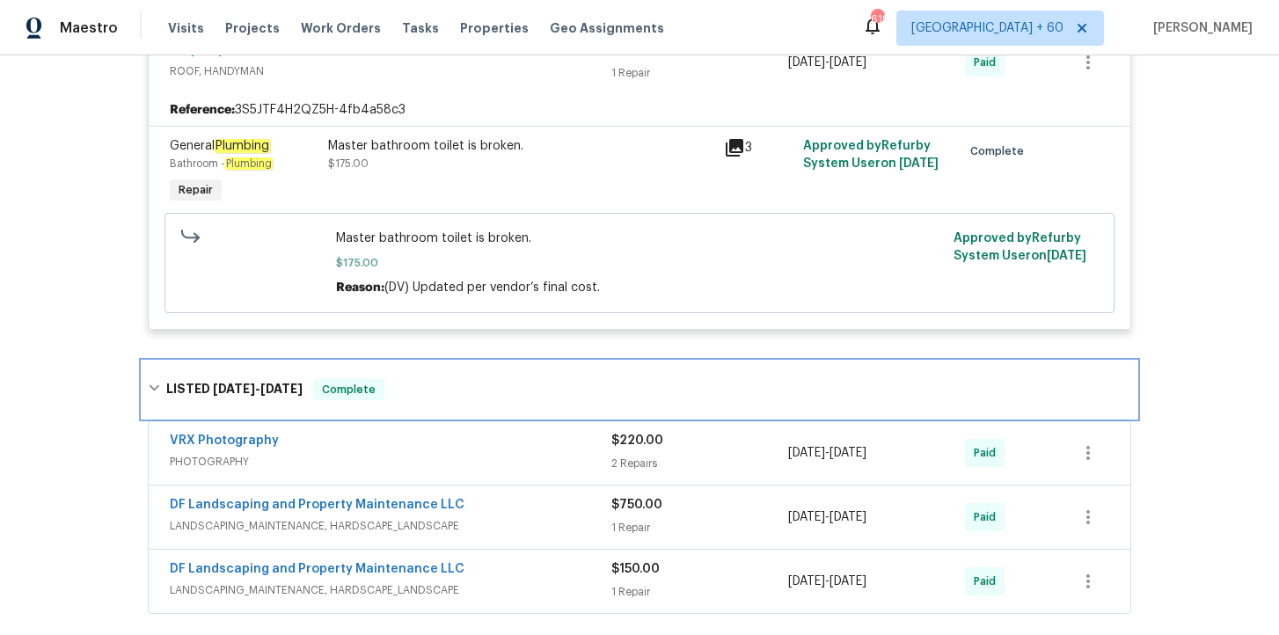
scroll to position [1584, 0]
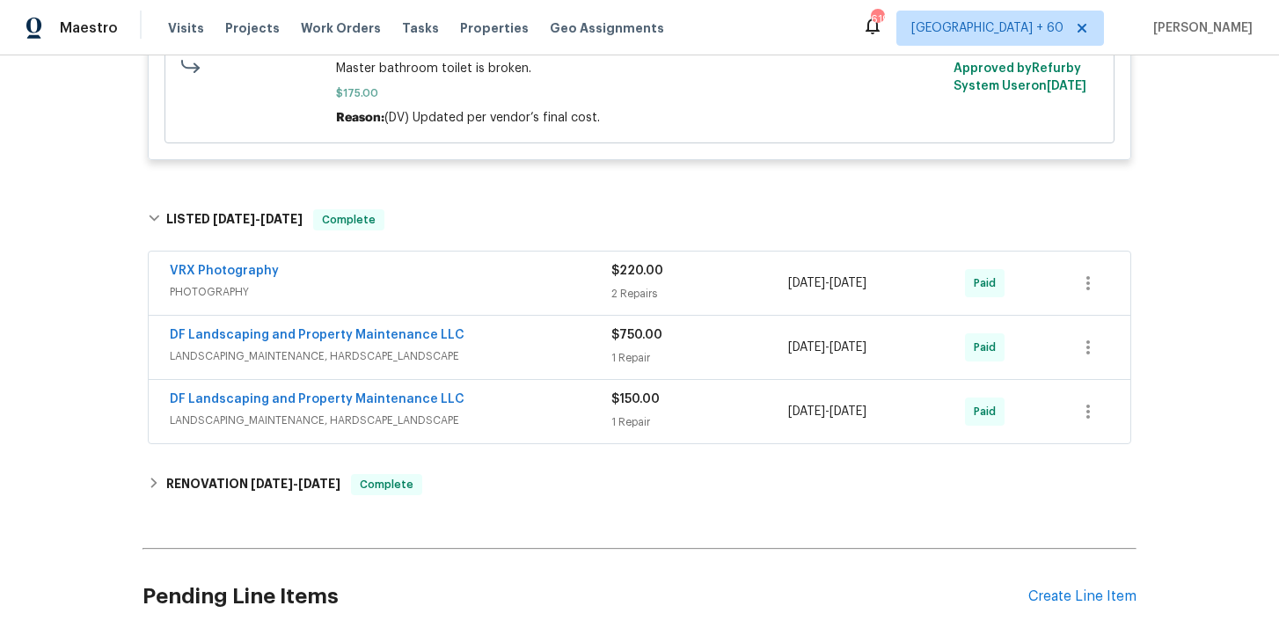
click at [535, 419] on span "LANDSCAPING_MAINTENANCE, HARDSCAPE_LANDSCAPE" at bounding box center [391, 421] width 442 height 18
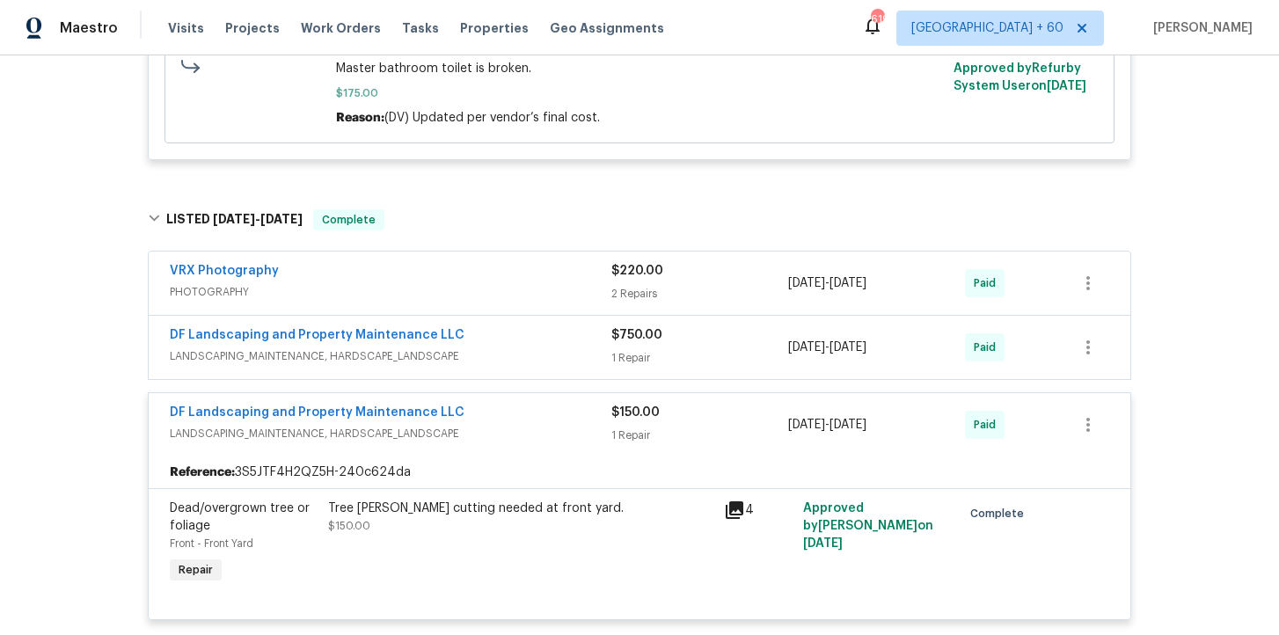
click at [519, 355] on span "LANDSCAPING_MAINTENANCE, HARDSCAPE_LANDSCAPE" at bounding box center [391, 356] width 442 height 18
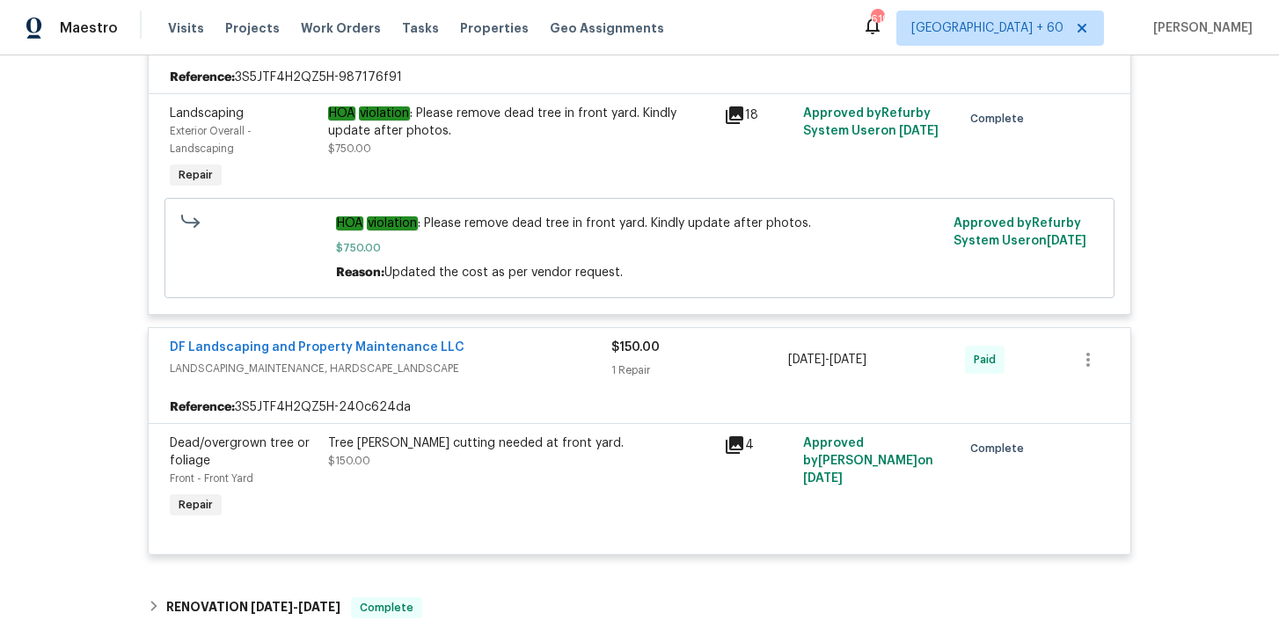
scroll to position [2153, 0]
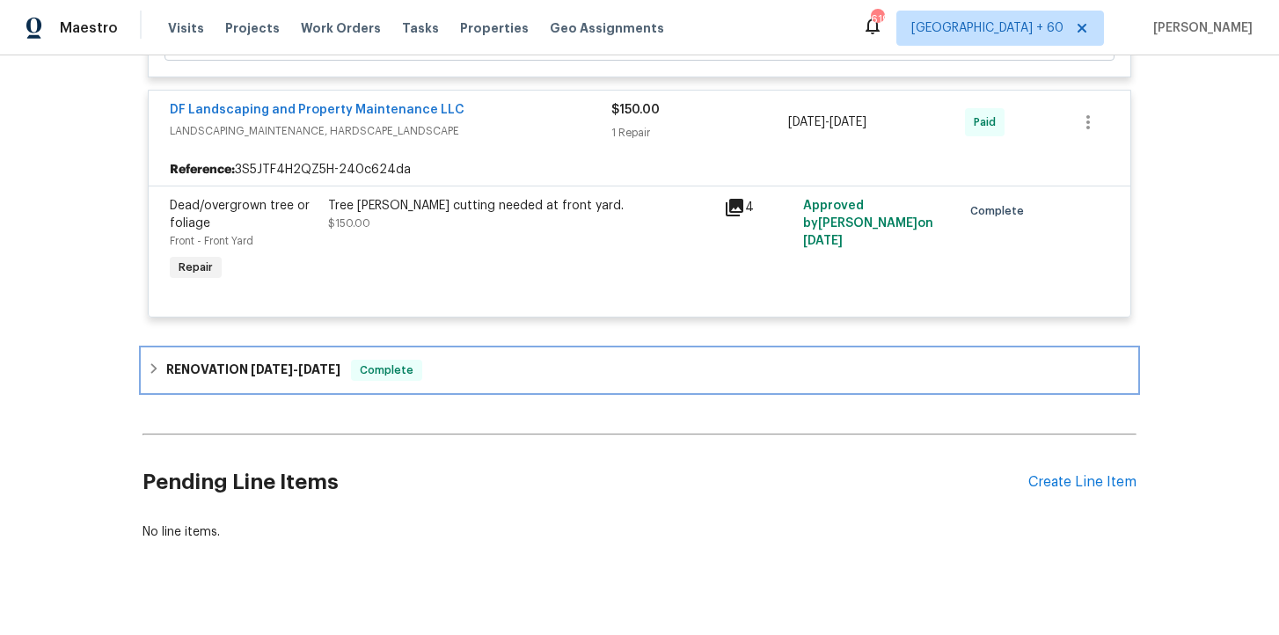
click at [505, 389] on div "RENOVATION [DATE] - [DATE] Complete" at bounding box center [640, 370] width 994 height 42
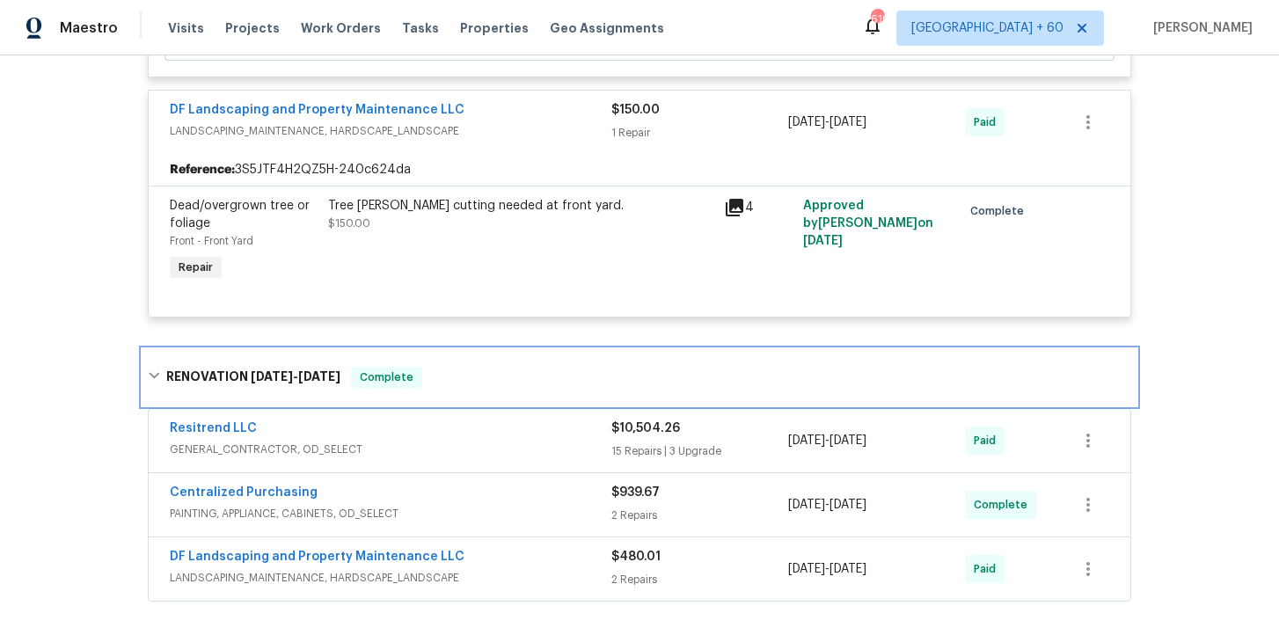
scroll to position [2314, 0]
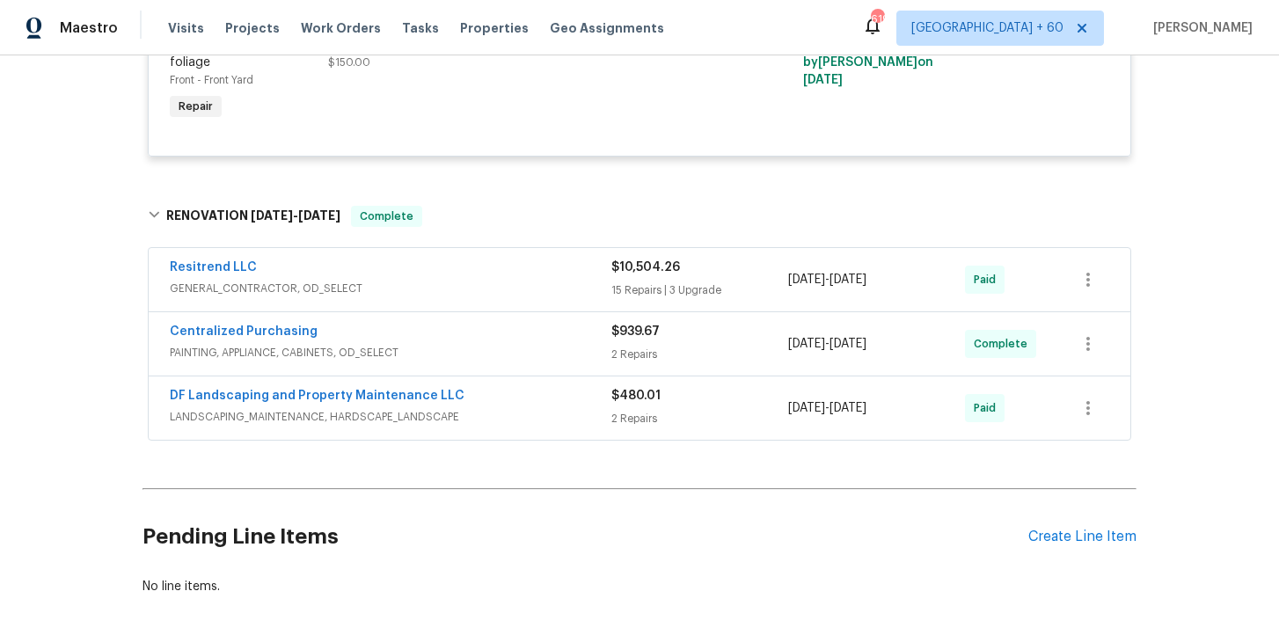
click at [507, 408] on div "DF Landscaping and Property Maintenance LLC" at bounding box center [391, 397] width 442 height 21
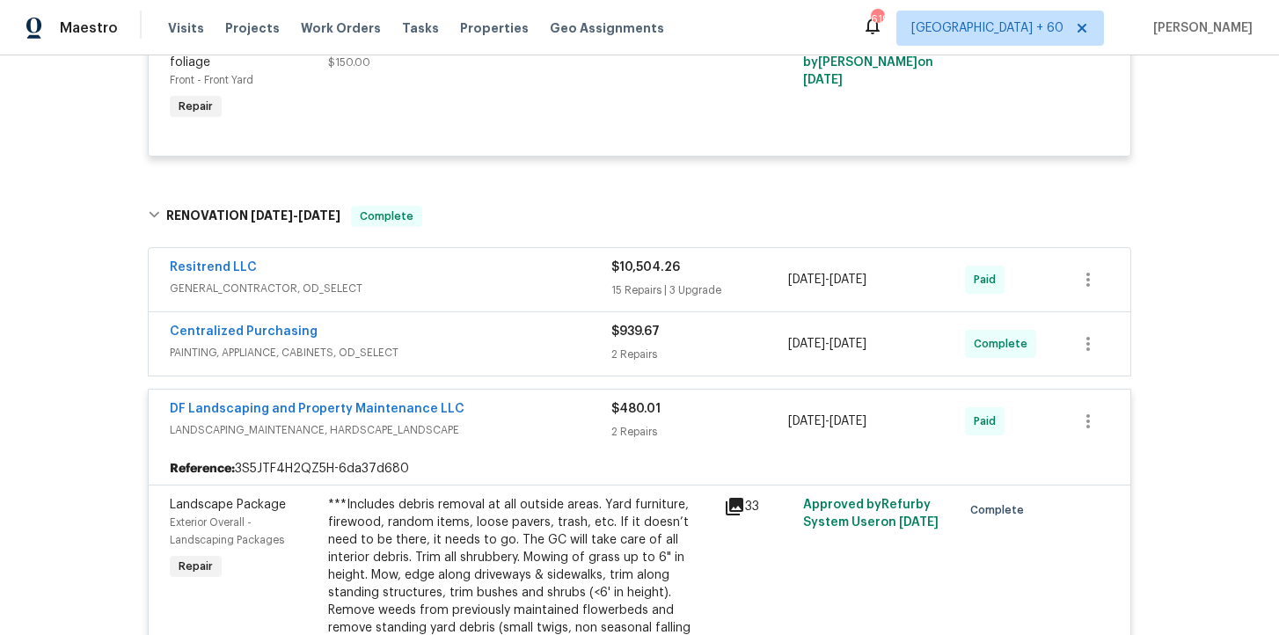
click at [490, 349] on span "PAINTING, APPLIANCE, CABINETS, OD_SELECT" at bounding box center [391, 353] width 442 height 18
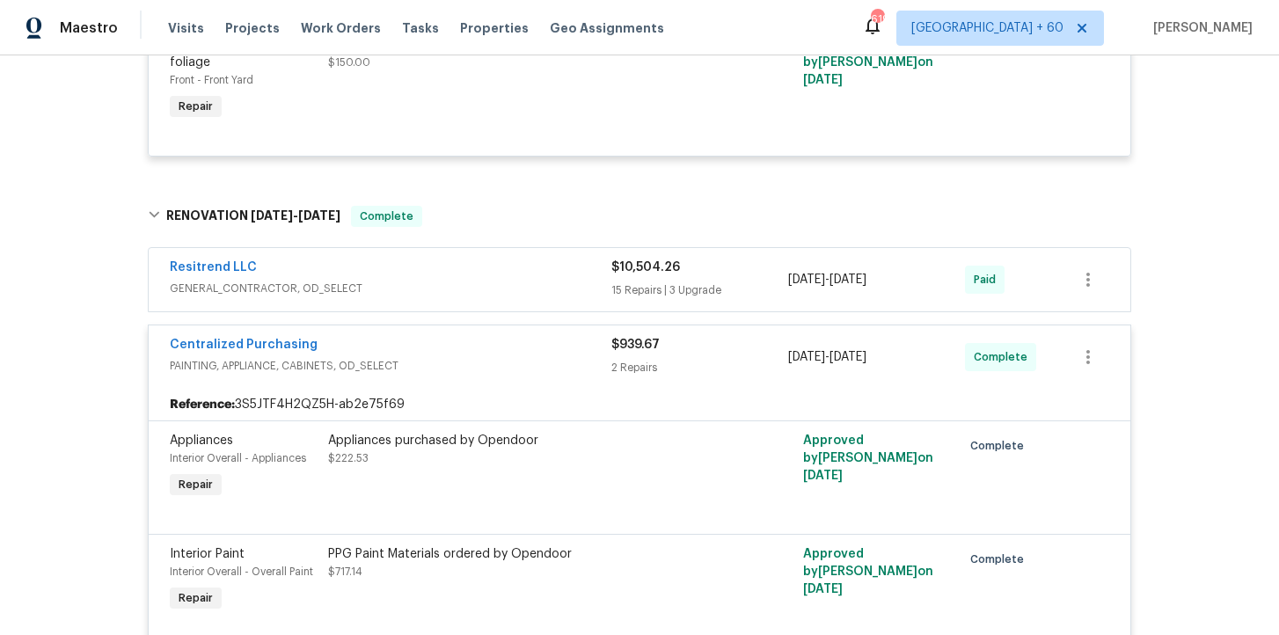
click at [471, 296] on span "GENERAL_CONTRACTOR, OD_SELECT" at bounding box center [391, 289] width 442 height 18
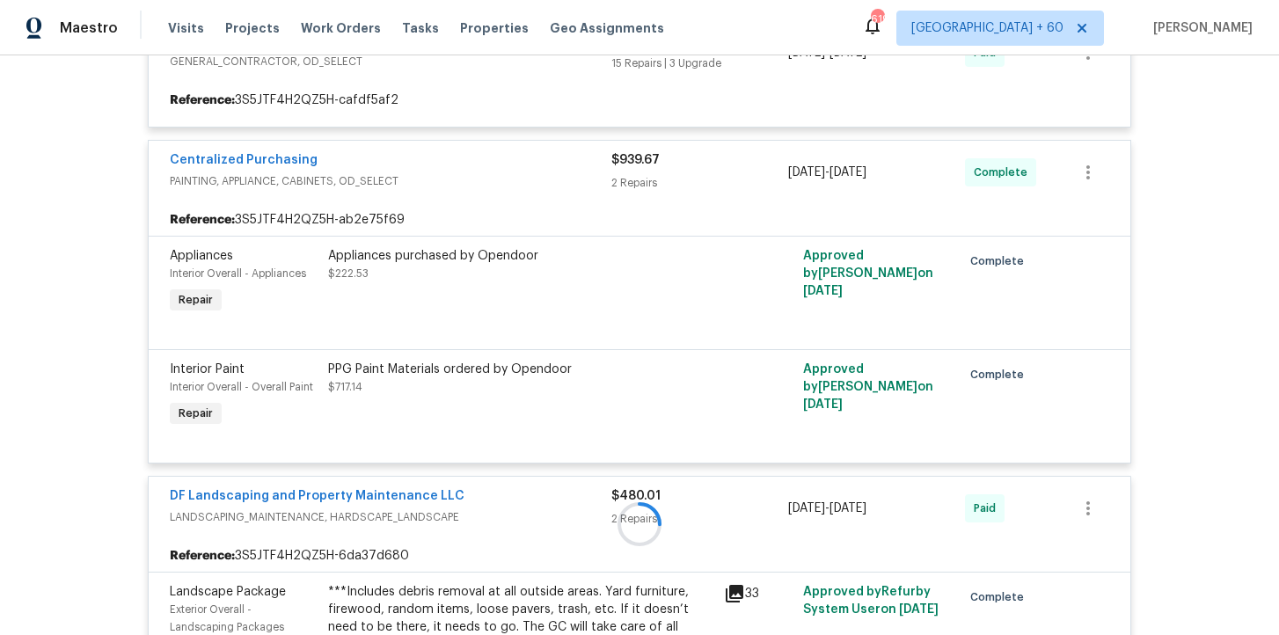
scroll to position [2586, 0]
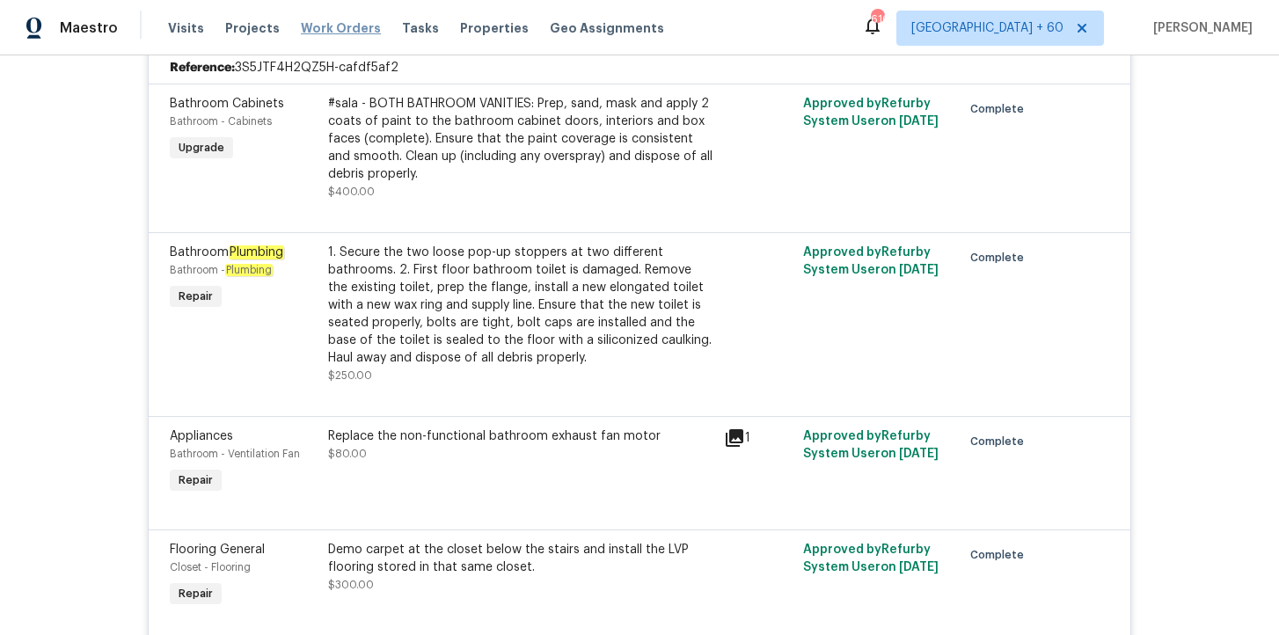
click at [354, 21] on span "Work Orders" at bounding box center [341, 28] width 80 height 18
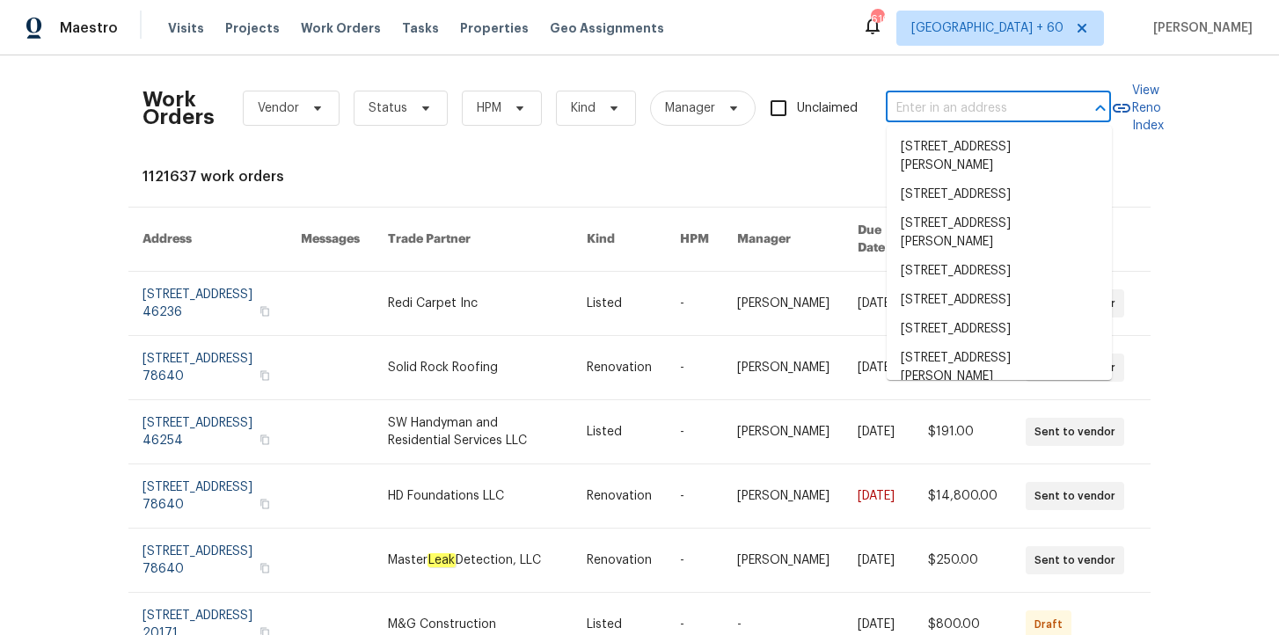
click at [923, 100] on input "text" at bounding box center [974, 108] width 176 height 27
paste input "[STREET_ADDRESS]"
type input "[STREET_ADDRESS]"
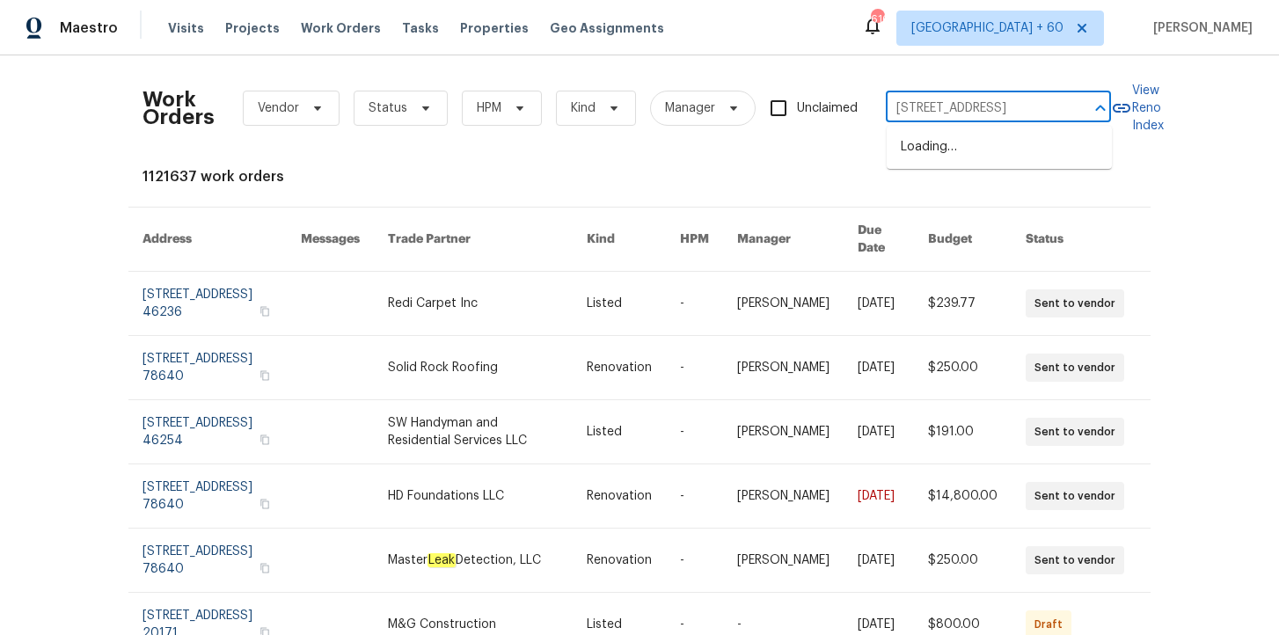
scroll to position [0, 81]
click at [976, 151] on li "[STREET_ADDRESS]" at bounding box center [999, 147] width 225 height 29
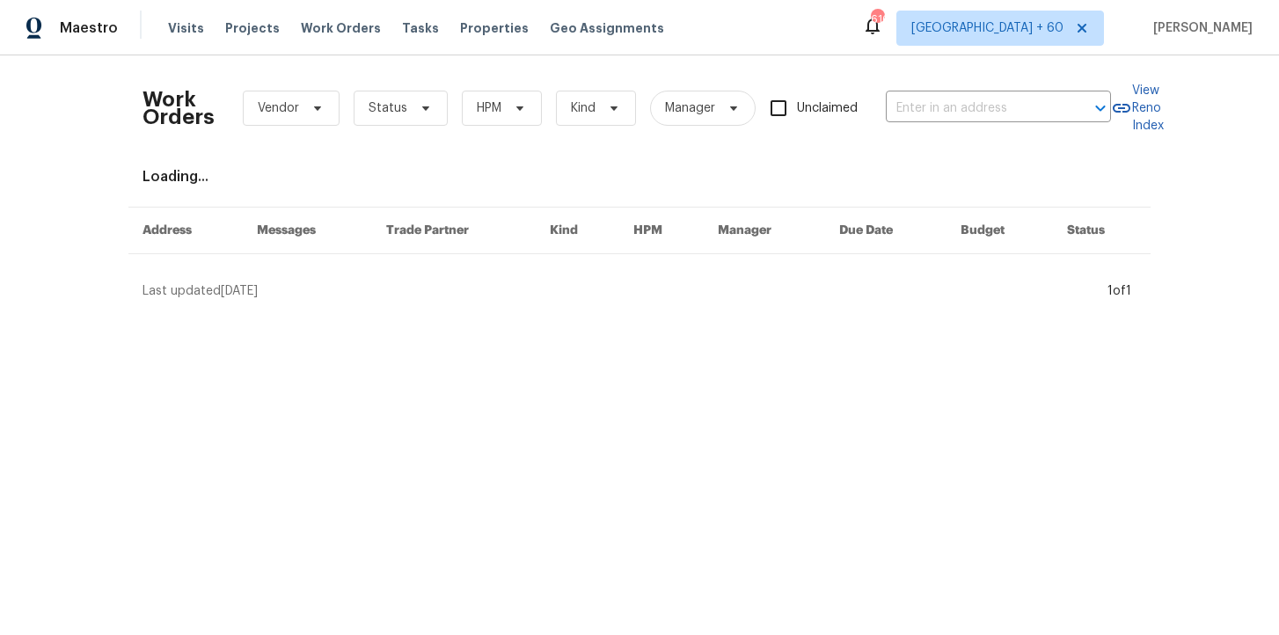
type input "[STREET_ADDRESS]"
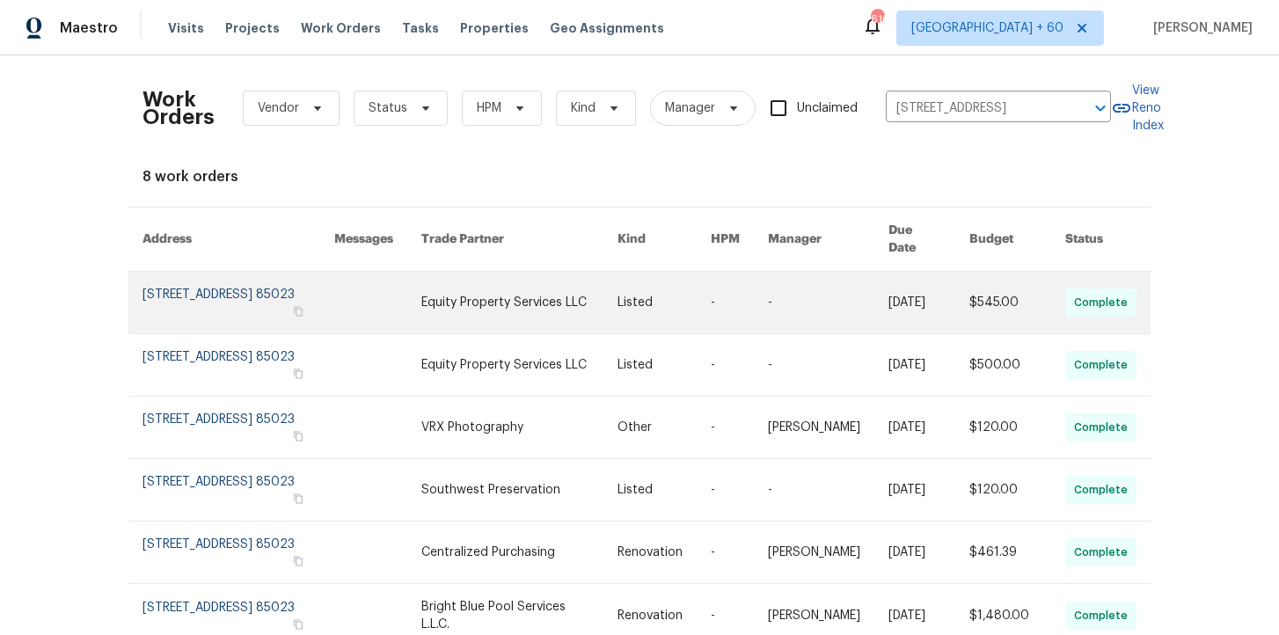
click at [212, 296] on link at bounding box center [239, 303] width 192 height 62
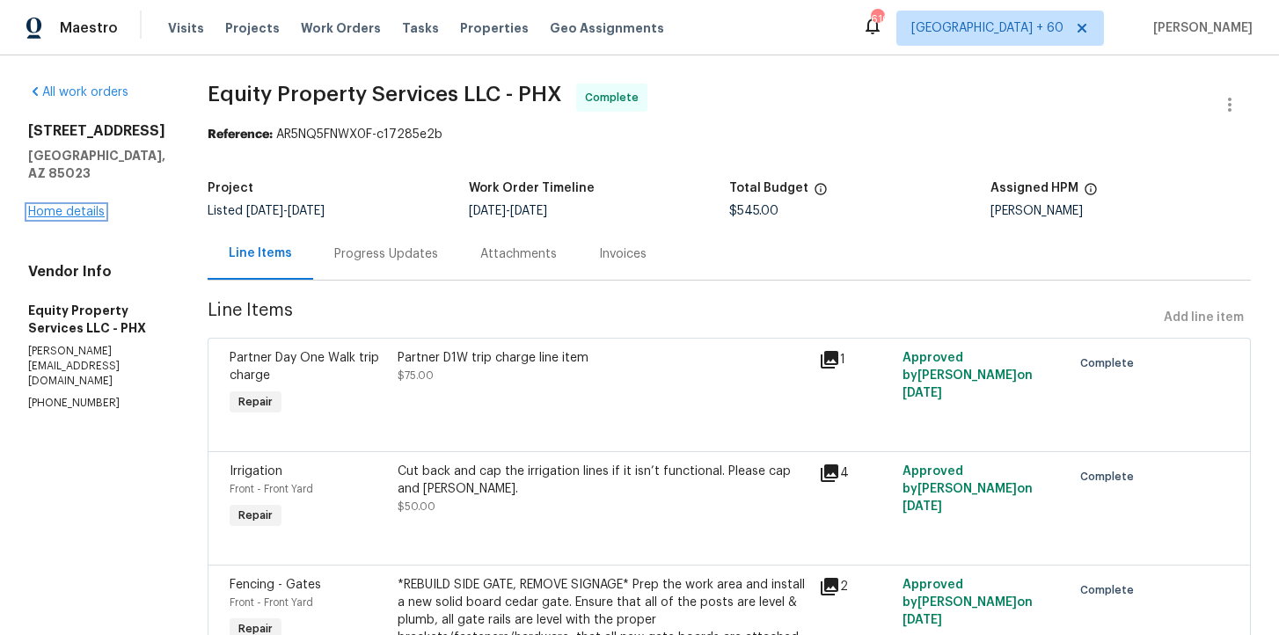
click at [69, 218] on link "Home details" at bounding box center [66, 212] width 77 height 12
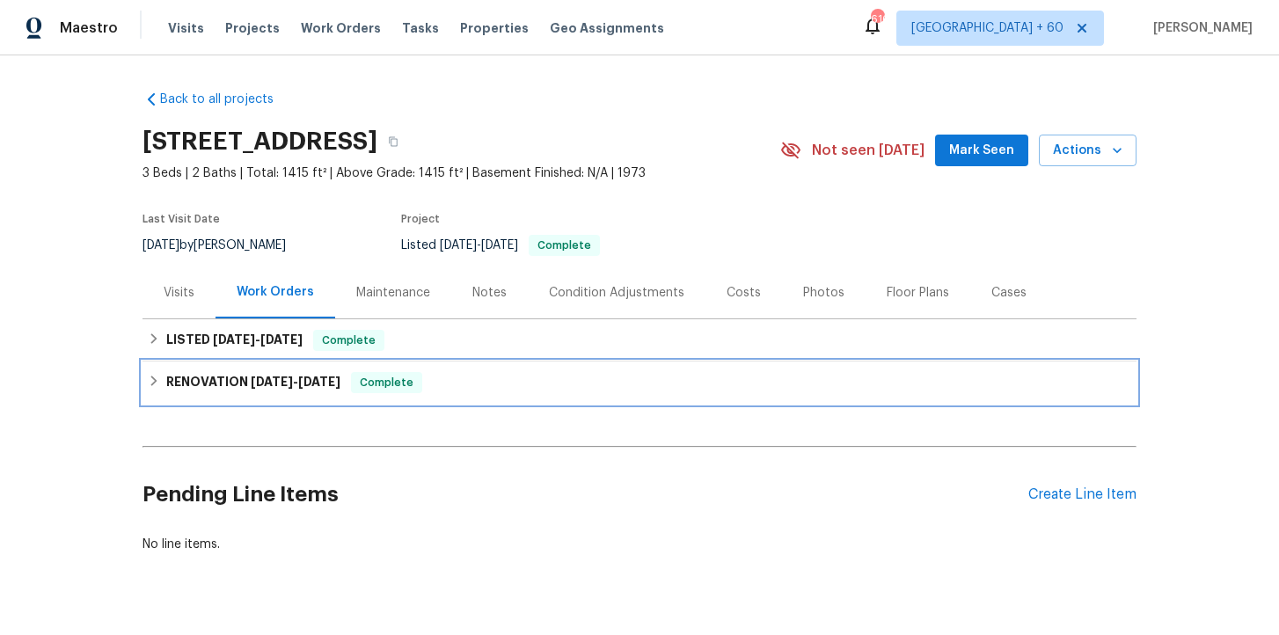
click at [454, 383] on div "RENOVATION [DATE] - [DATE] Complete" at bounding box center [639, 382] width 983 height 21
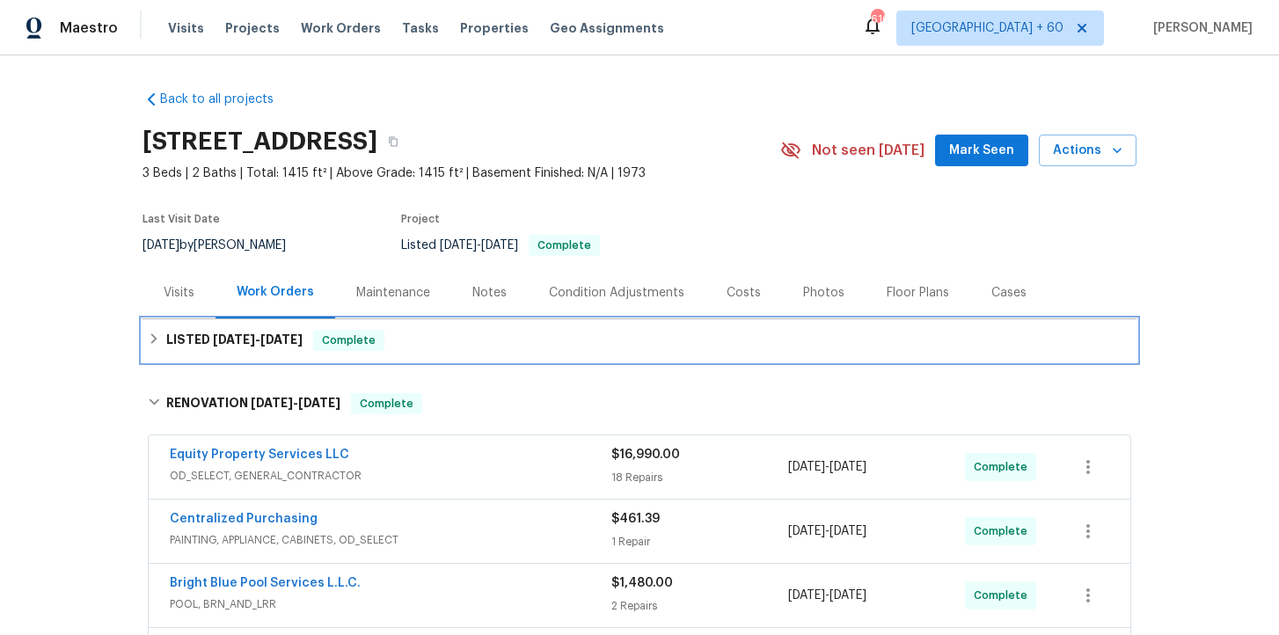
click at [442, 340] on div "LISTED [DATE] - [DATE] Complete" at bounding box center [639, 340] width 983 height 21
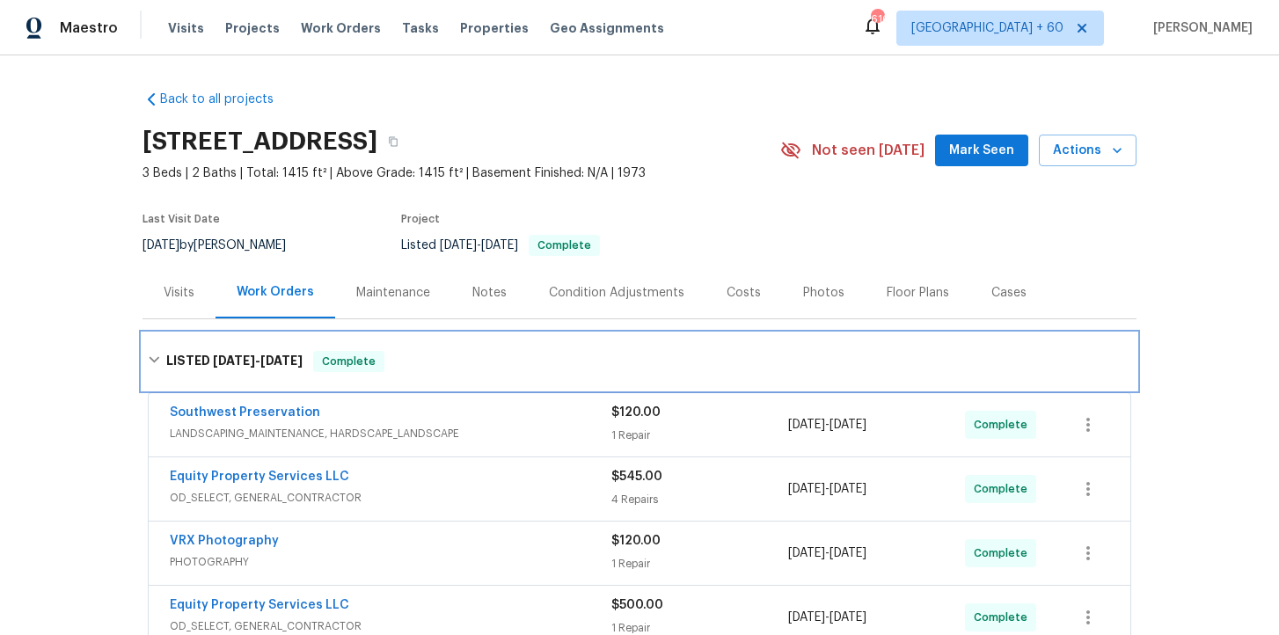
scroll to position [177, 0]
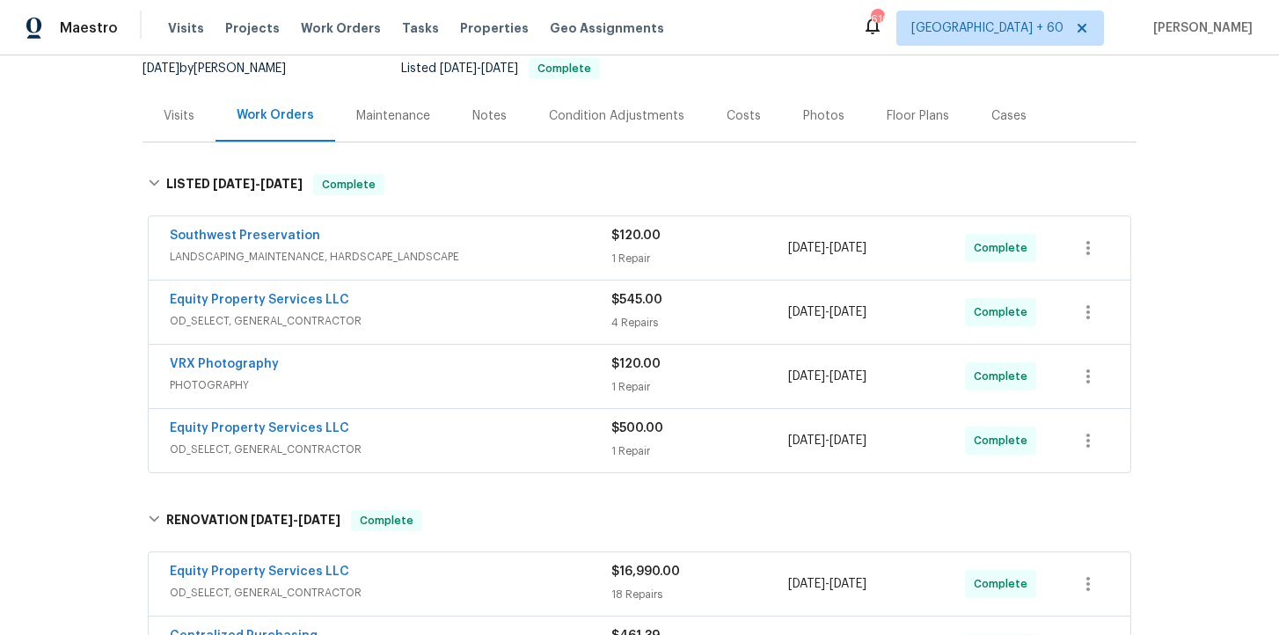
click at [499, 449] on span "OD_SELECT, GENERAL_CONTRACTOR" at bounding box center [391, 450] width 442 height 18
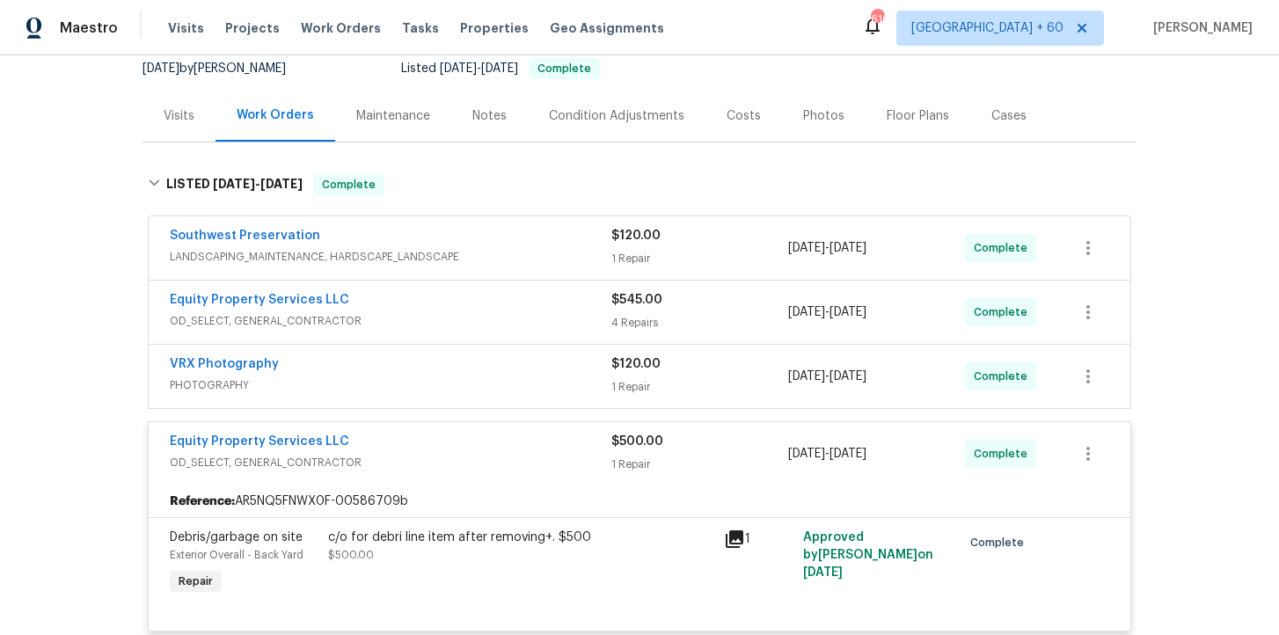
click at [479, 318] on span "OD_SELECT, GENERAL_CONTRACTOR" at bounding box center [391, 321] width 442 height 18
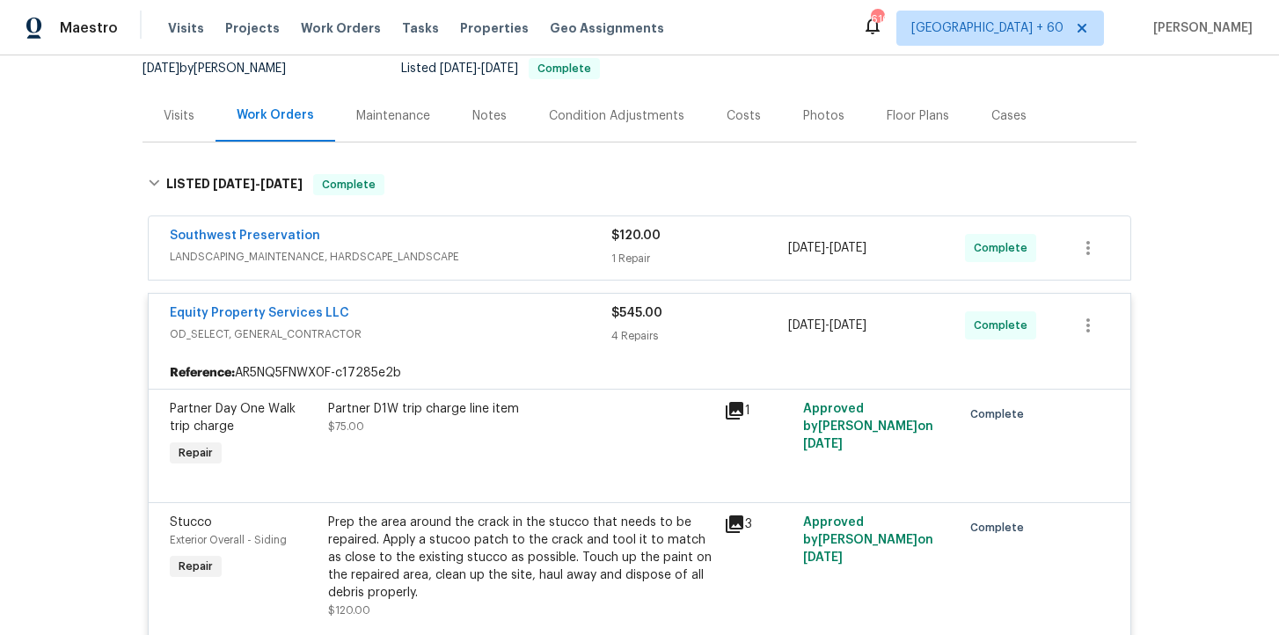
click at [490, 246] on div "Southwest Preservation" at bounding box center [391, 237] width 442 height 21
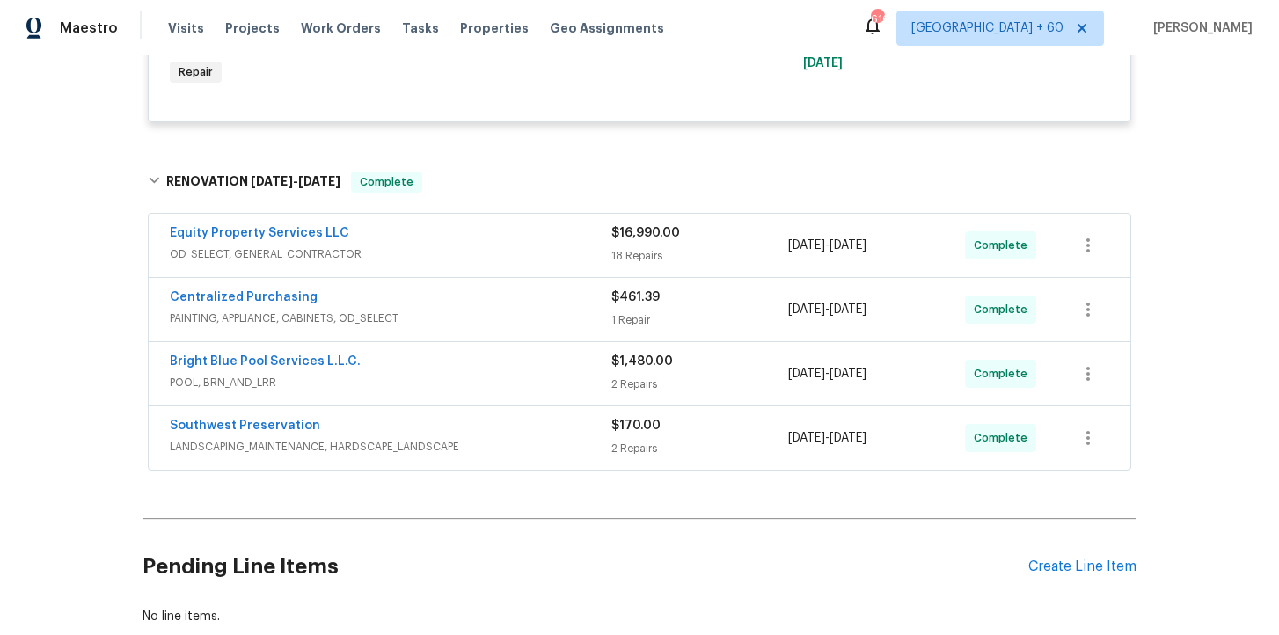
scroll to position [1489, 0]
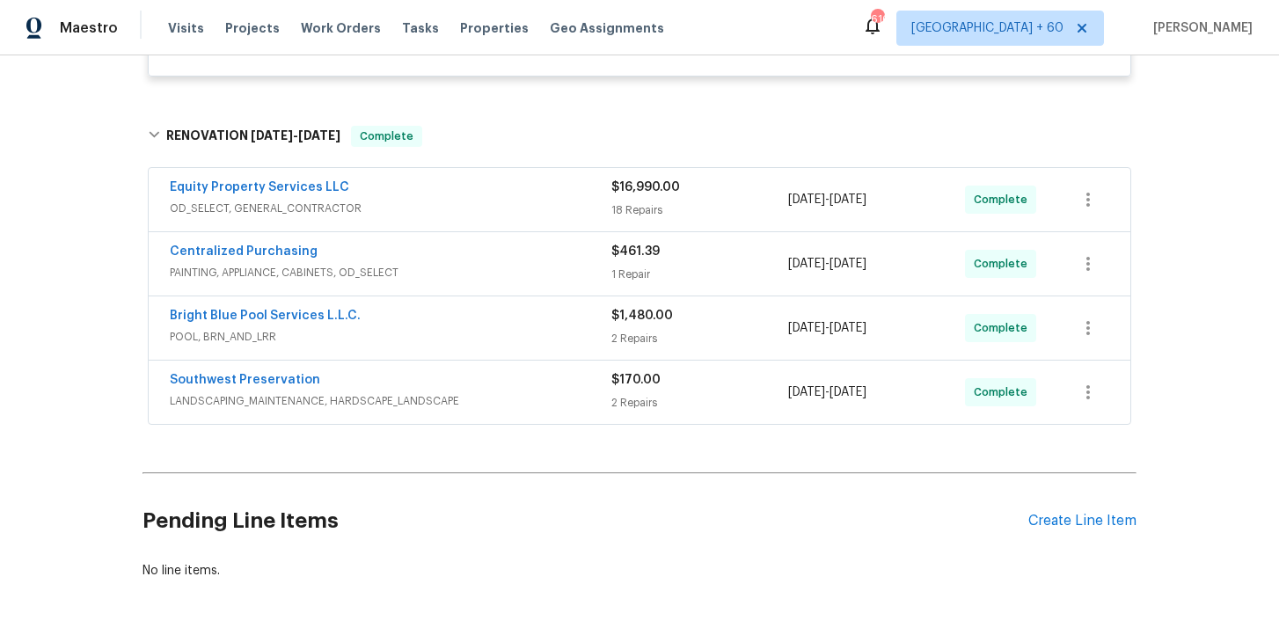
click at [540, 335] on span "POOL, BRN_AND_LRR" at bounding box center [391, 337] width 442 height 18
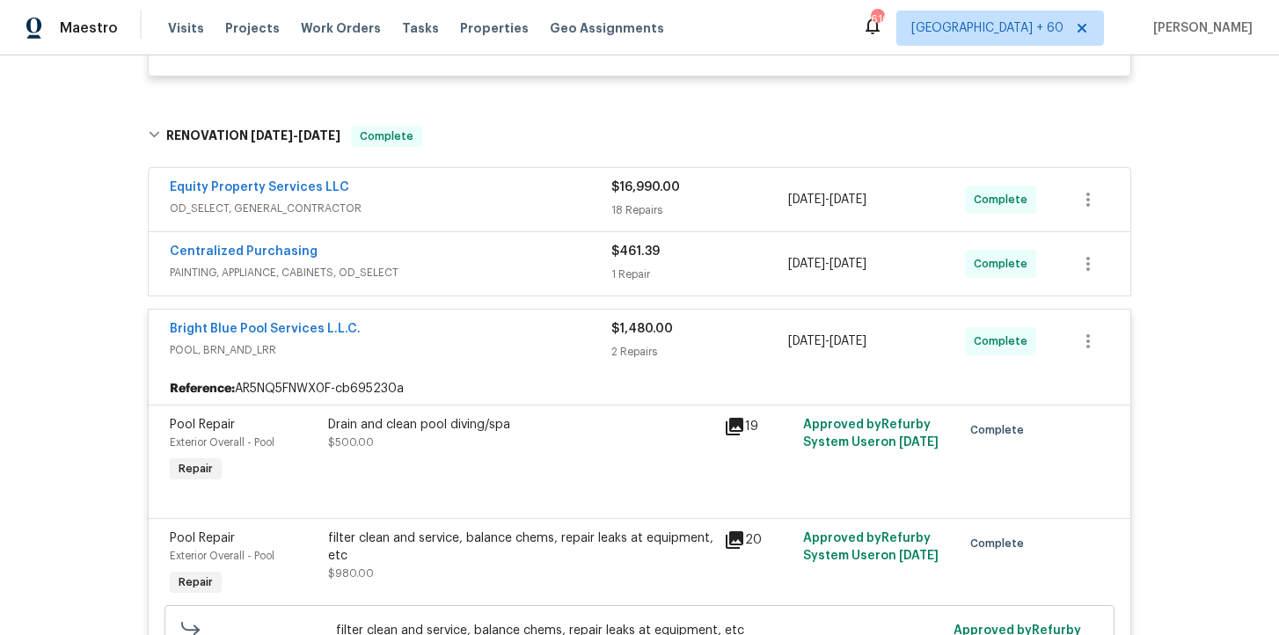
click at [502, 234] on div "Centralized Purchasing PAINTING, APPLIANCE, CABINETS, OD_SELECT $461.39 1 Repai…" at bounding box center [640, 263] width 982 height 63
click at [515, 267] on span "PAINTING, APPLIANCE, CABINETS, OD_SELECT" at bounding box center [391, 273] width 442 height 18
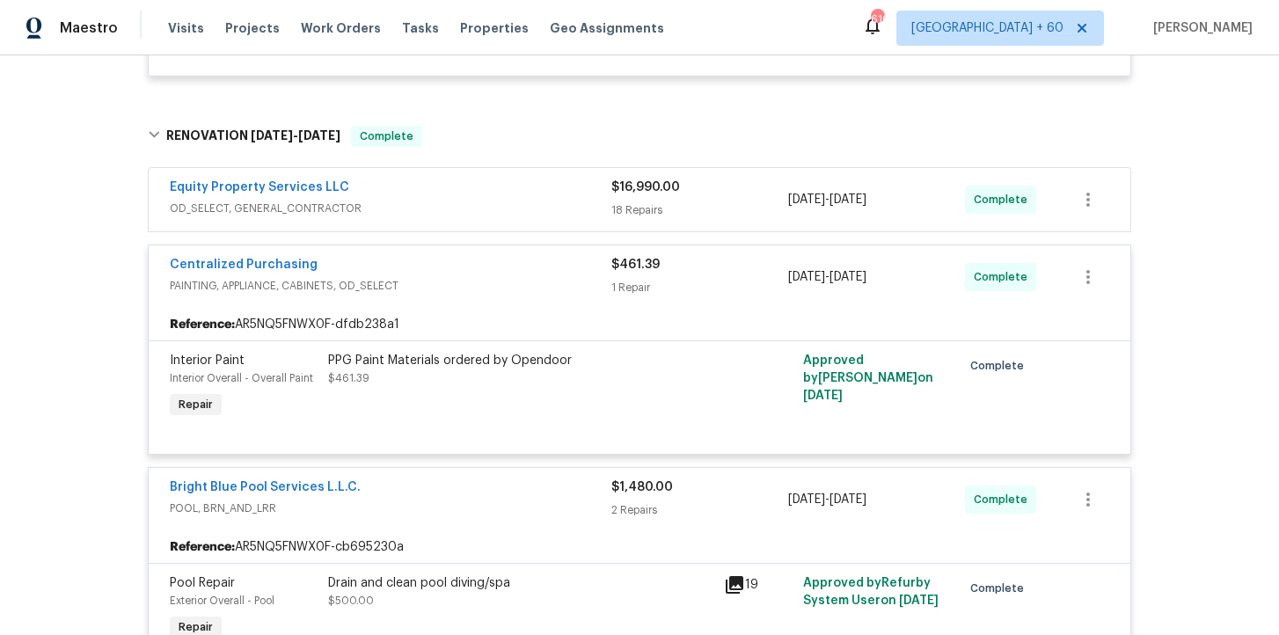
click at [509, 198] on div "Equity Property Services LLC" at bounding box center [391, 189] width 442 height 21
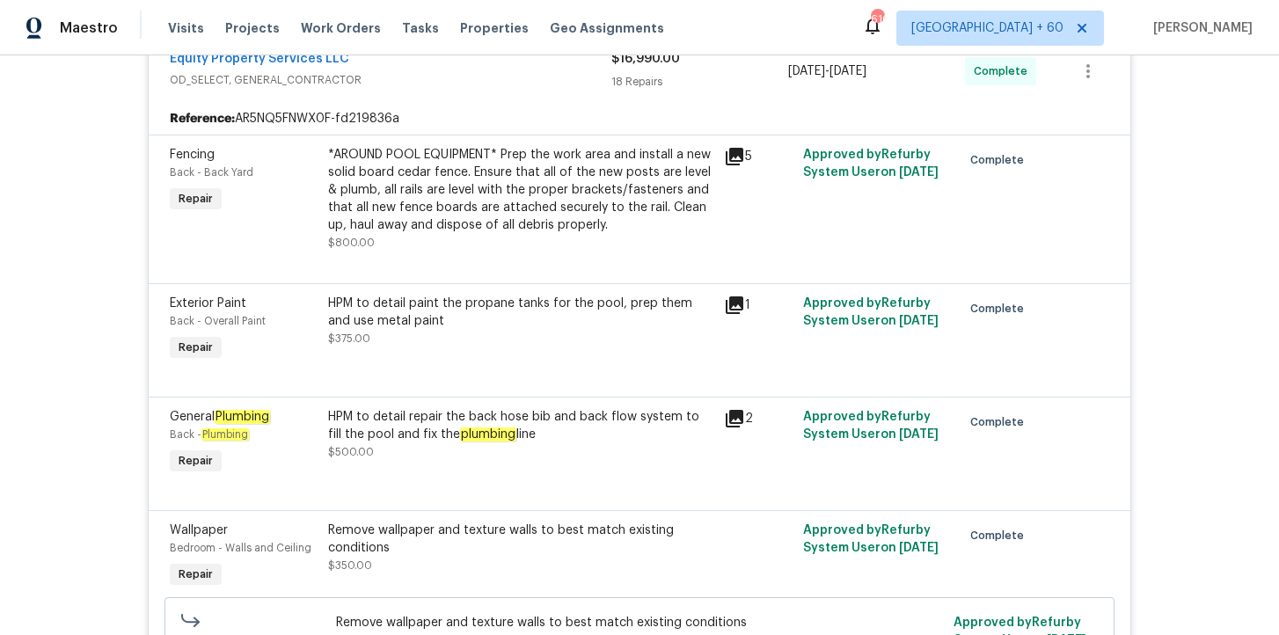
scroll to position [1636, 0]
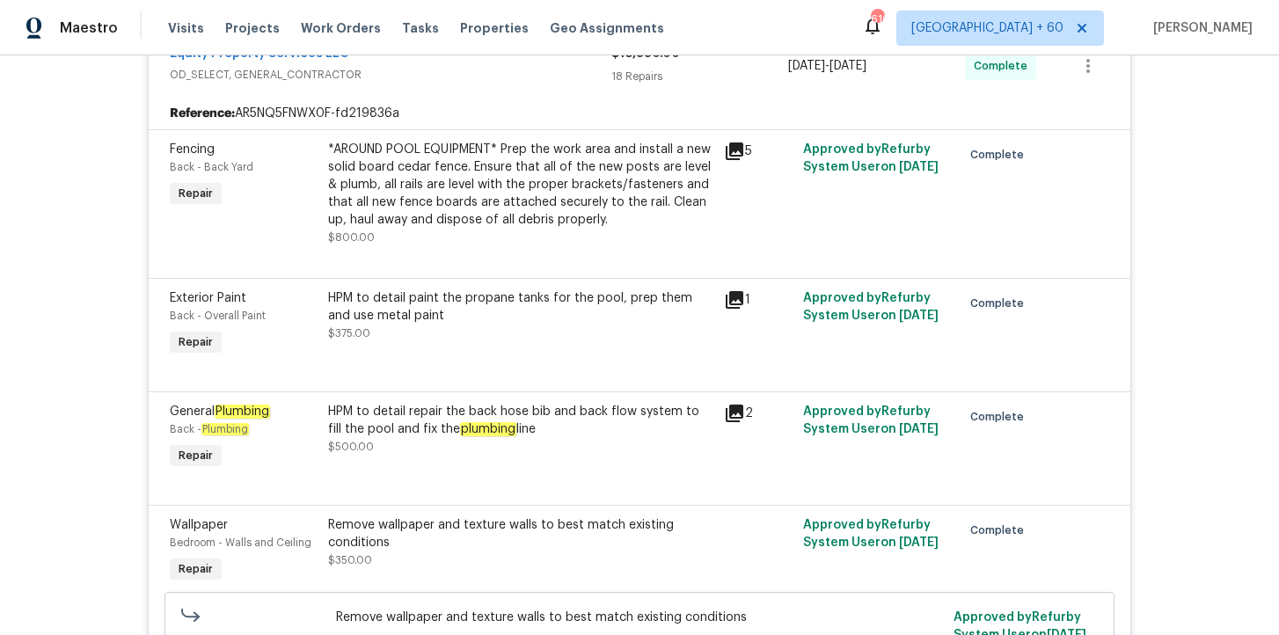
click at [658, 427] on div "HPM to detail repair the back hose bib and back flow system to fill the pool an…" at bounding box center [520, 420] width 385 height 35
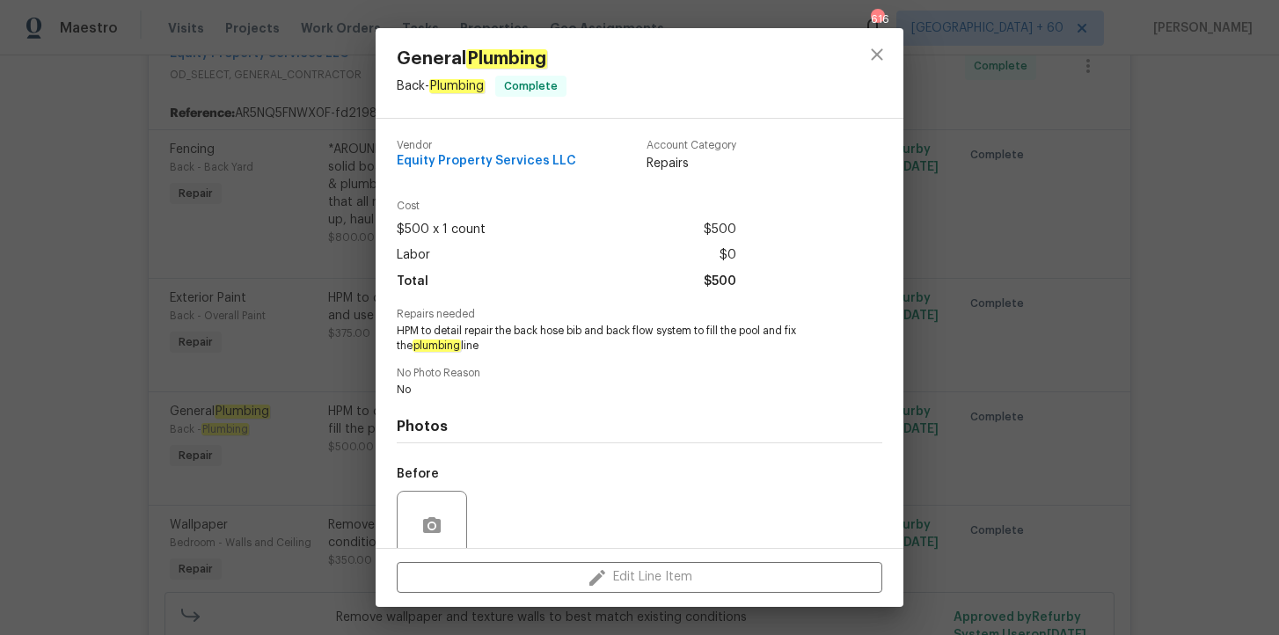
scroll to position [145, 0]
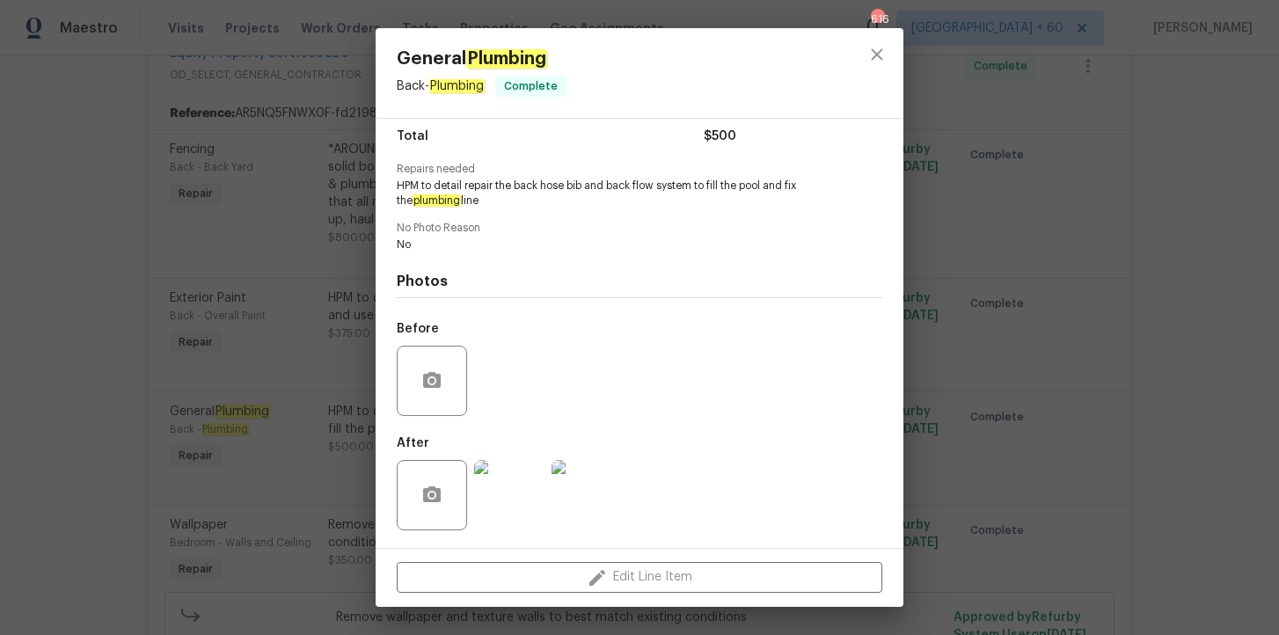
click at [954, 313] on div "General Plumbing Back - Plumbing Complete Vendor Equity Property Services LLC A…" at bounding box center [639, 317] width 1279 height 635
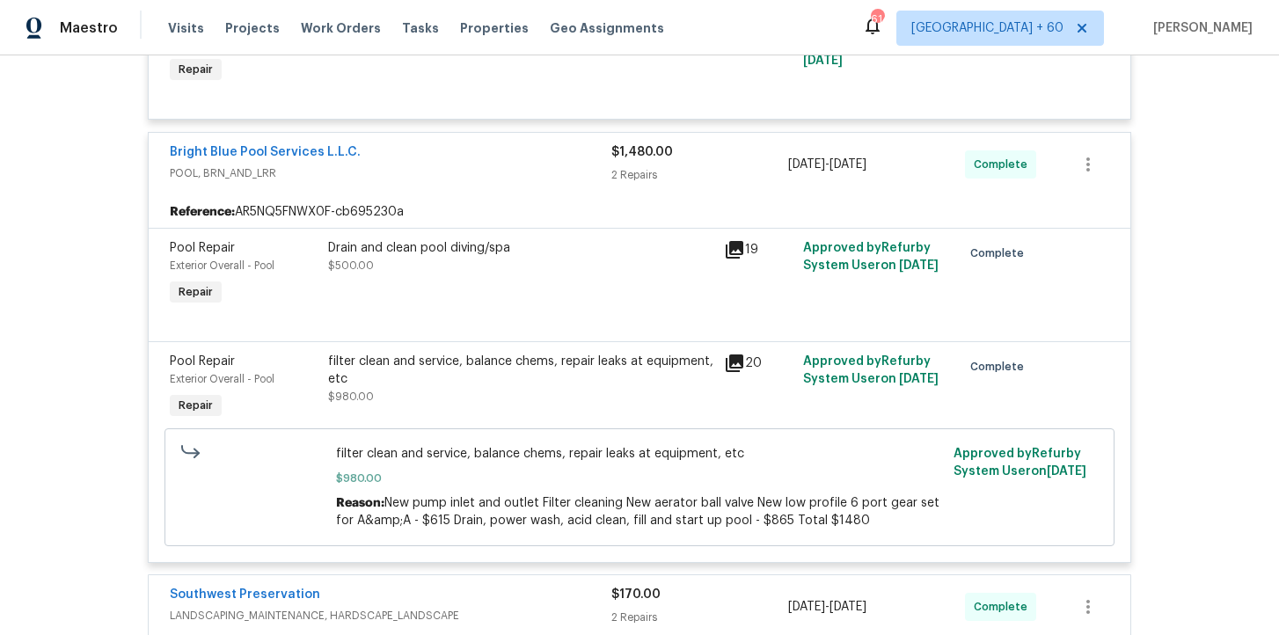
scroll to position [5281, 0]
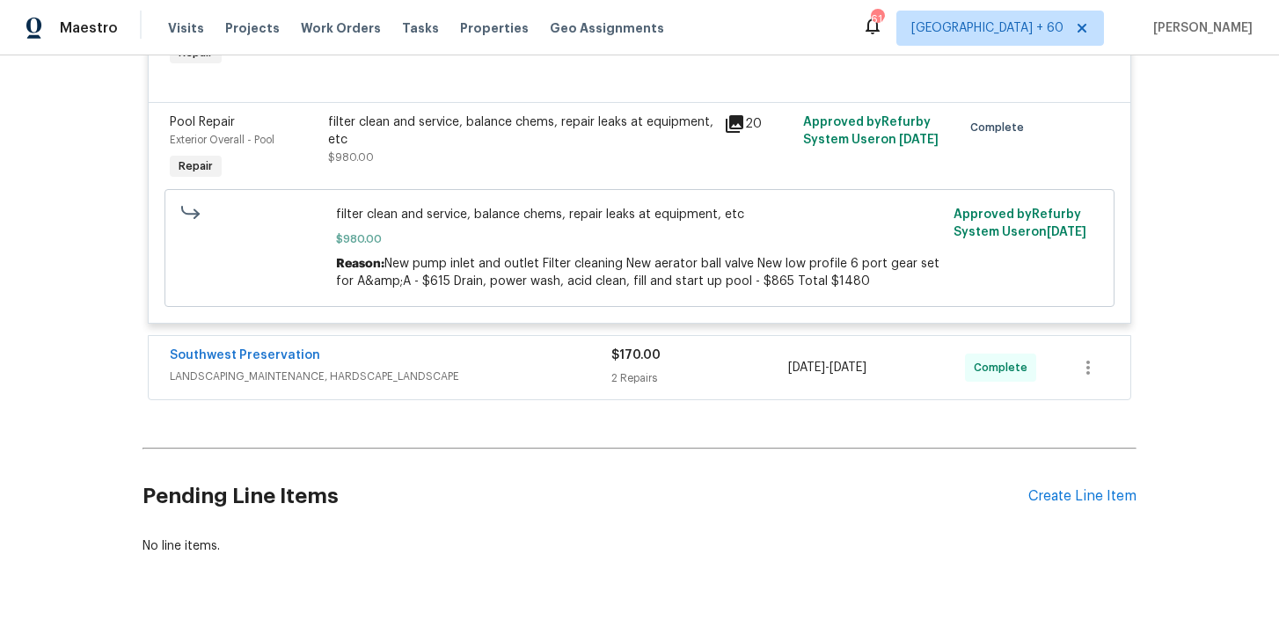
click at [518, 347] on div "Southwest Preservation" at bounding box center [391, 357] width 442 height 21
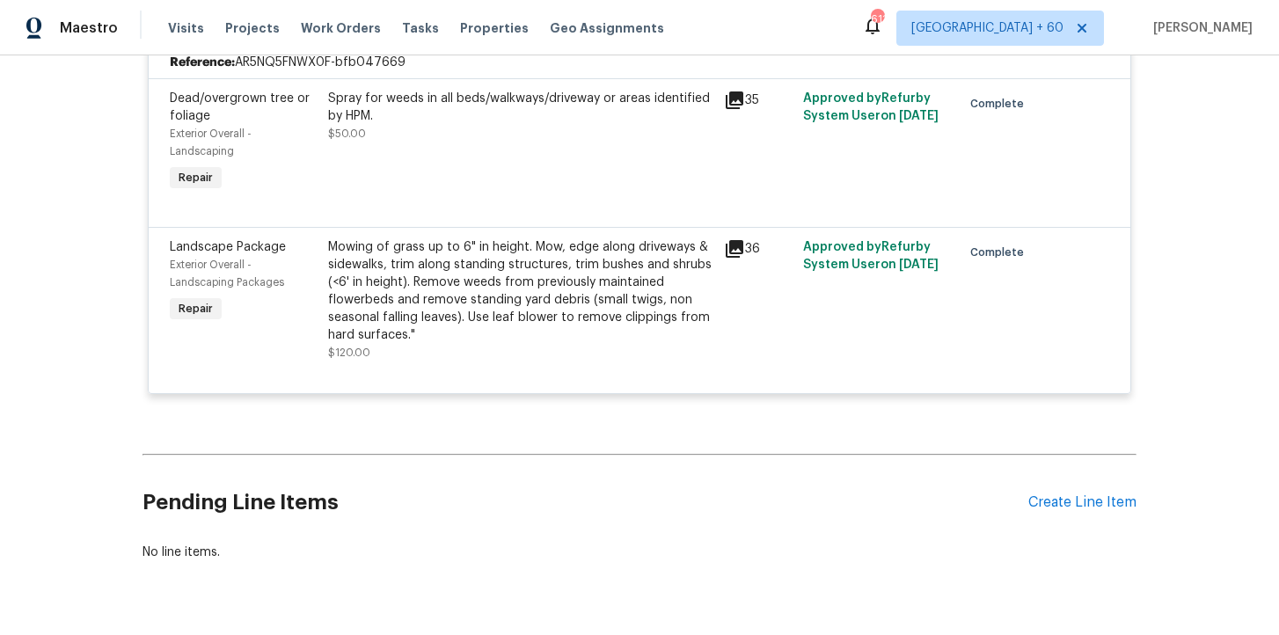
scroll to position [5641, 0]
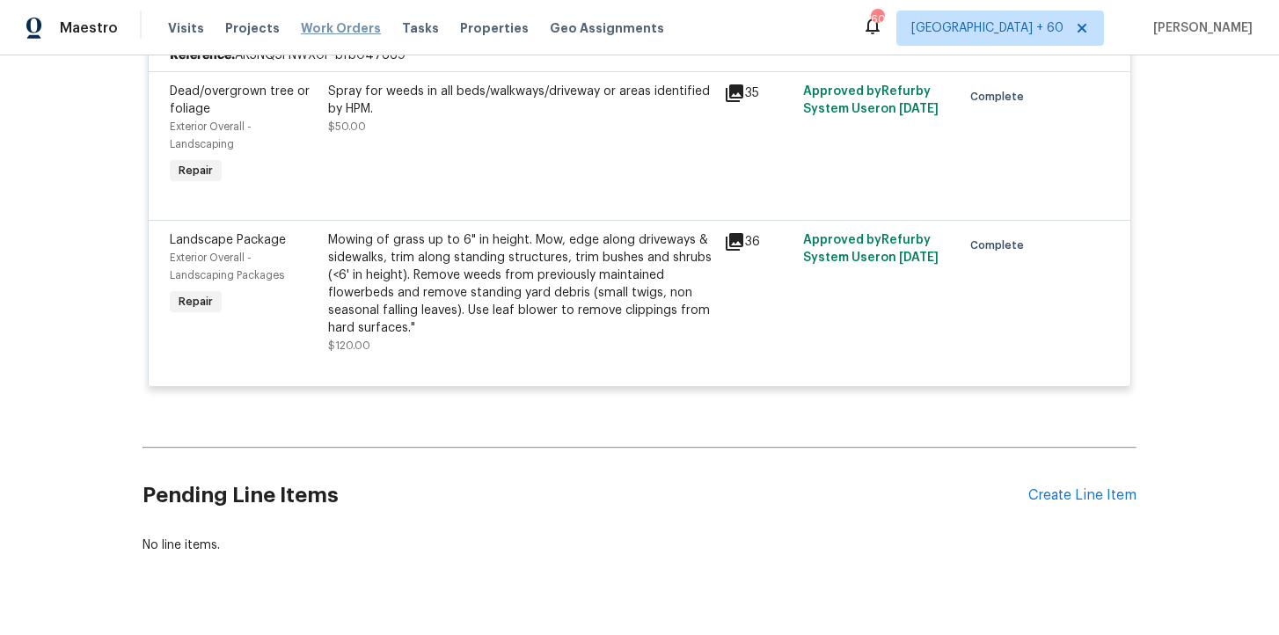
click at [335, 32] on span "Work Orders" at bounding box center [341, 28] width 80 height 18
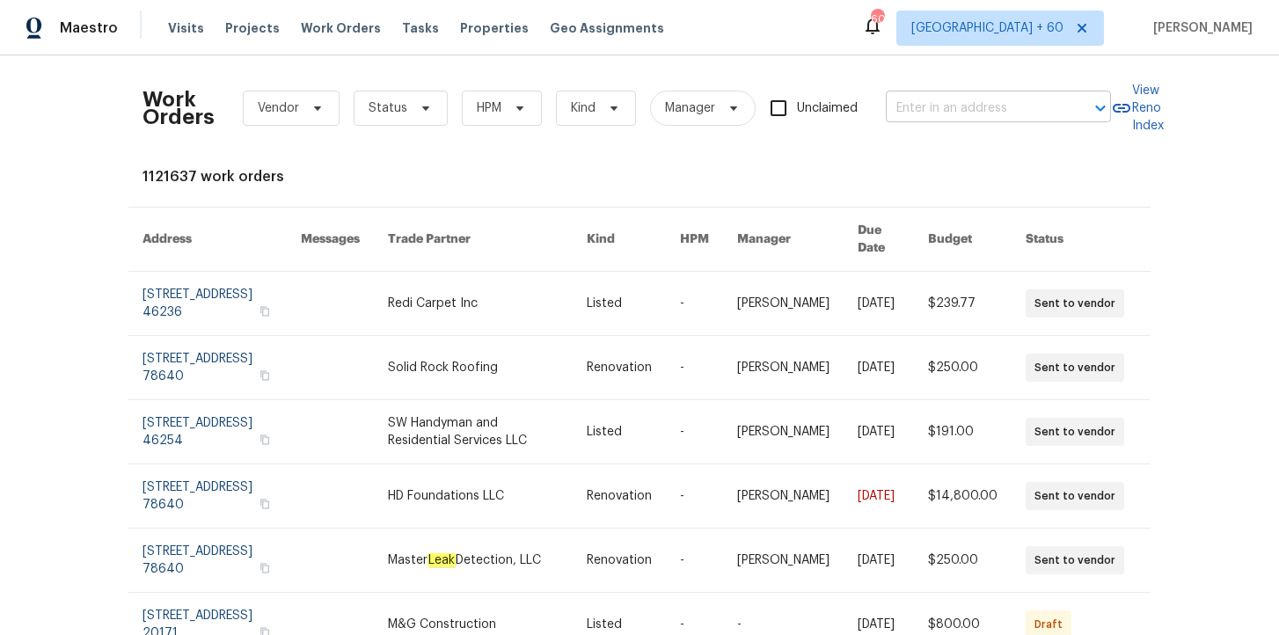
click at [921, 101] on input "text" at bounding box center [974, 108] width 176 height 27
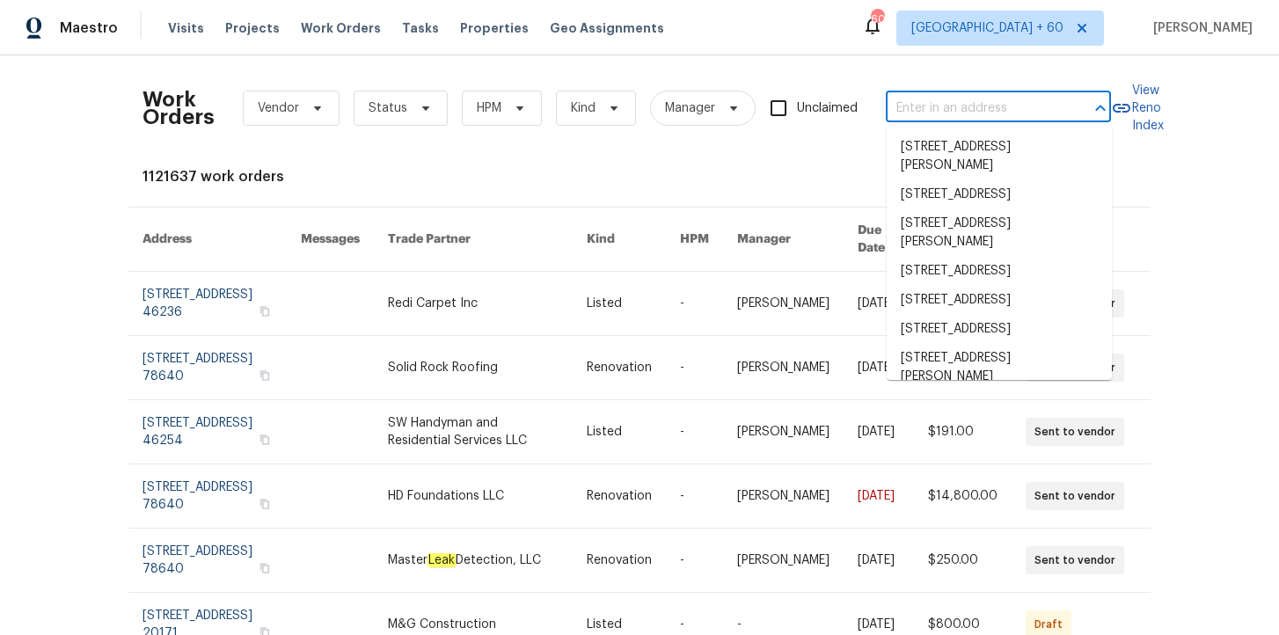
paste input "[STREET_ADDRESS]"
type input "[STREET_ADDRESS]"
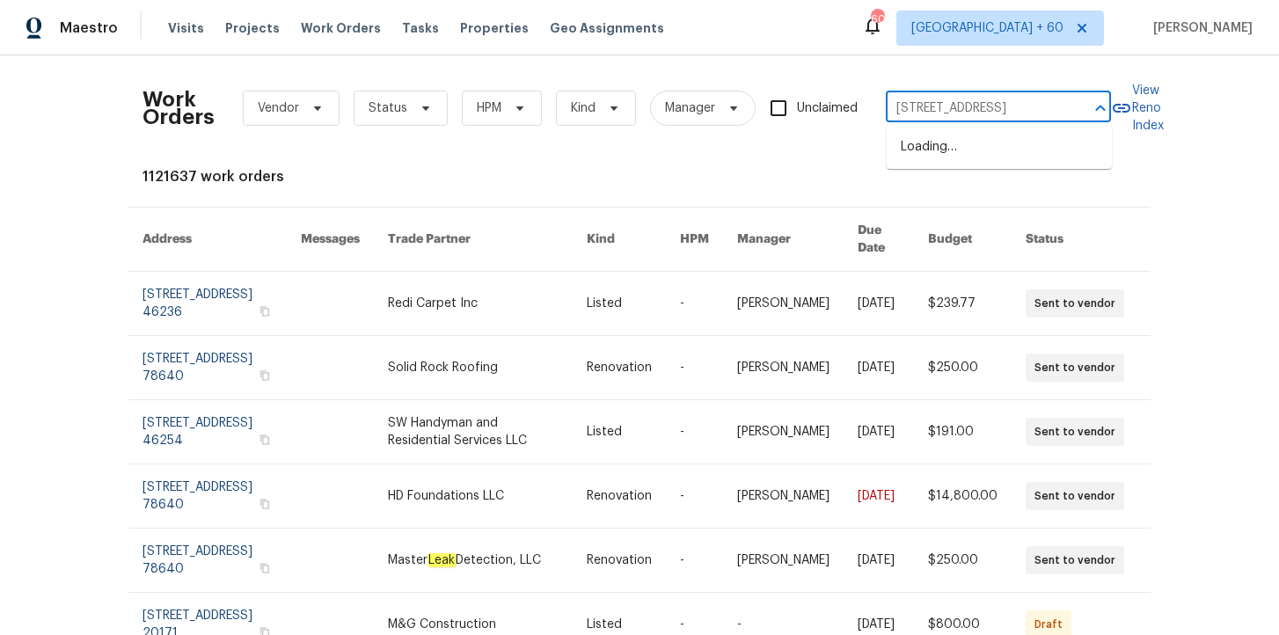
scroll to position [0, 82]
click at [964, 160] on li "[STREET_ADDRESS]" at bounding box center [999, 147] width 225 height 29
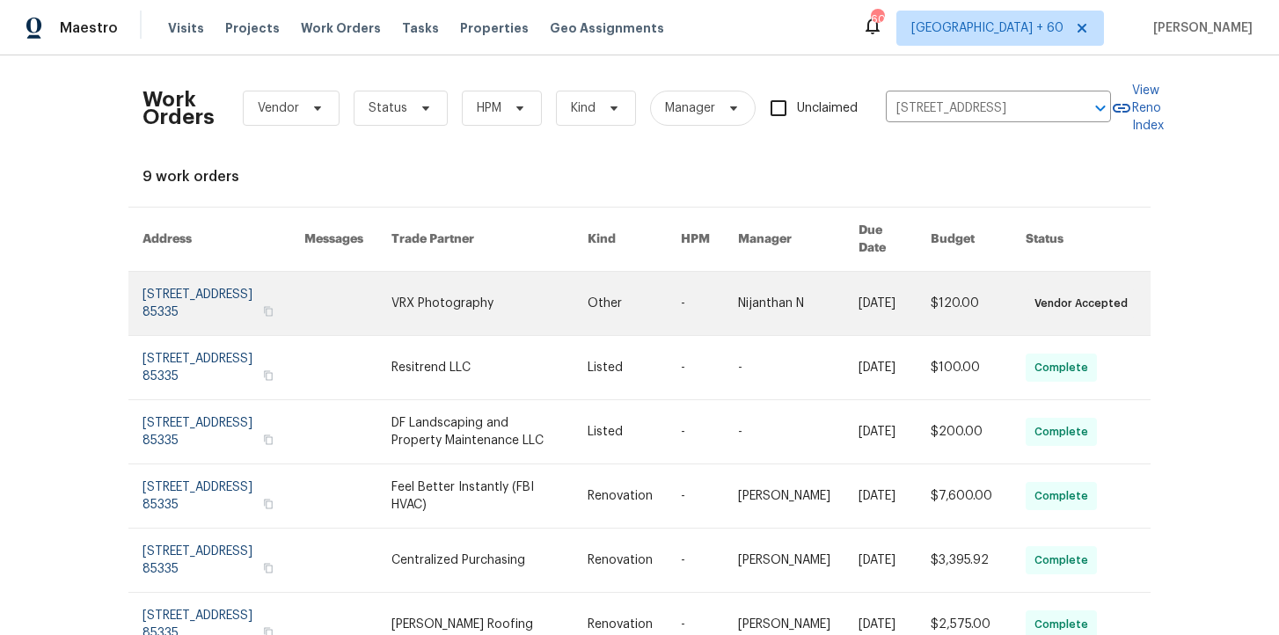
click at [216, 297] on link at bounding box center [224, 303] width 162 height 63
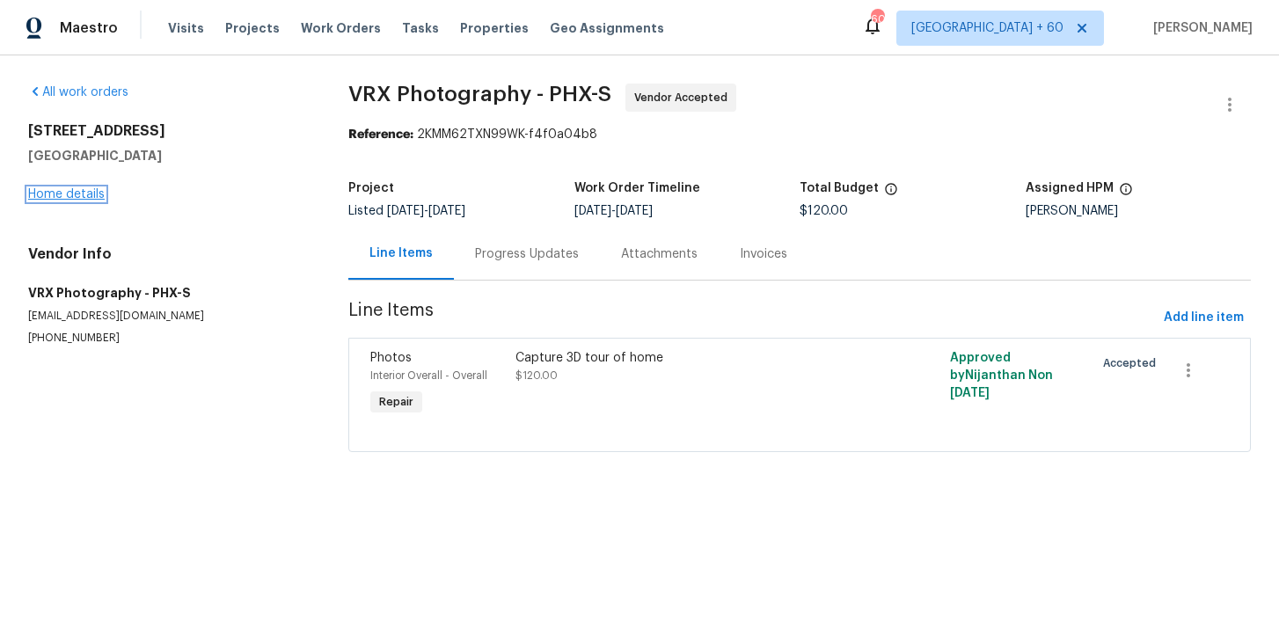
click at [74, 194] on link "Home details" at bounding box center [66, 194] width 77 height 12
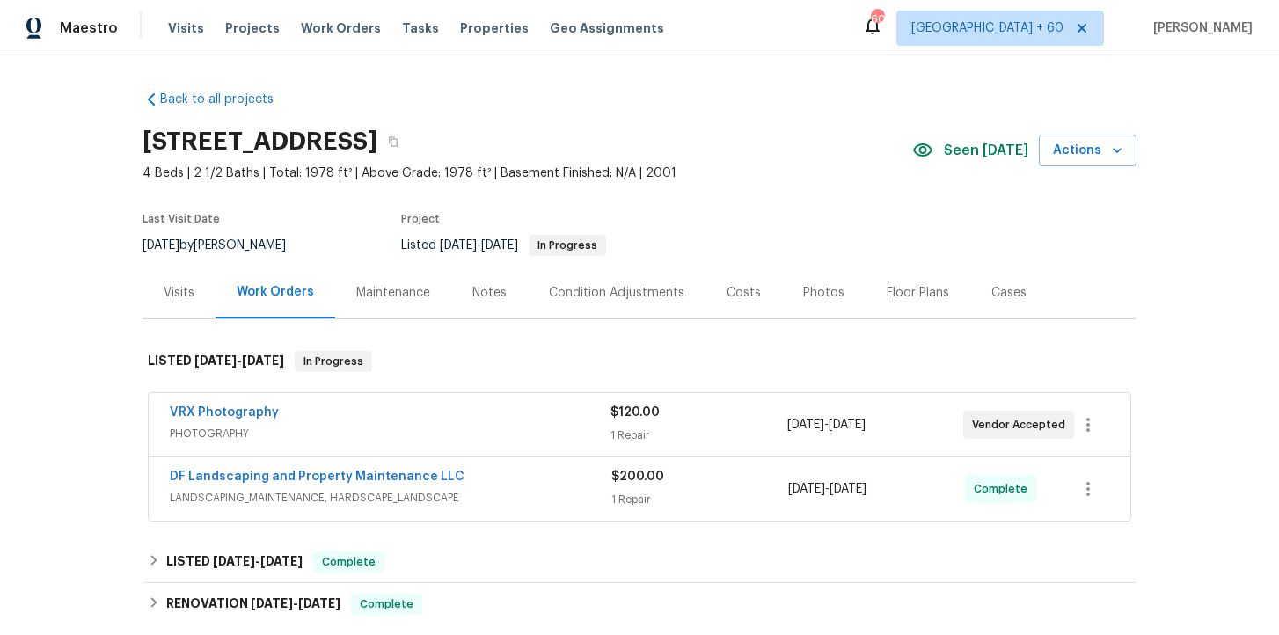
scroll to position [260, 0]
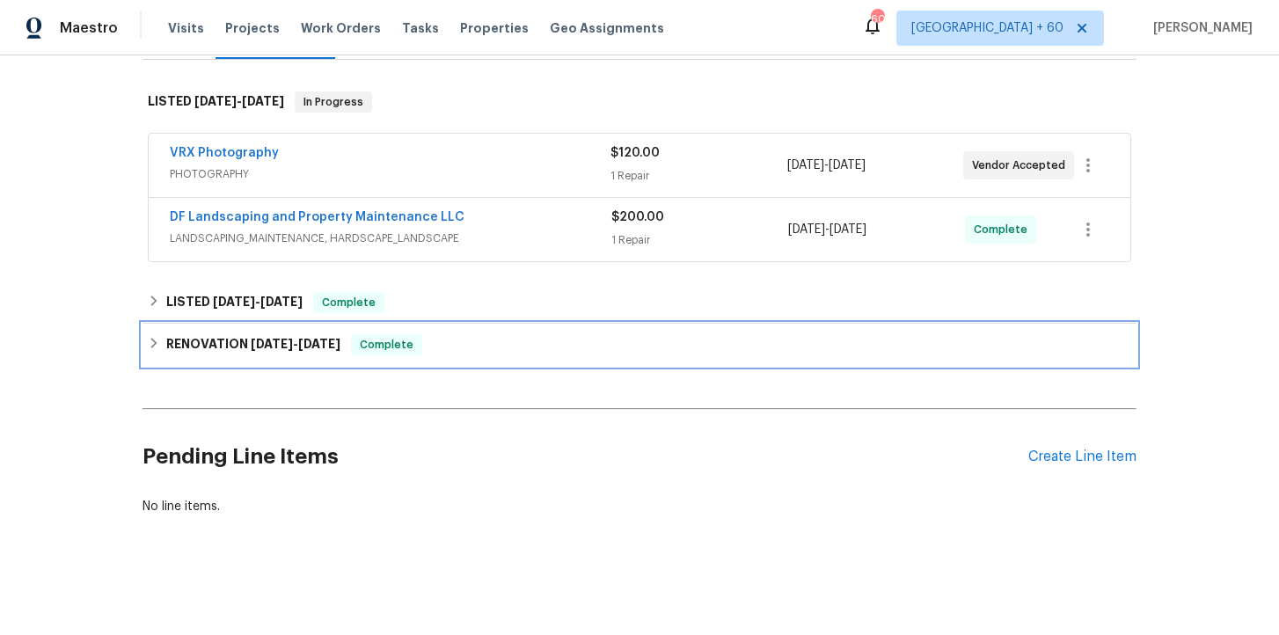
click at [451, 354] on div "RENOVATION [DATE] - [DATE] Complete" at bounding box center [639, 344] width 983 height 21
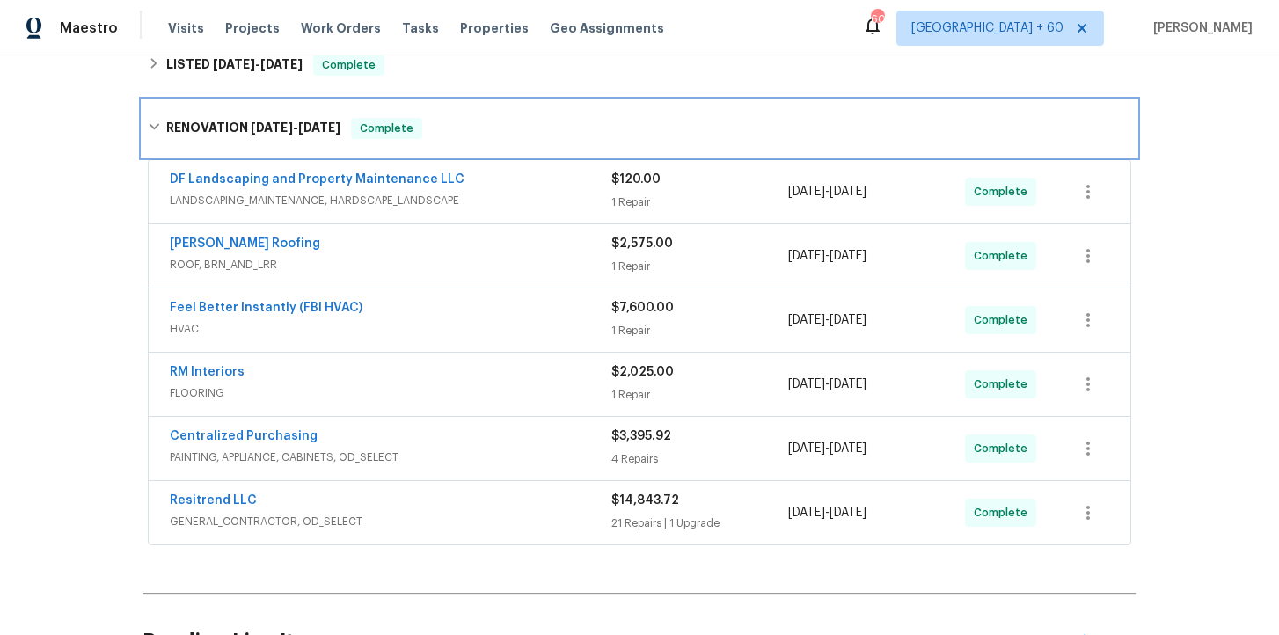
scroll to position [531, 0]
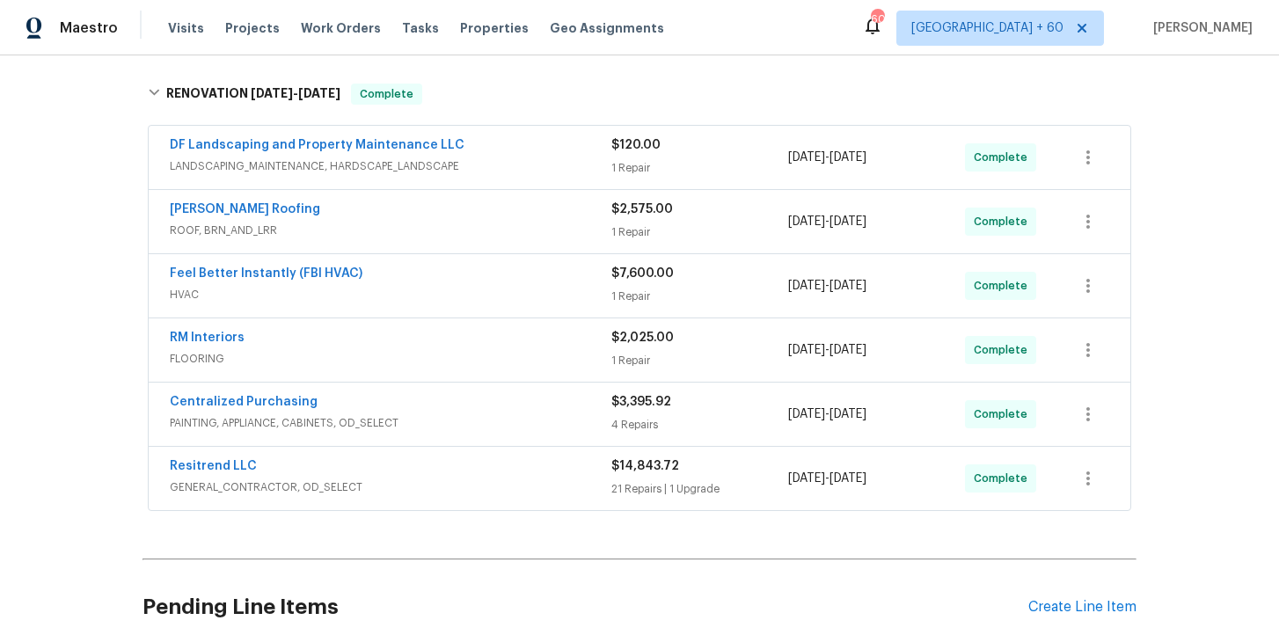
click at [505, 465] on div "Resitrend LLC" at bounding box center [391, 467] width 442 height 21
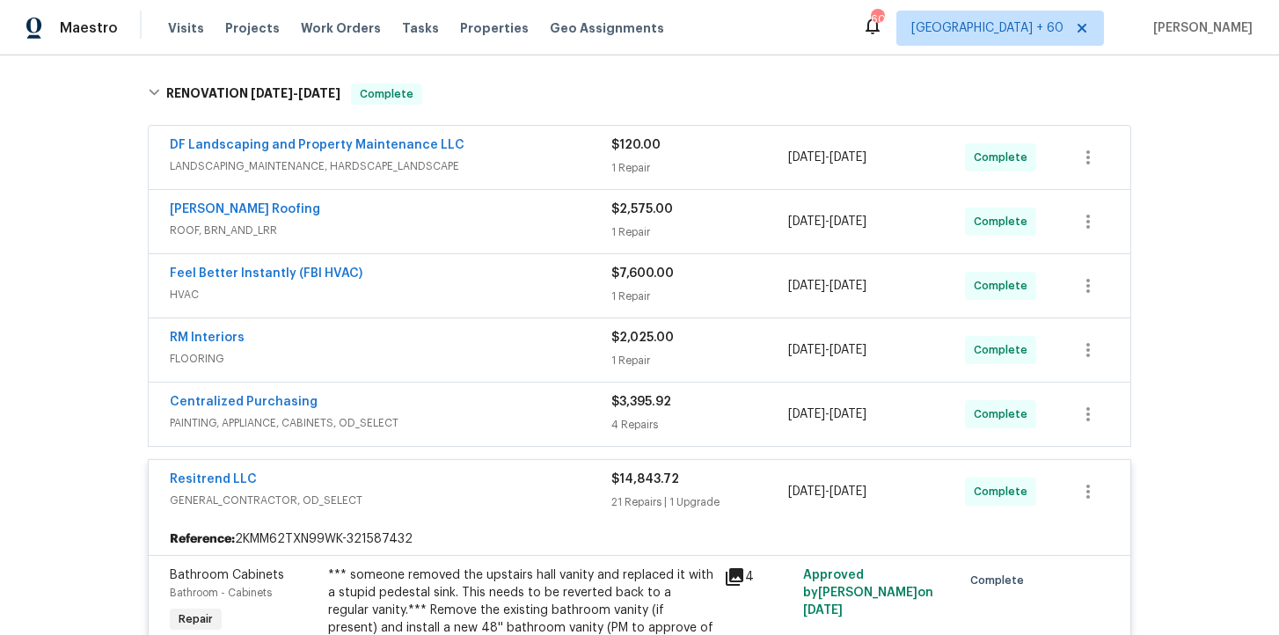
click at [478, 409] on div "Centralized Purchasing" at bounding box center [391, 403] width 442 height 21
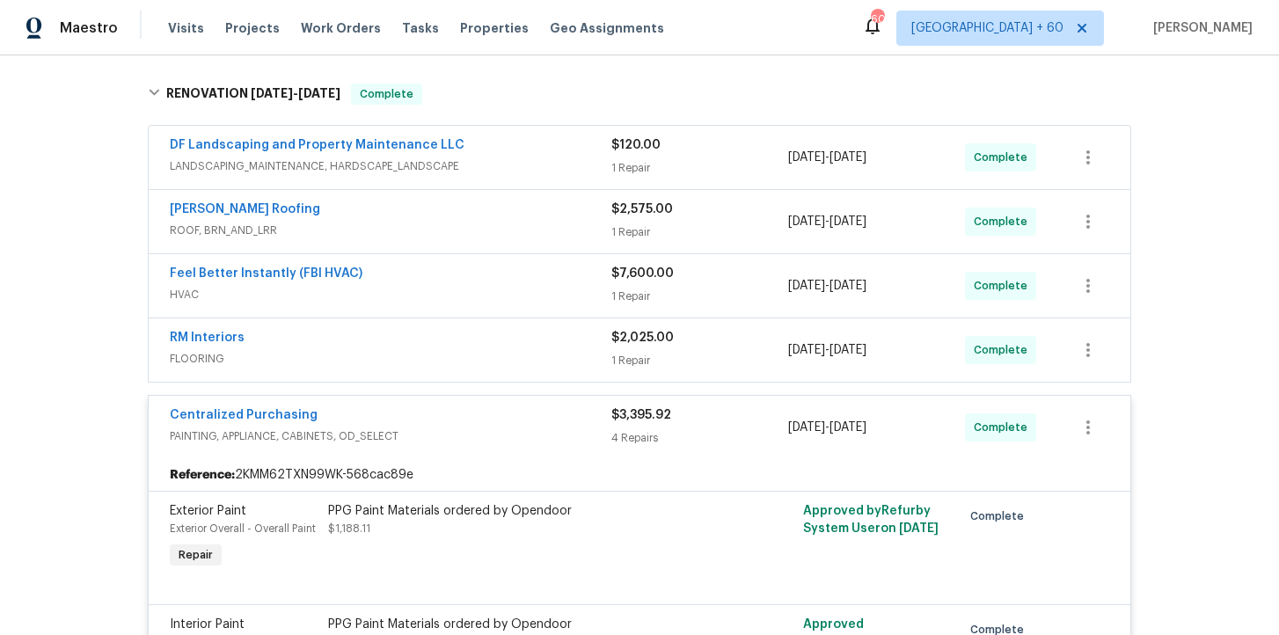
click at [461, 354] on span "FLOORING" at bounding box center [391, 359] width 442 height 18
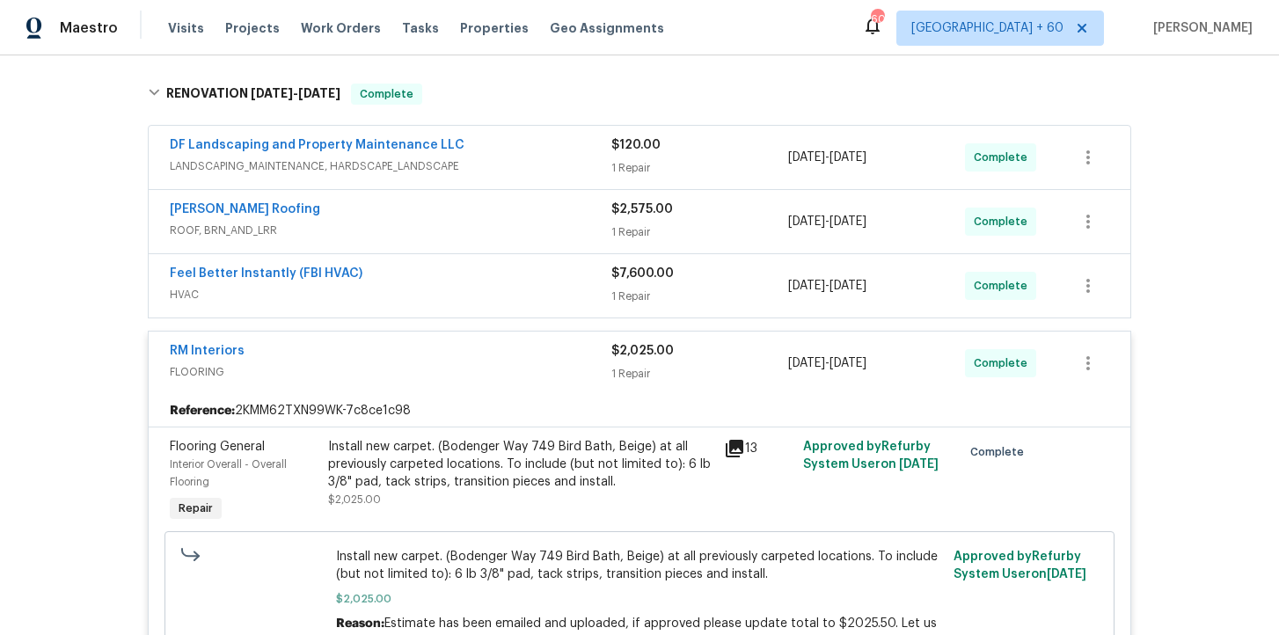
click at [455, 289] on span "HVAC" at bounding box center [391, 295] width 442 height 18
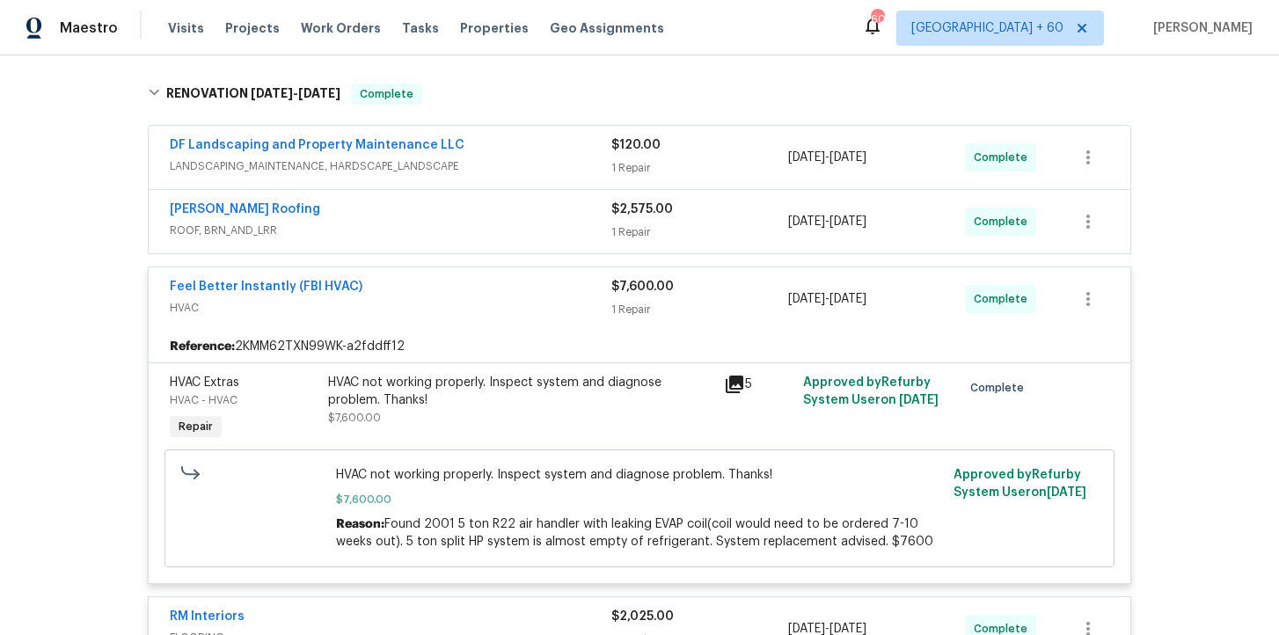
click at [475, 226] on span "ROOF, BRN_AND_LRR" at bounding box center [391, 231] width 442 height 18
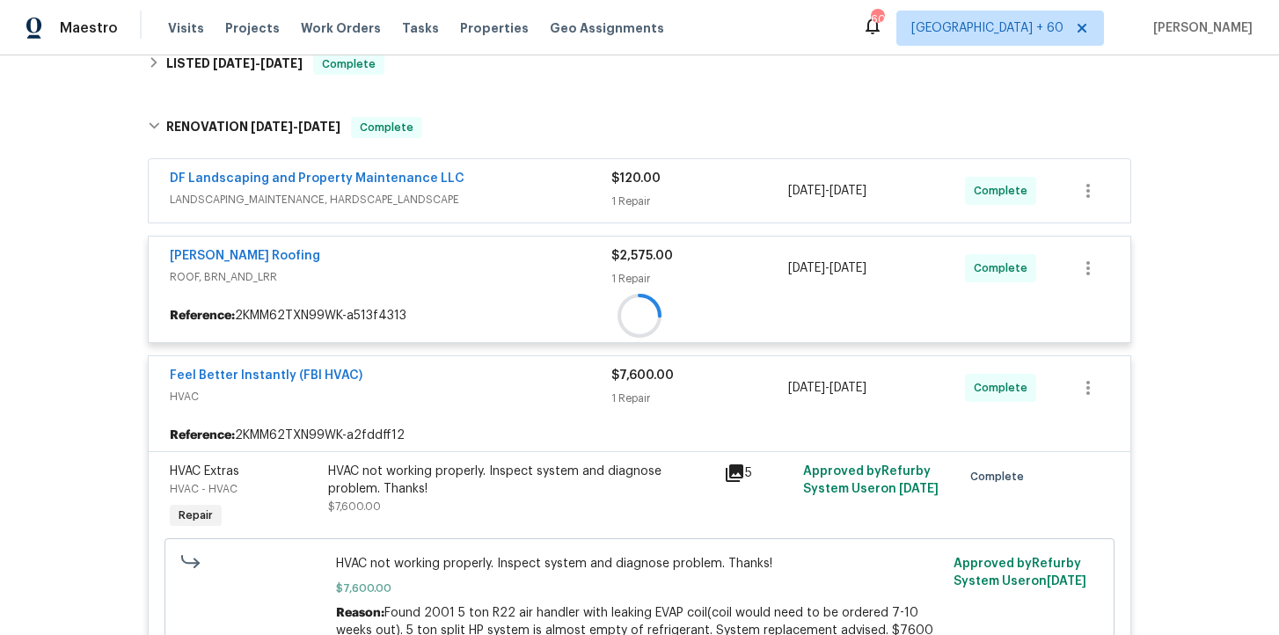
scroll to position [486, 0]
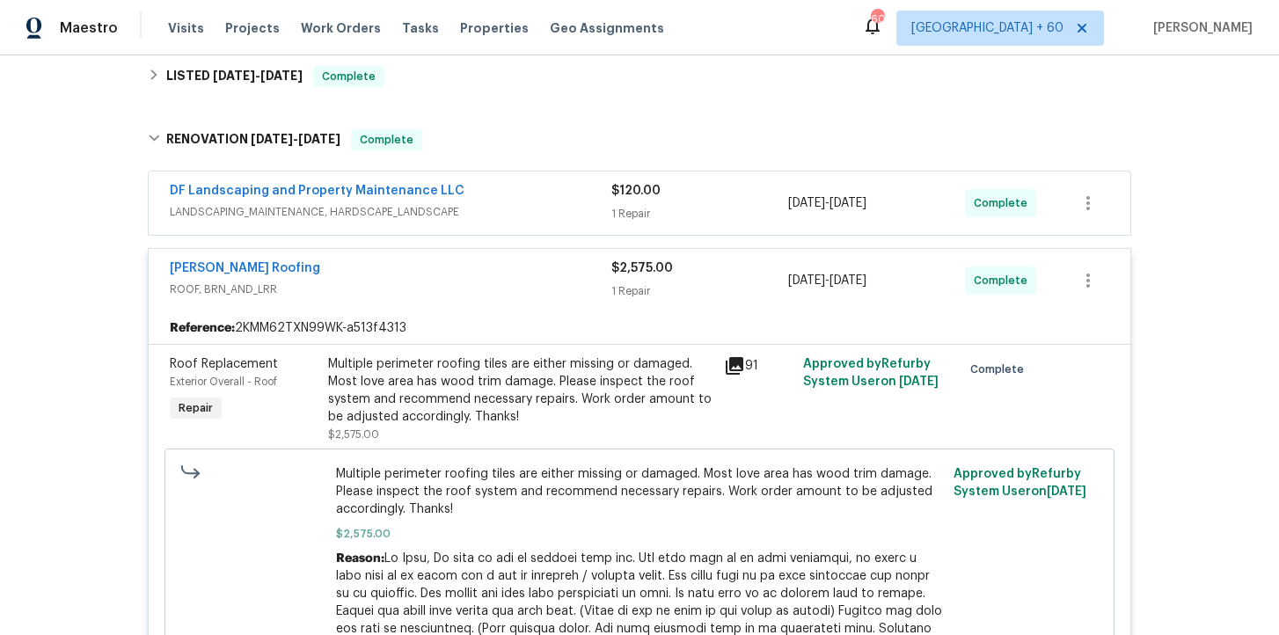
click at [515, 207] on span "LANDSCAPING_MAINTENANCE, HARDSCAPE_LANDSCAPE" at bounding box center [391, 212] width 442 height 18
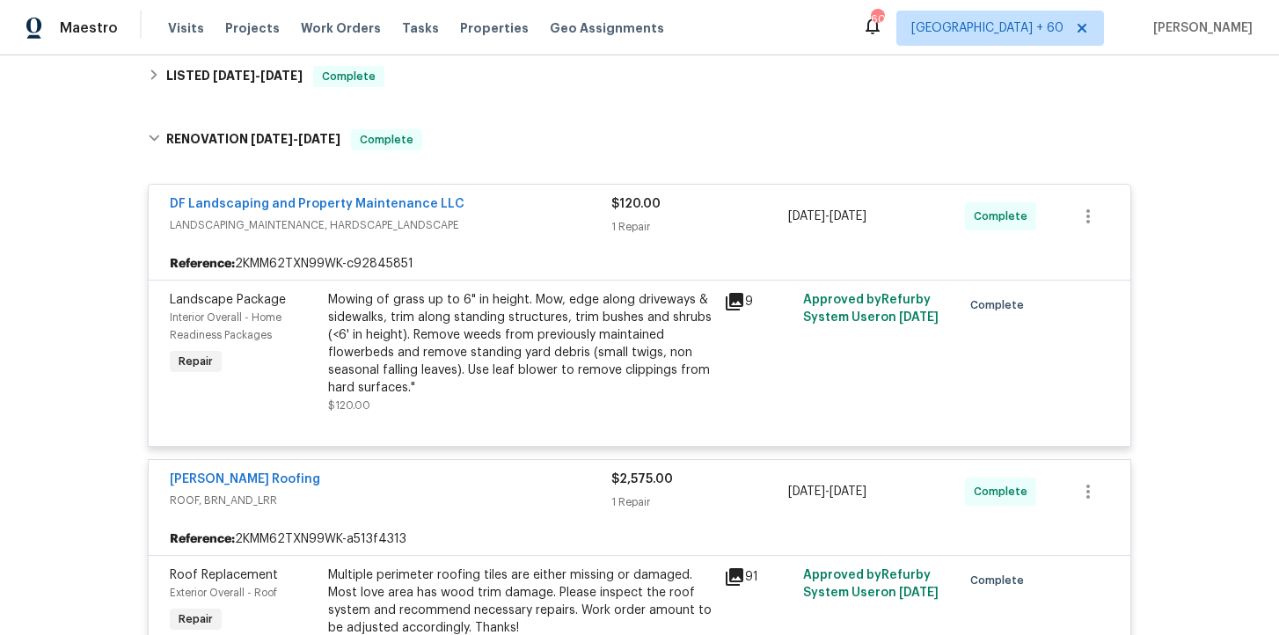
scroll to position [290, 0]
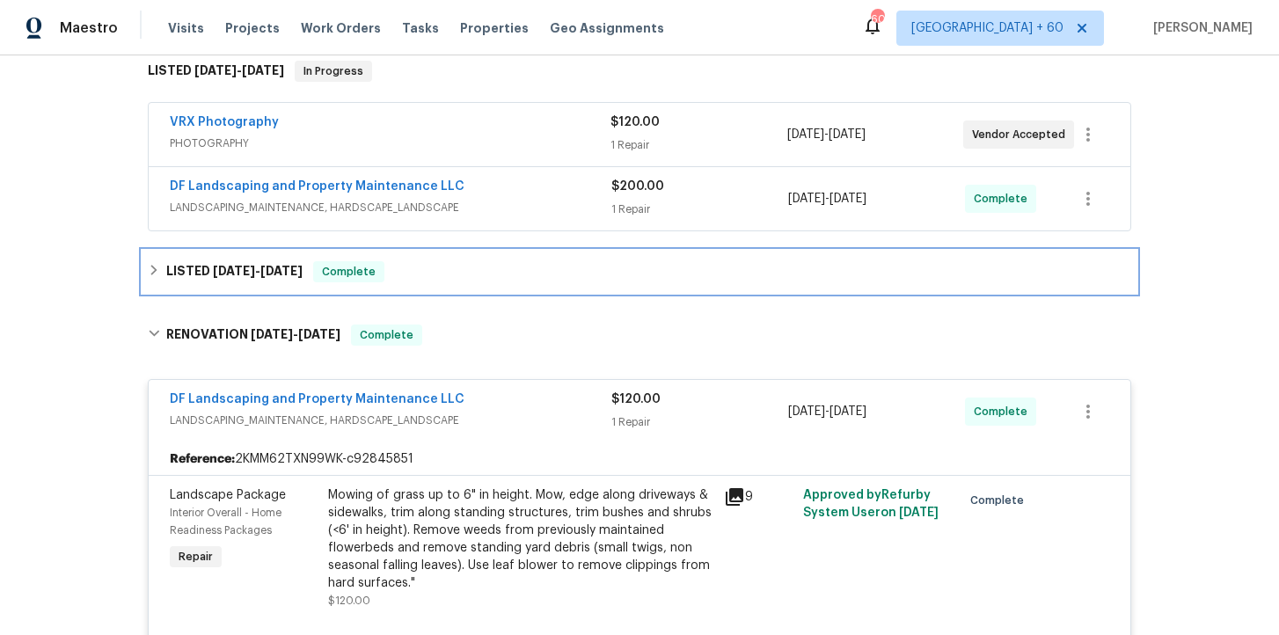
click at [523, 269] on div "LISTED [DATE] - [DATE] Complete" at bounding box center [639, 271] width 983 height 21
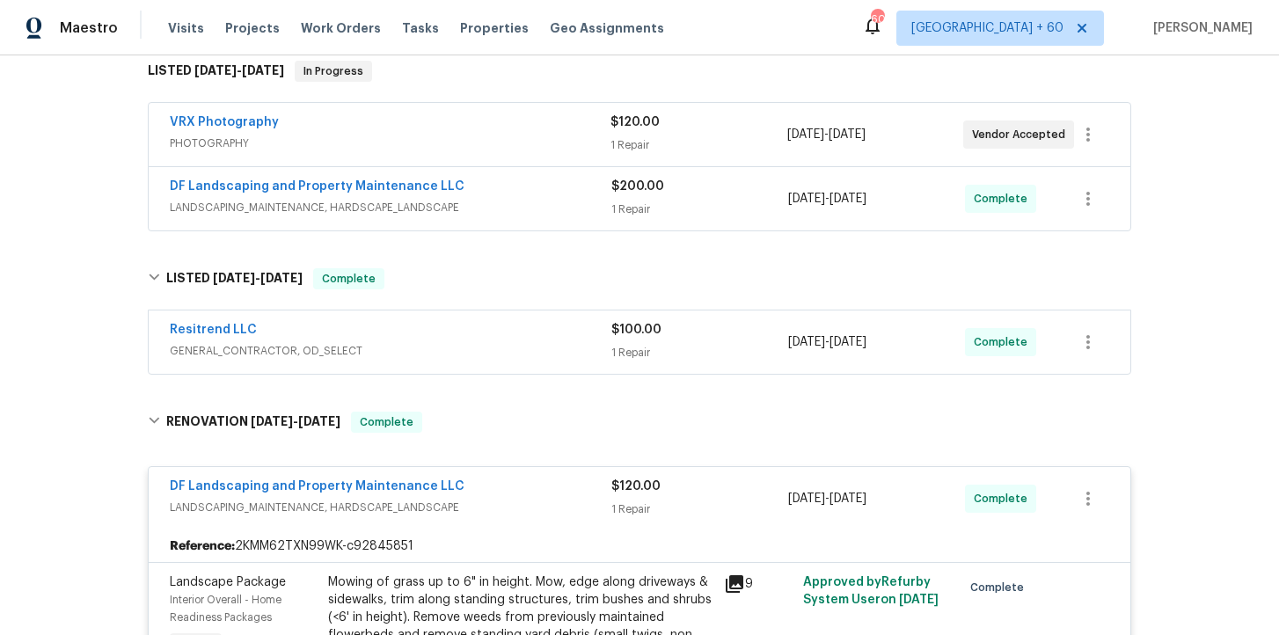
click at [533, 340] on div "Resitrend LLC" at bounding box center [391, 331] width 442 height 21
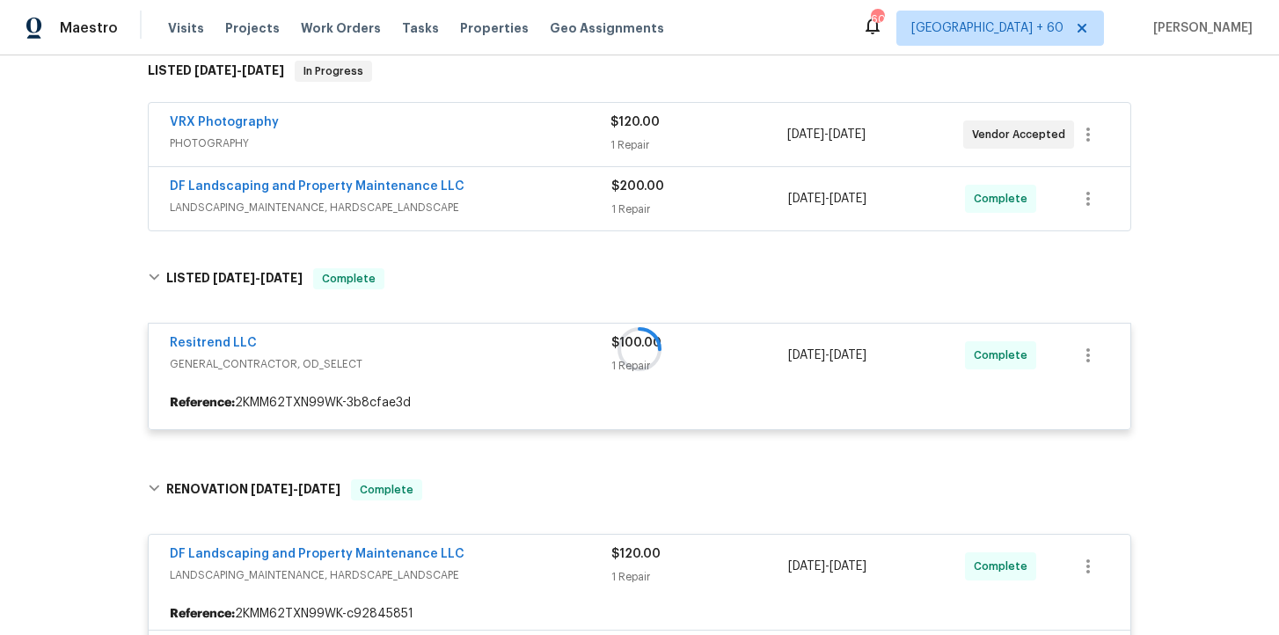
click at [519, 201] on span "LANDSCAPING_MAINTENANCE, HARDSCAPE_LANDSCAPE" at bounding box center [391, 208] width 442 height 18
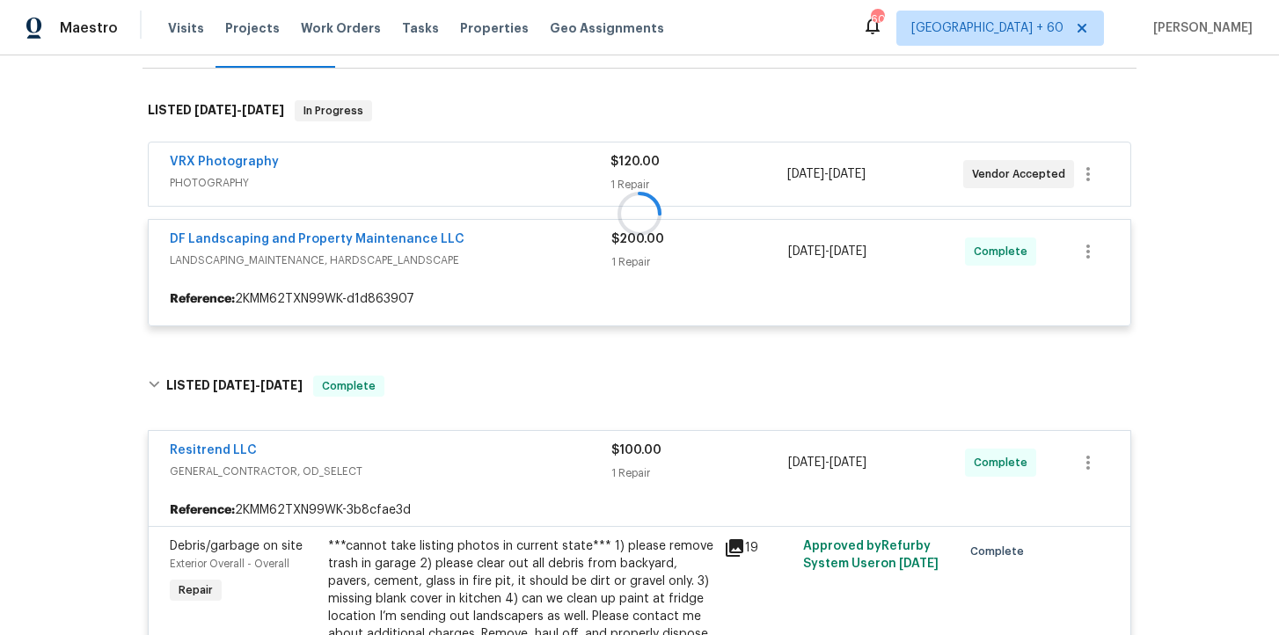
scroll to position [220, 0]
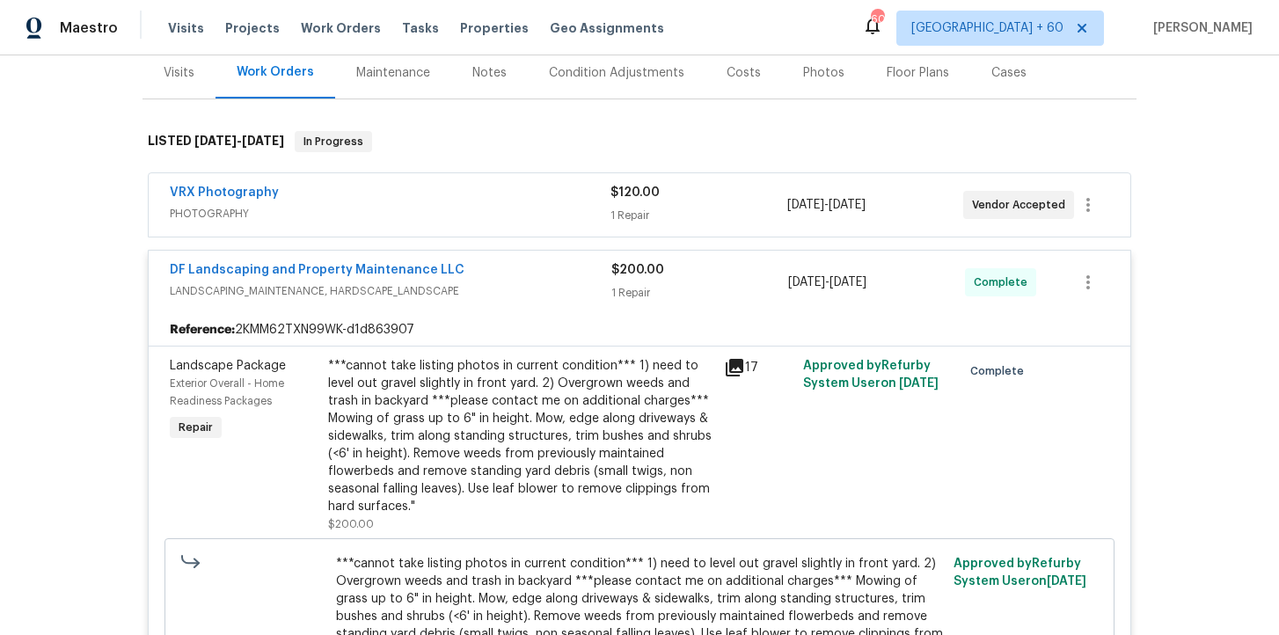
click at [521, 214] on span "PHOTOGRAPHY" at bounding box center [390, 214] width 441 height 18
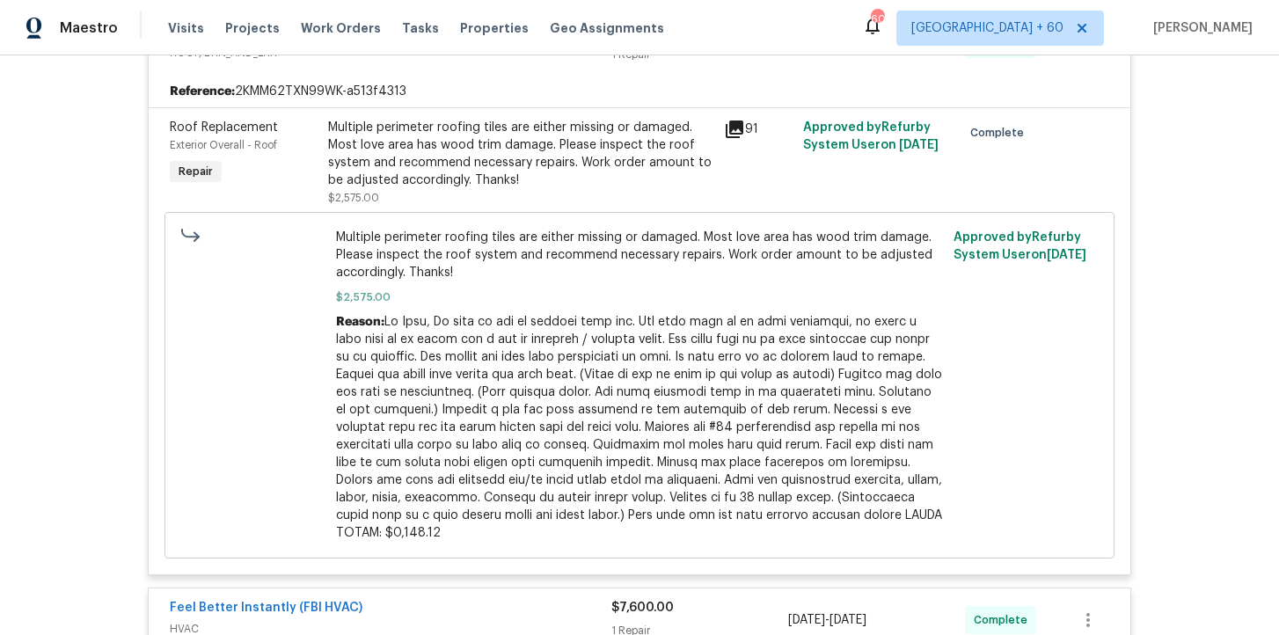
scroll to position [2056, 0]
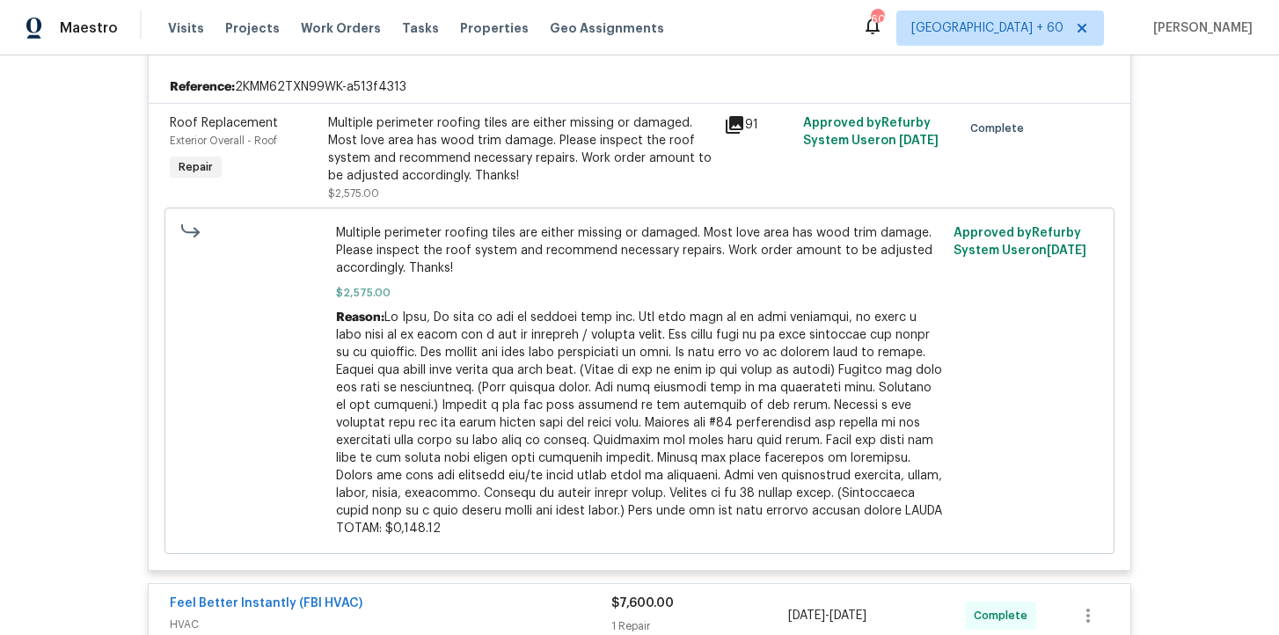
click at [496, 173] on div "Multiple perimeter roofing tiles are either missing or damaged. Most love area …" at bounding box center [520, 149] width 385 height 70
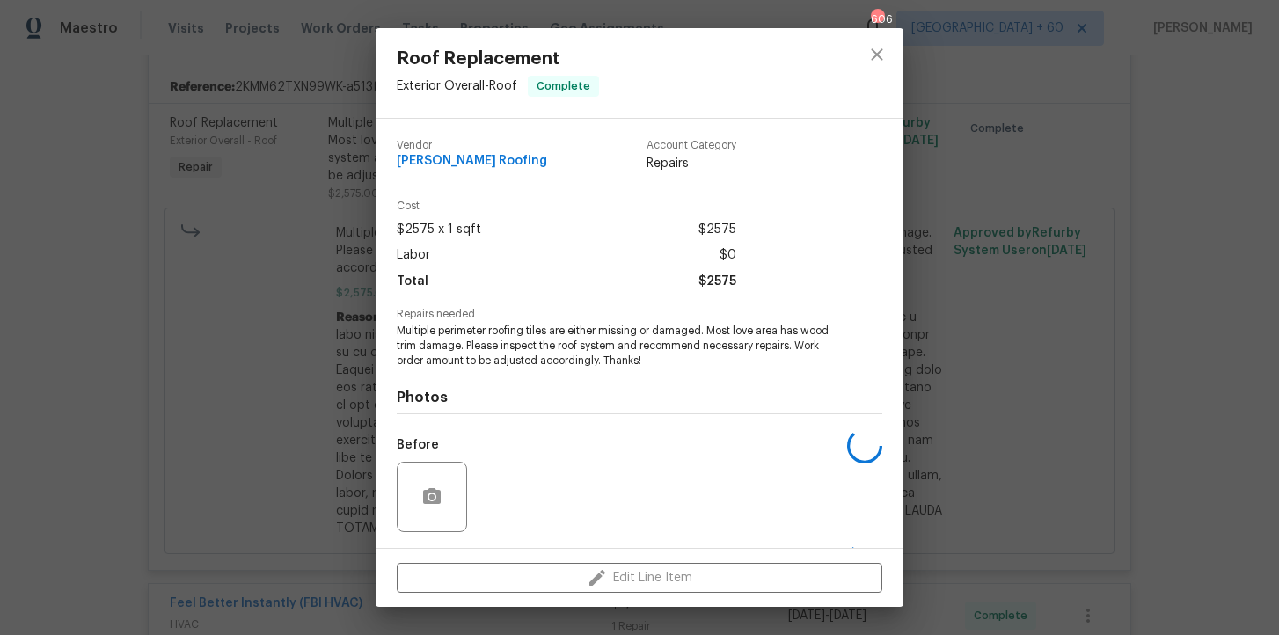
scroll to position [116, 0]
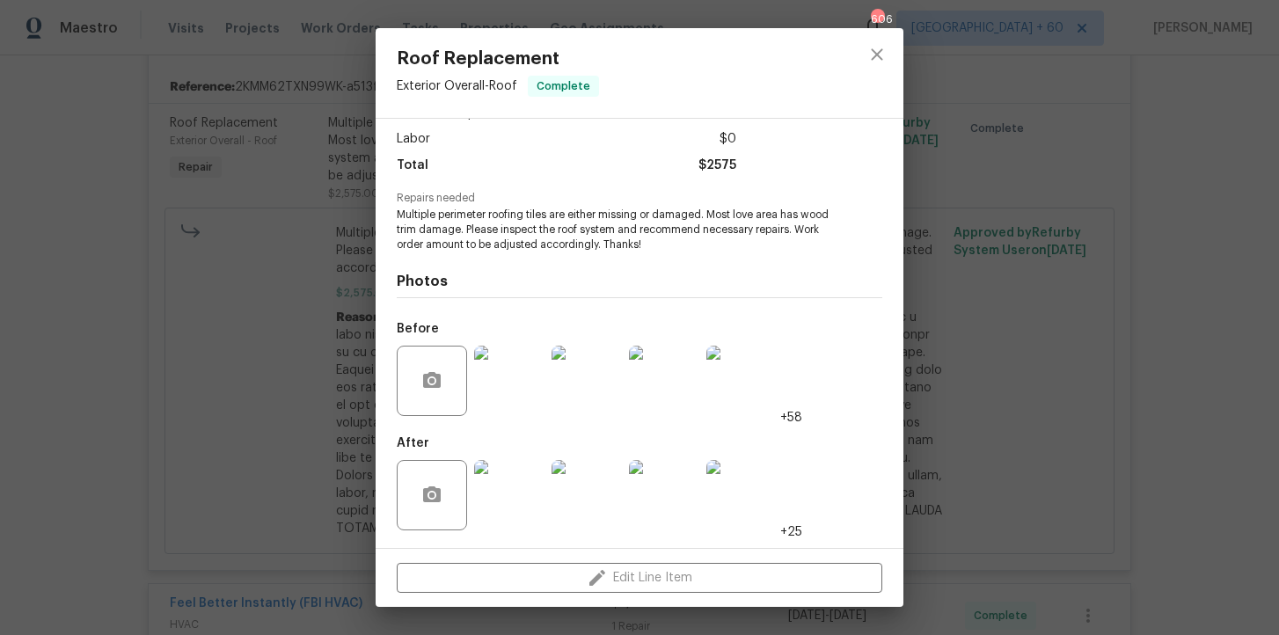
click at [519, 377] on img at bounding box center [509, 381] width 70 height 70
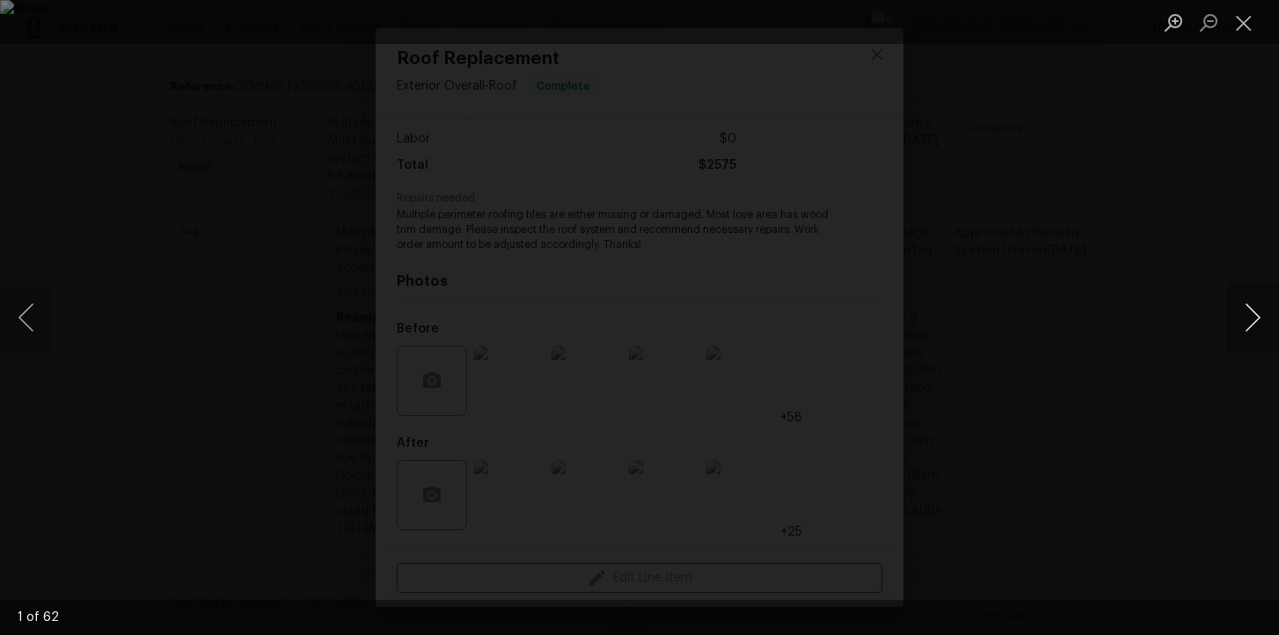
click at [1256, 314] on button "Next image" at bounding box center [1252, 317] width 53 height 70
click at [1240, 22] on button "Close lightbox" at bounding box center [1243, 22] width 35 height 31
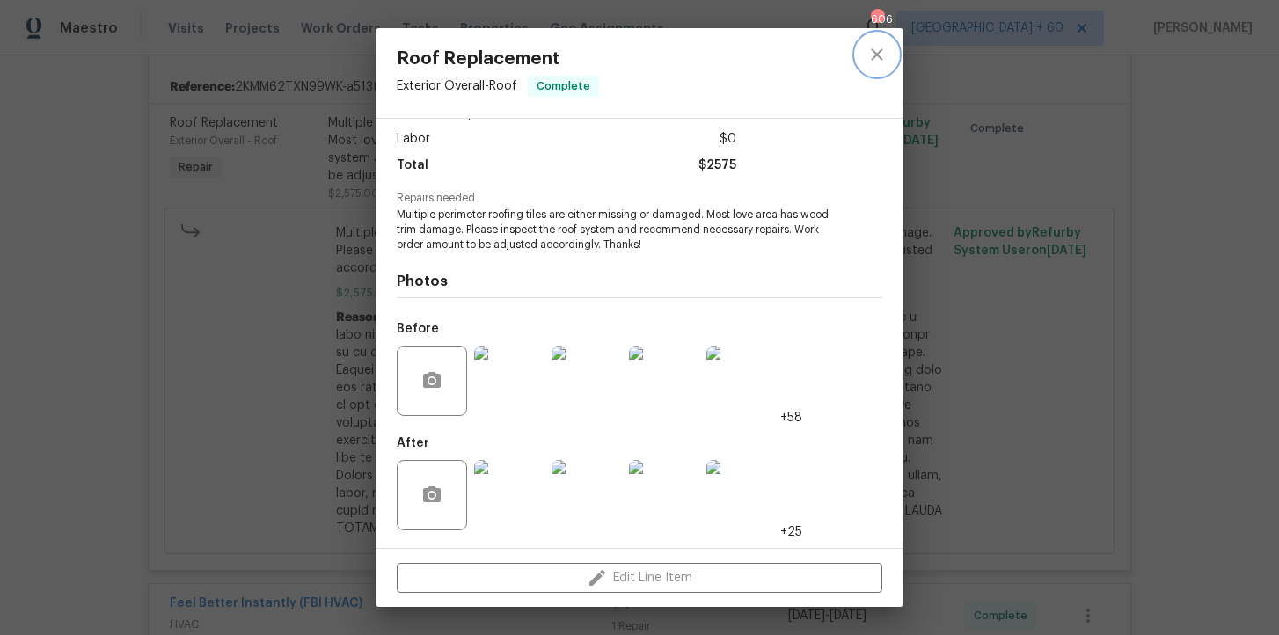
click at [879, 53] on icon "close" at bounding box center [876, 54] width 21 height 21
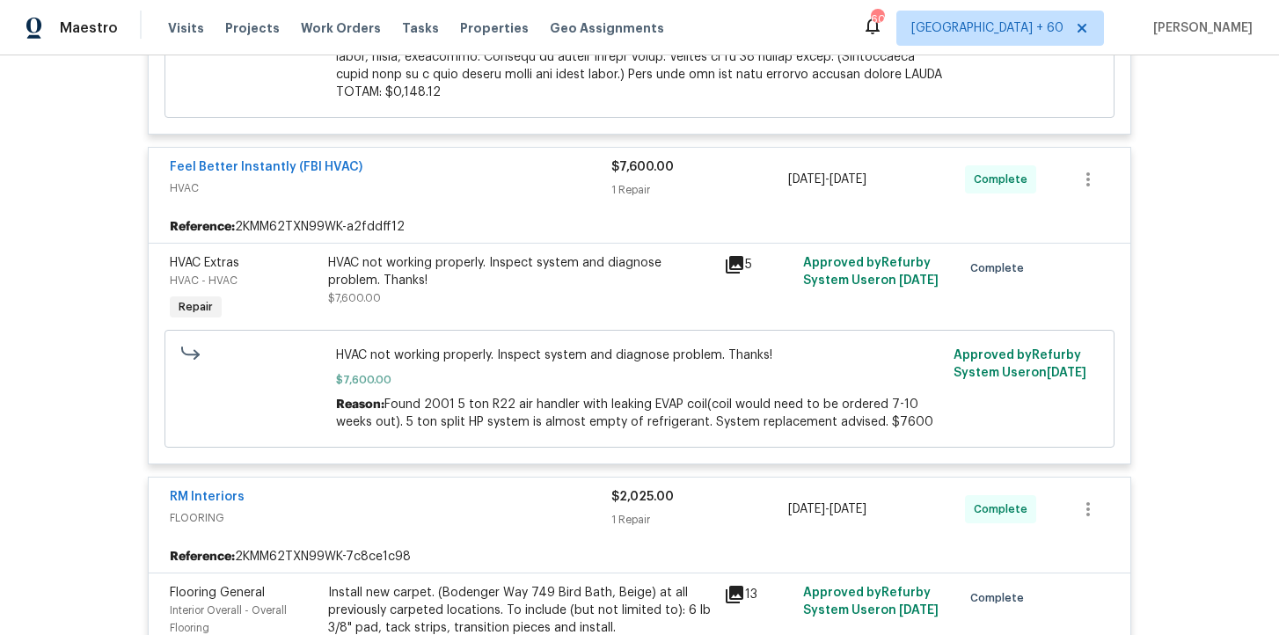
scroll to position [2495, 0]
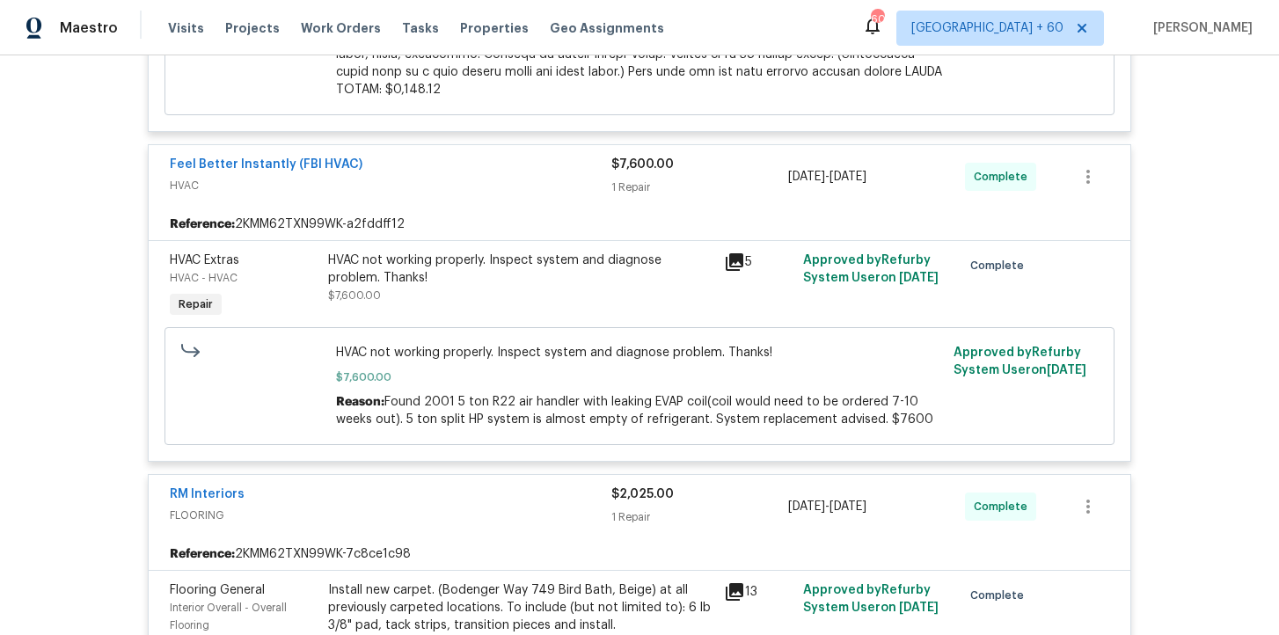
click at [589, 371] on span "$7,600.00" at bounding box center [640, 378] width 608 height 18
click at [632, 396] on span "Found 2001 5 ton R22 air handler with leaking EVAP coil(coil would need to be o…" at bounding box center [634, 411] width 597 height 30
click at [623, 346] on span "HVAC not working properly. Inspect system and diagnose problem. Thanks!" at bounding box center [640, 353] width 608 height 18
click at [599, 275] on div "HVAC not working properly. Inspect system and diagnose problem. Thanks! $7,600.…" at bounding box center [520, 278] width 385 height 53
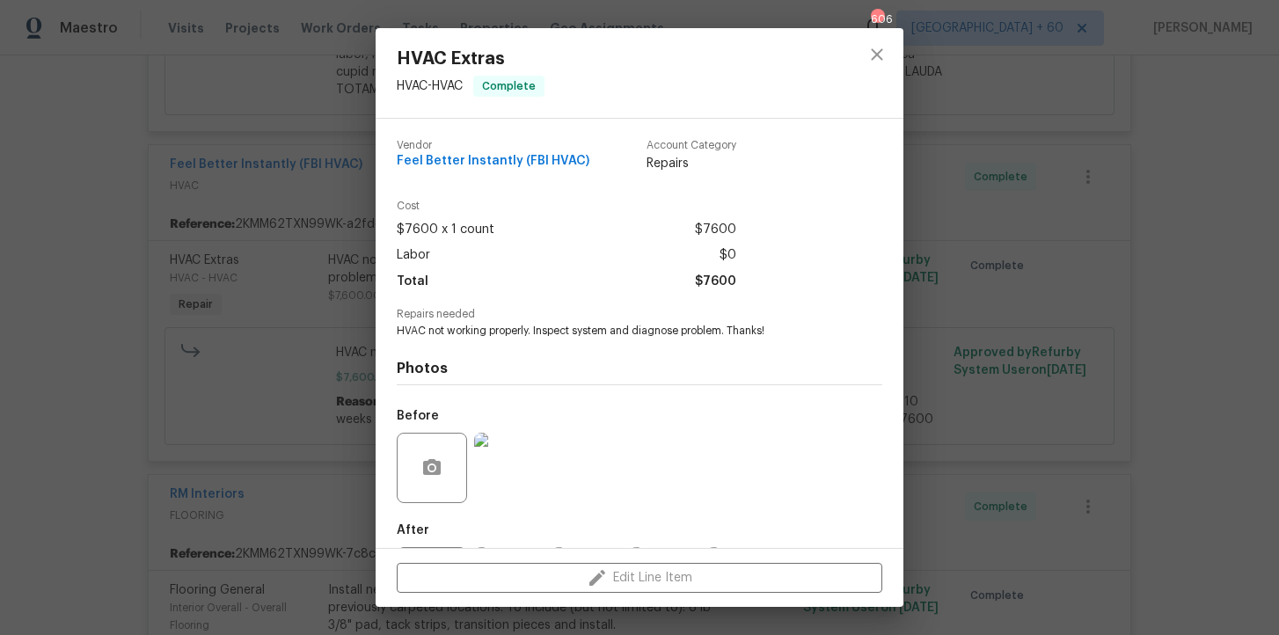
scroll to position [87, 0]
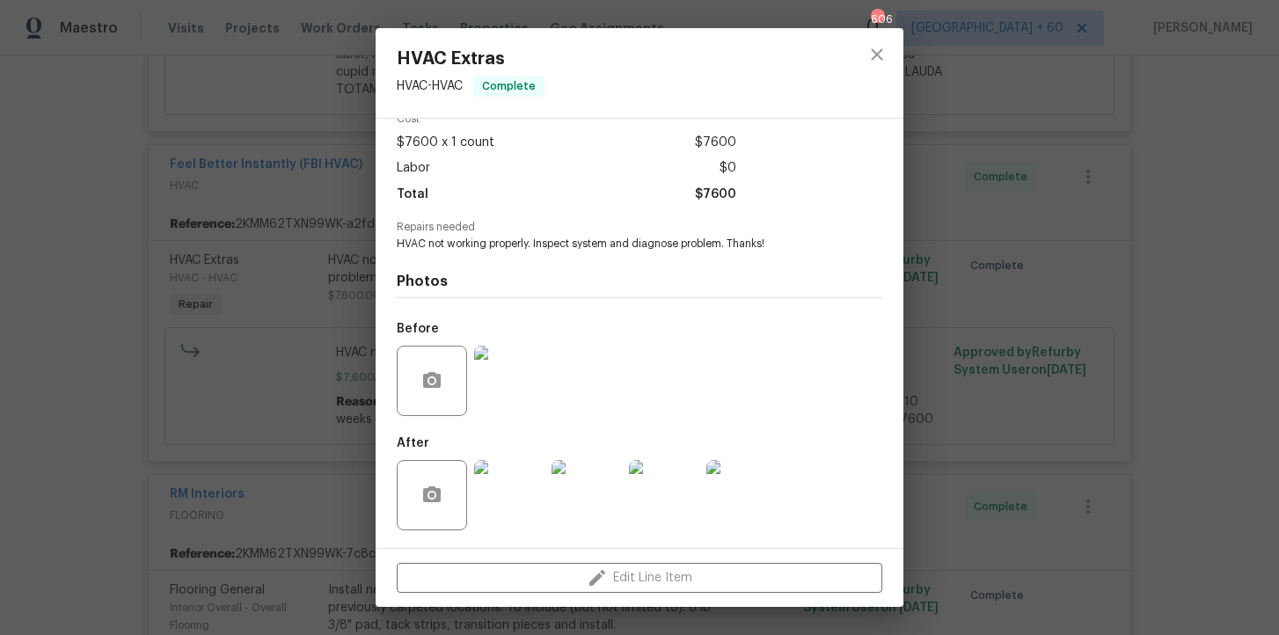
click at [676, 492] on img at bounding box center [664, 495] width 70 height 70
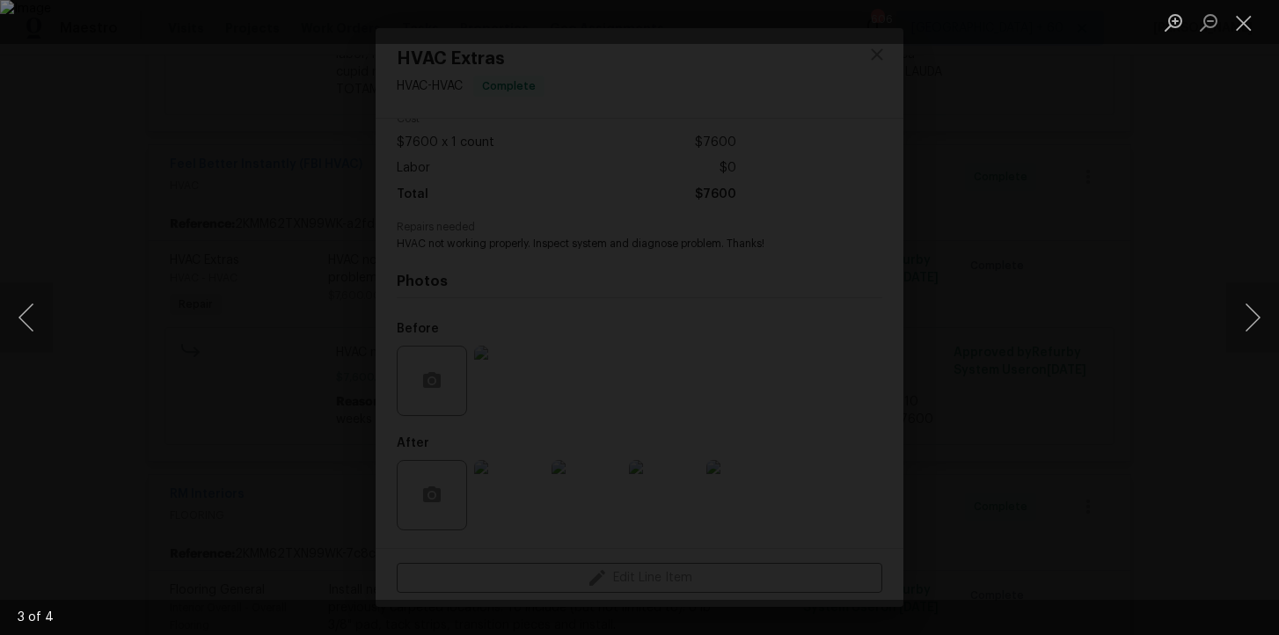
click at [998, 243] on div "Lightbox" at bounding box center [639, 317] width 1279 height 635
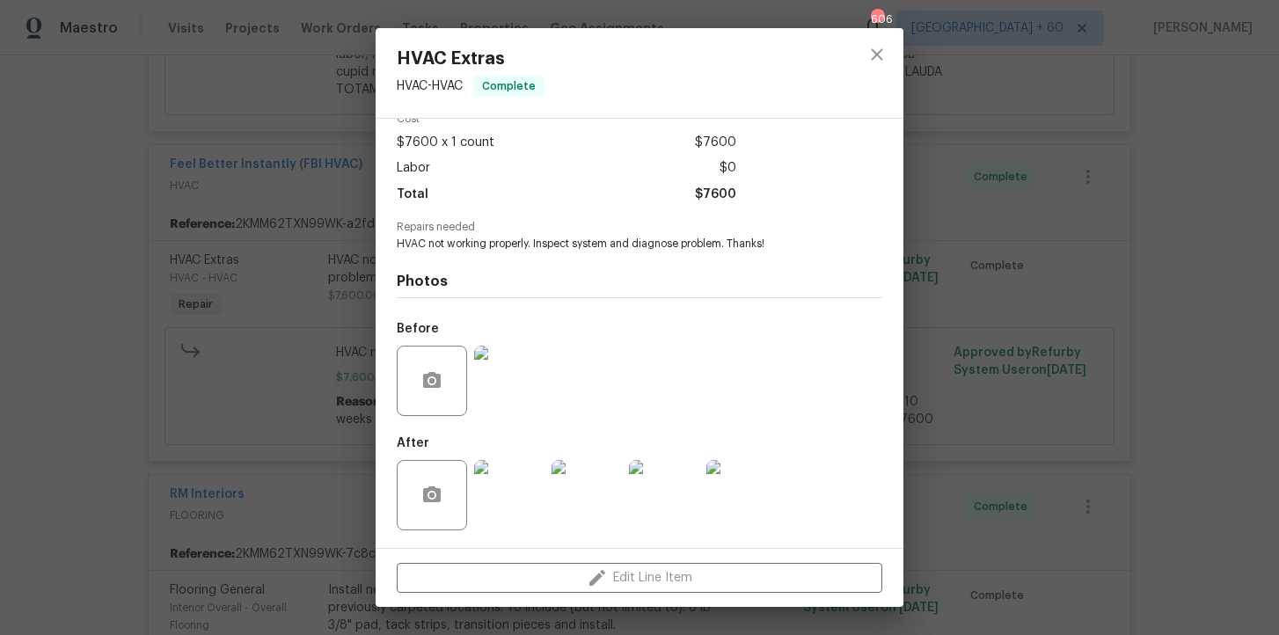
click at [1001, 349] on div "HVAC Extras HVAC - HVAC Complete Vendor Feel Better Instantly (FBI HVAC) Accoun…" at bounding box center [639, 317] width 1279 height 635
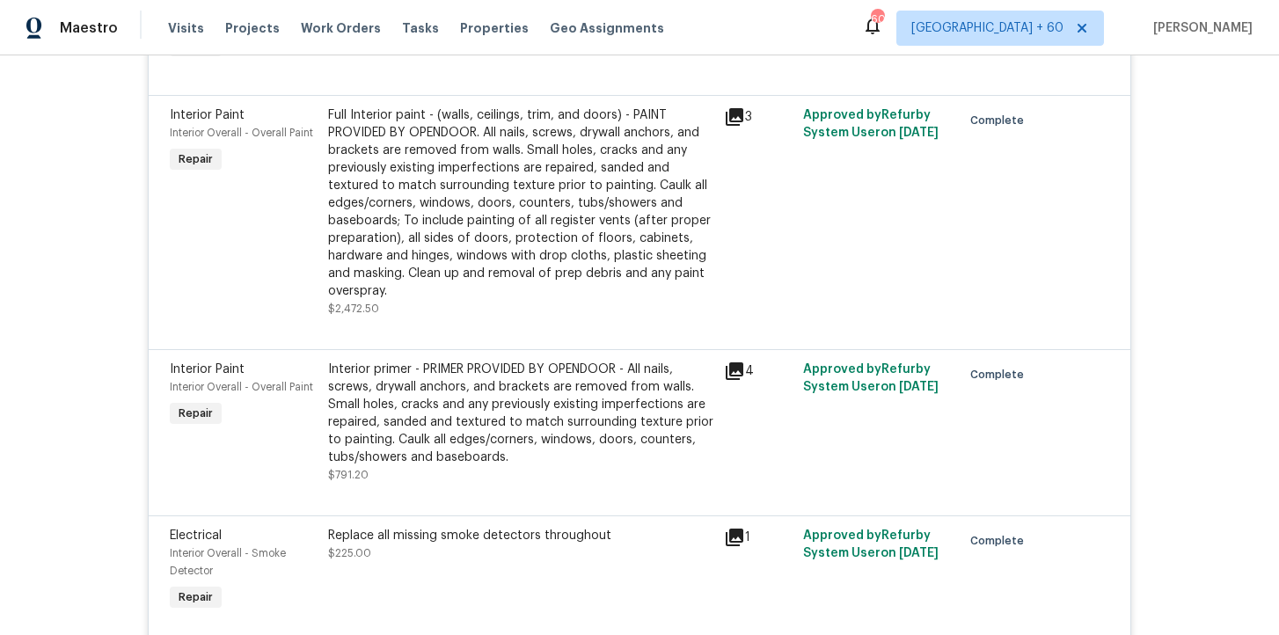
scroll to position [6382, 0]
